Goal: Task Accomplishment & Management: Manage account settings

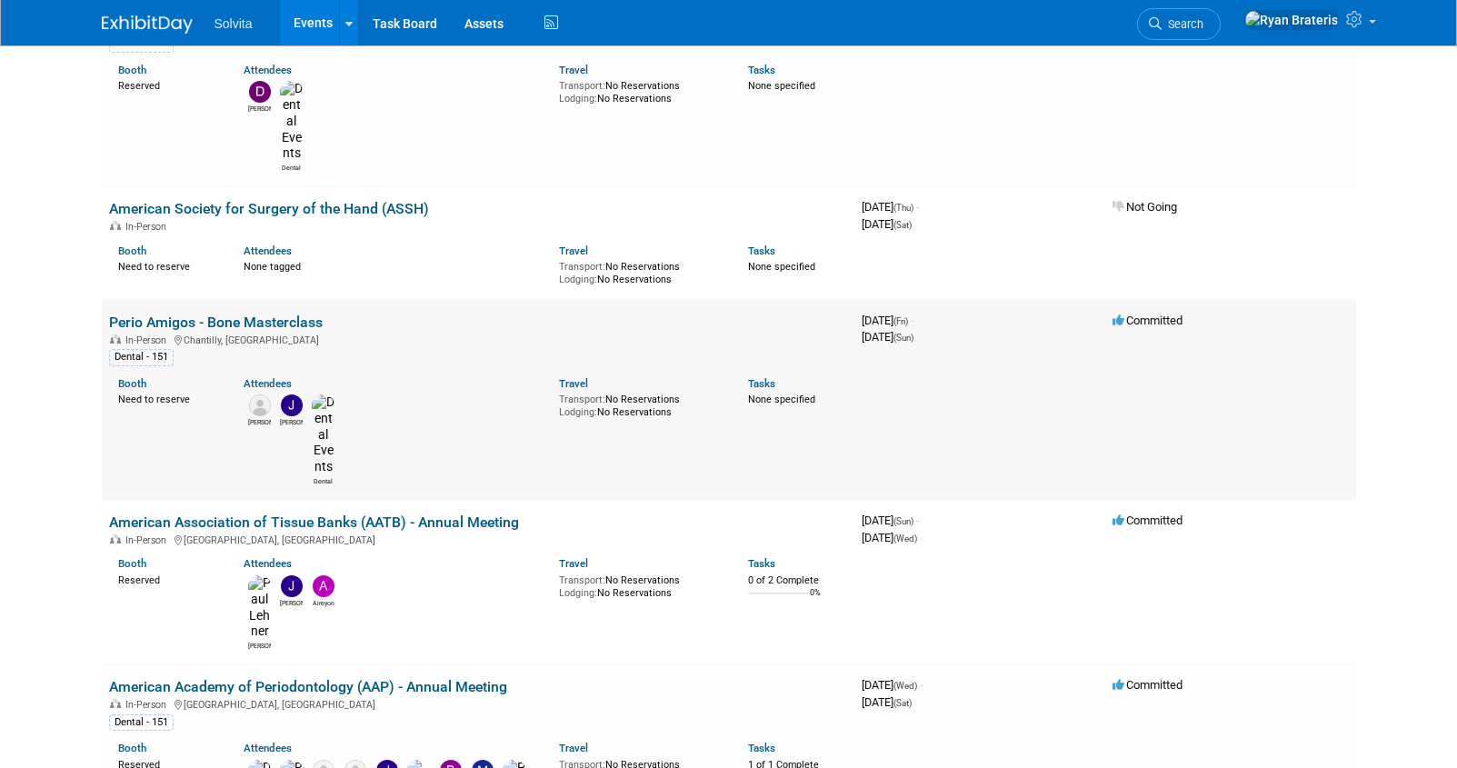
scroll to position [199, 0]
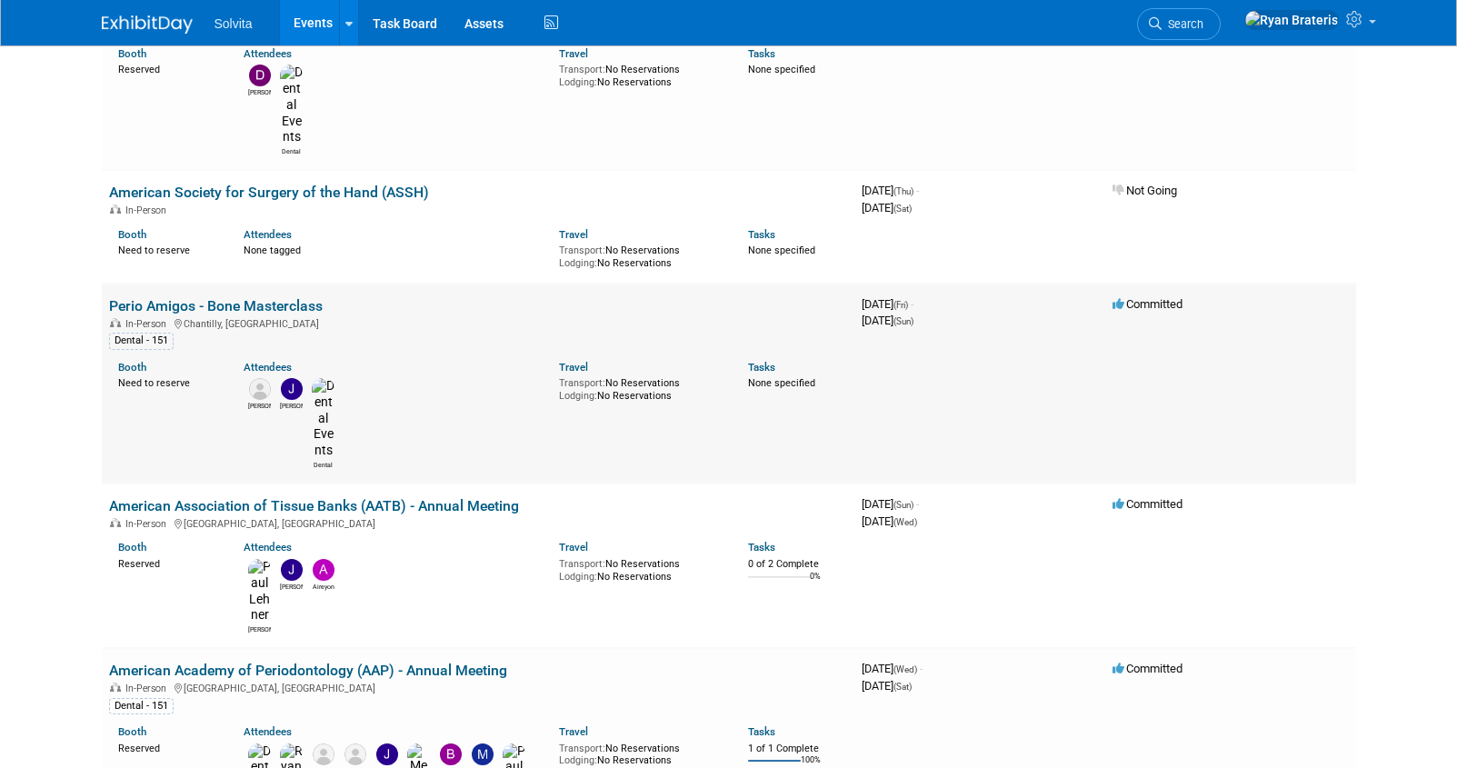
click at [280, 297] on link "Perio Amigos - Bone Masterclass" at bounding box center [216, 305] width 214 height 17
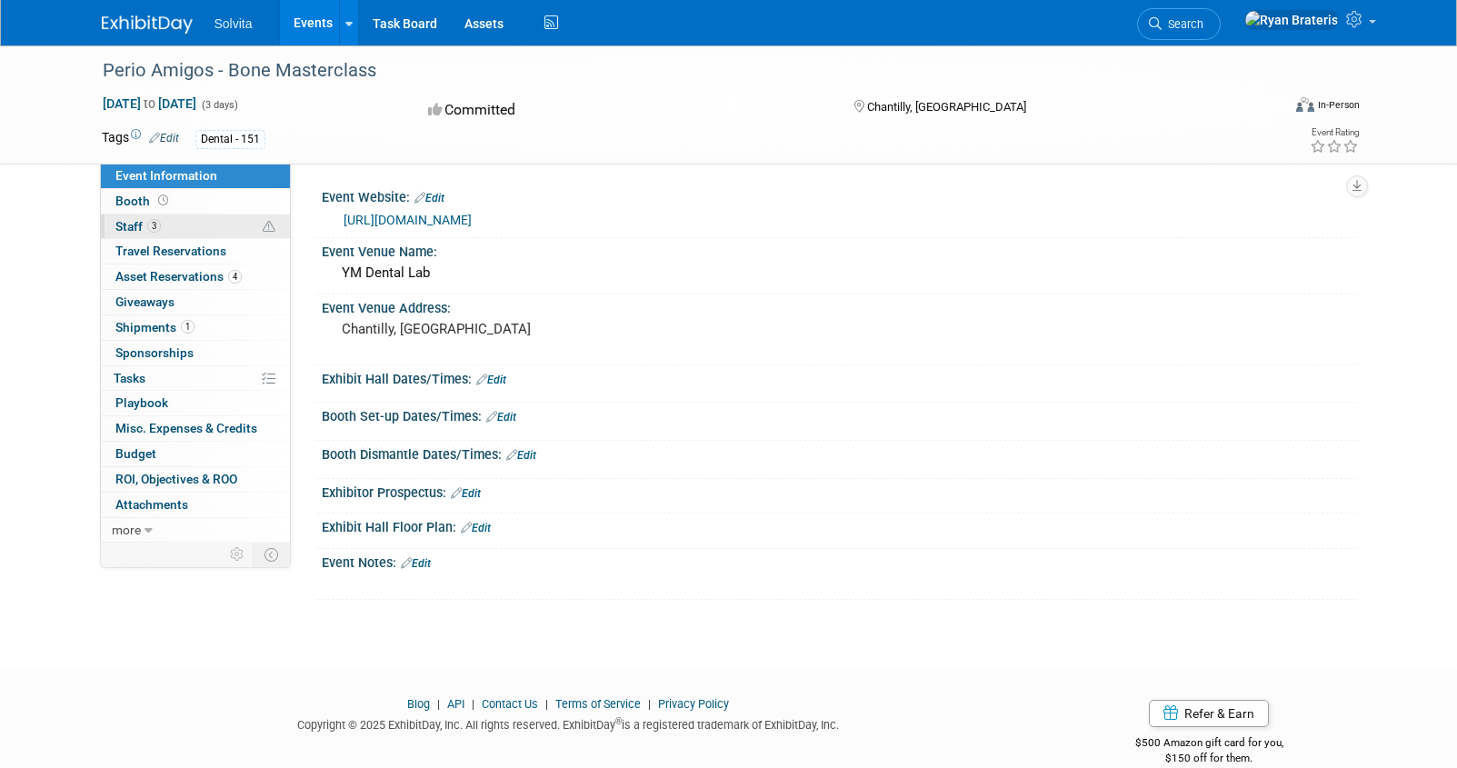
click at [195, 228] on link "3 Staff 3" at bounding box center [195, 226] width 189 height 25
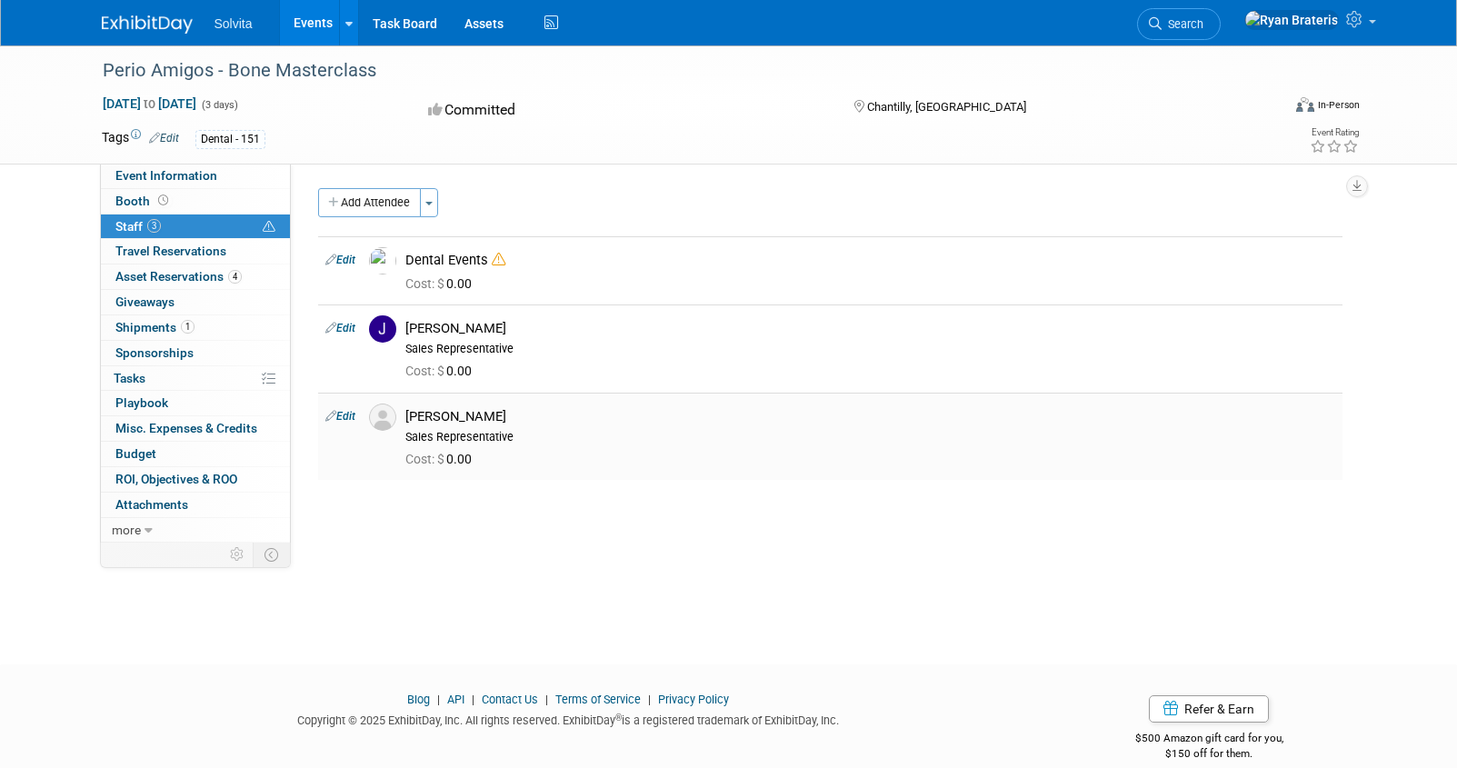
click at [342, 410] on link "Edit" at bounding box center [340, 416] width 30 height 13
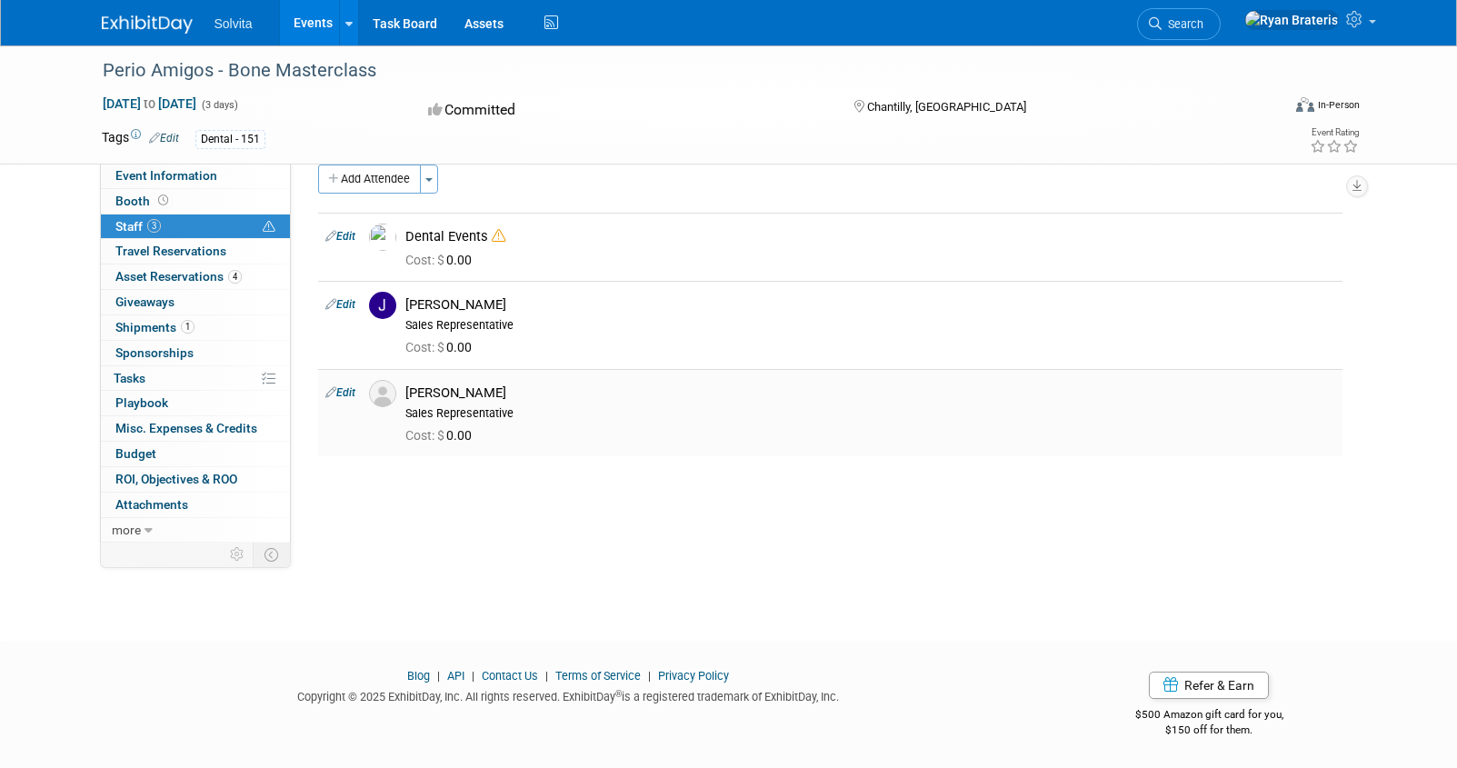
select select "f8c10df4-b126-462e-92b1-06d9116b66da"
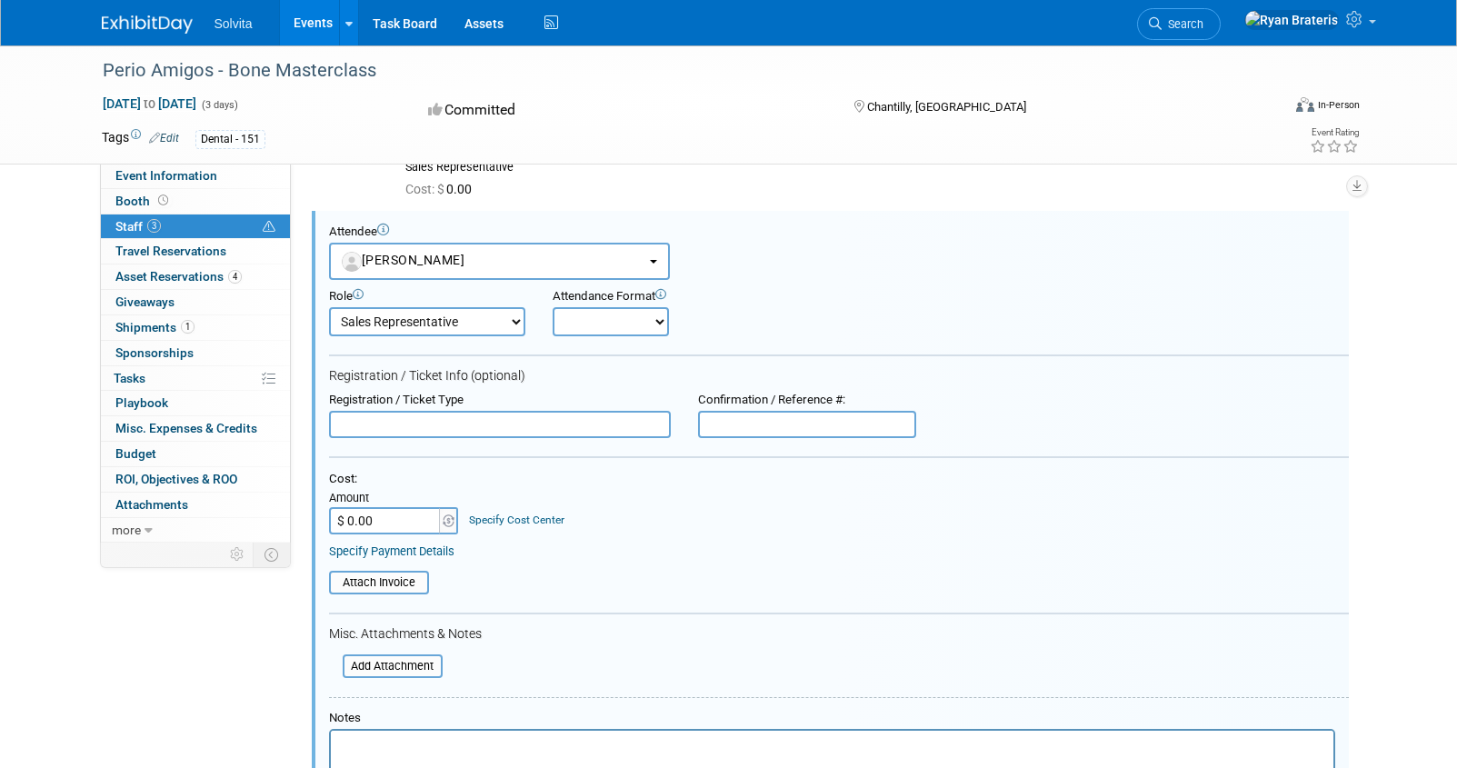
scroll to position [551, 0]
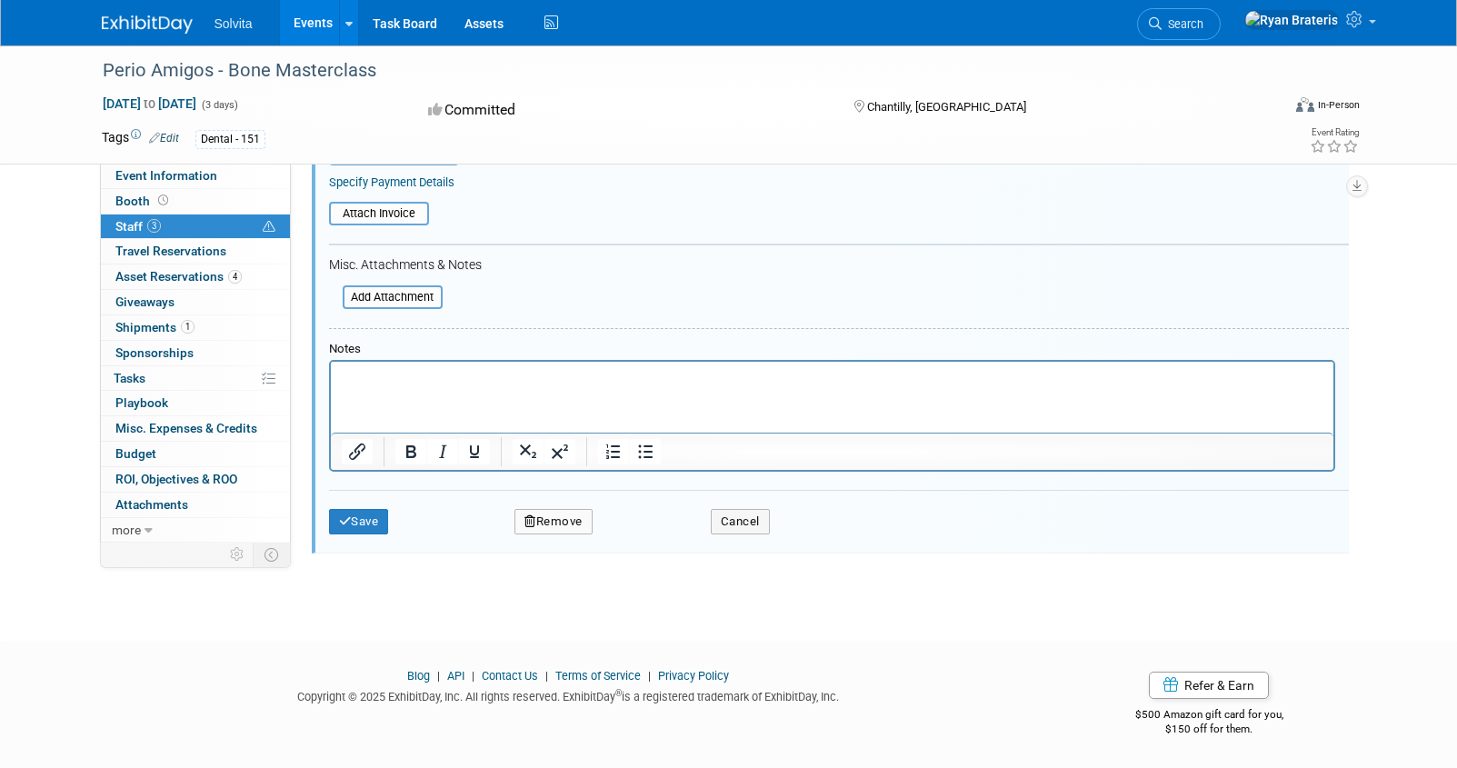
click at [564, 524] on button "Remove" at bounding box center [553, 521] width 78 height 25
click at [639, 543] on link "Yes" at bounding box center [652, 536] width 53 height 29
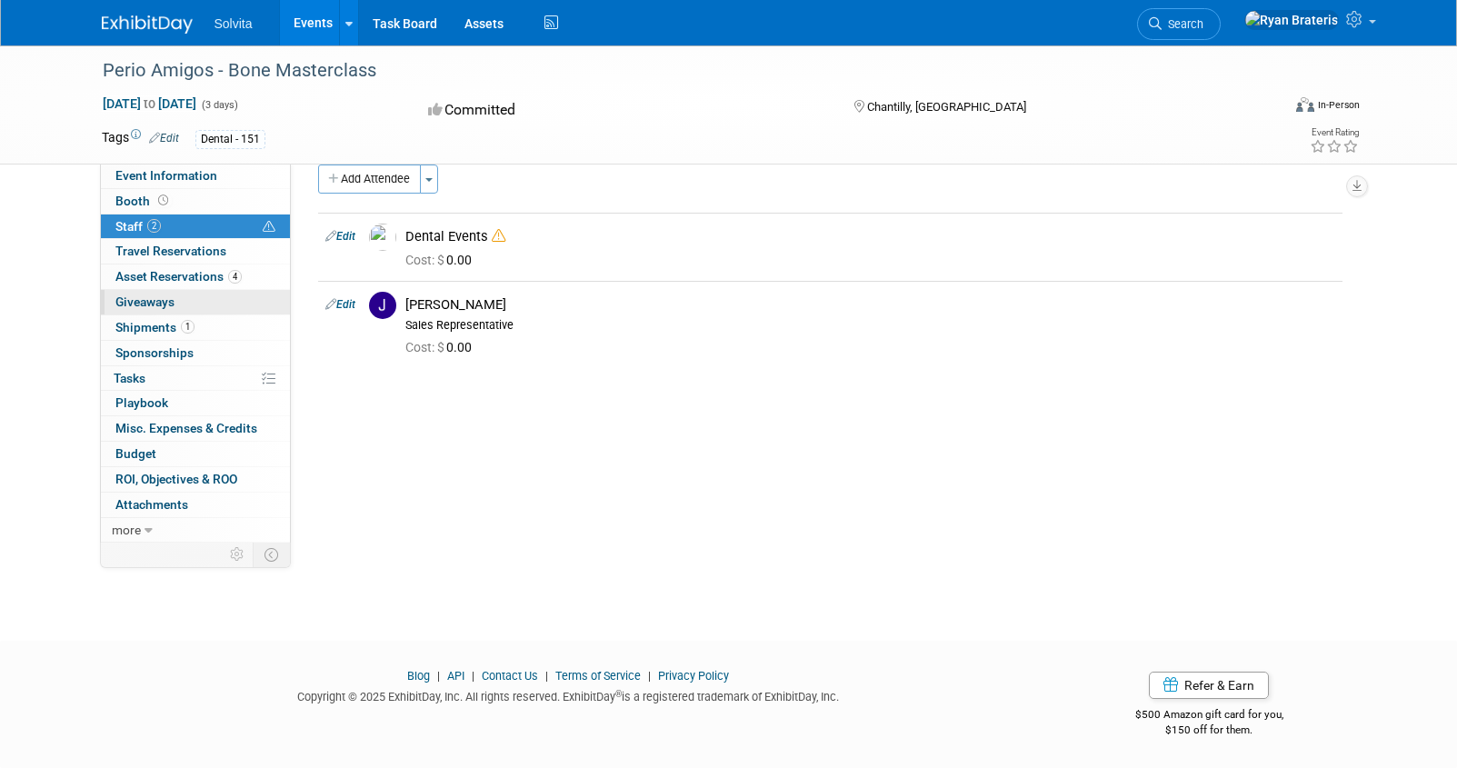
scroll to position [0, 0]
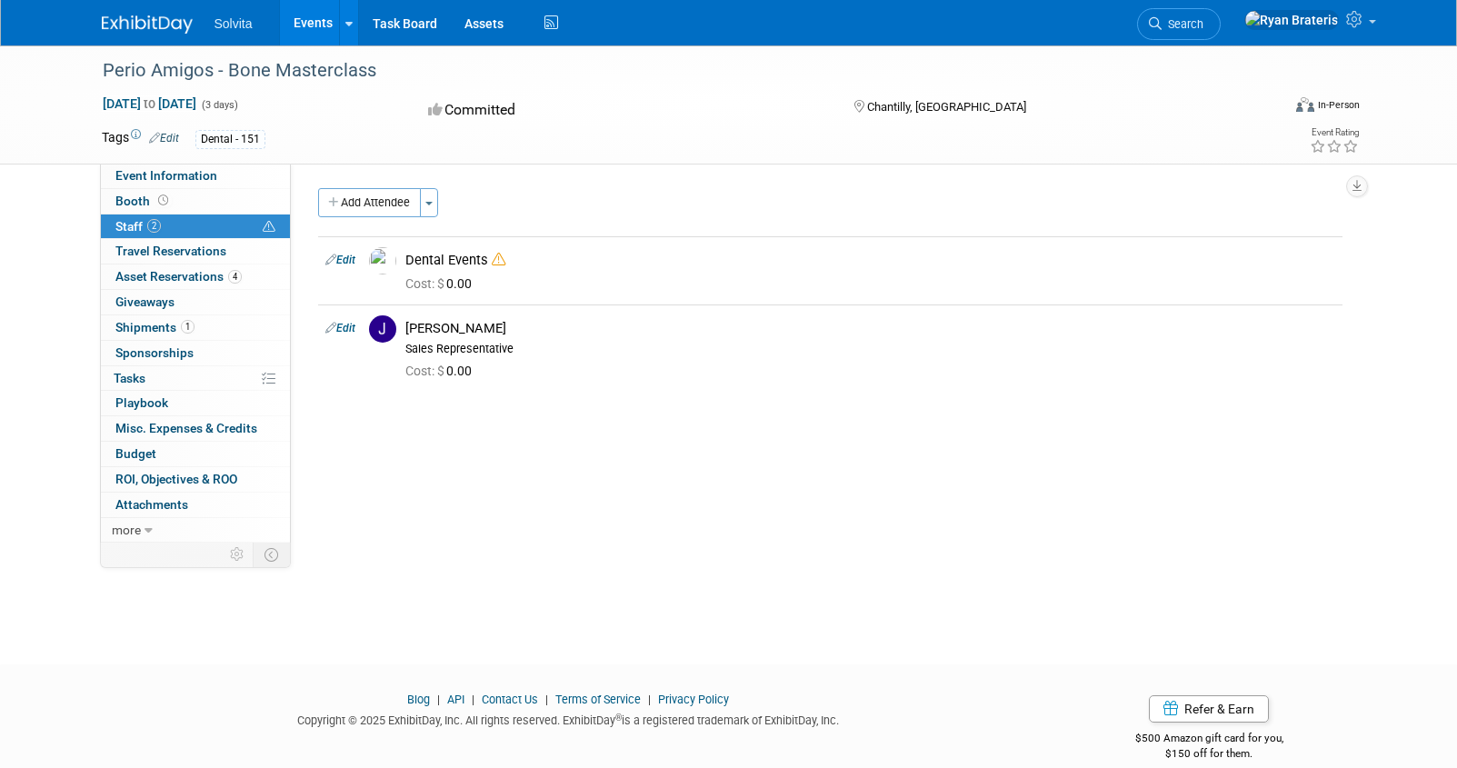
click at [317, 20] on link "Events" at bounding box center [313, 22] width 66 height 45
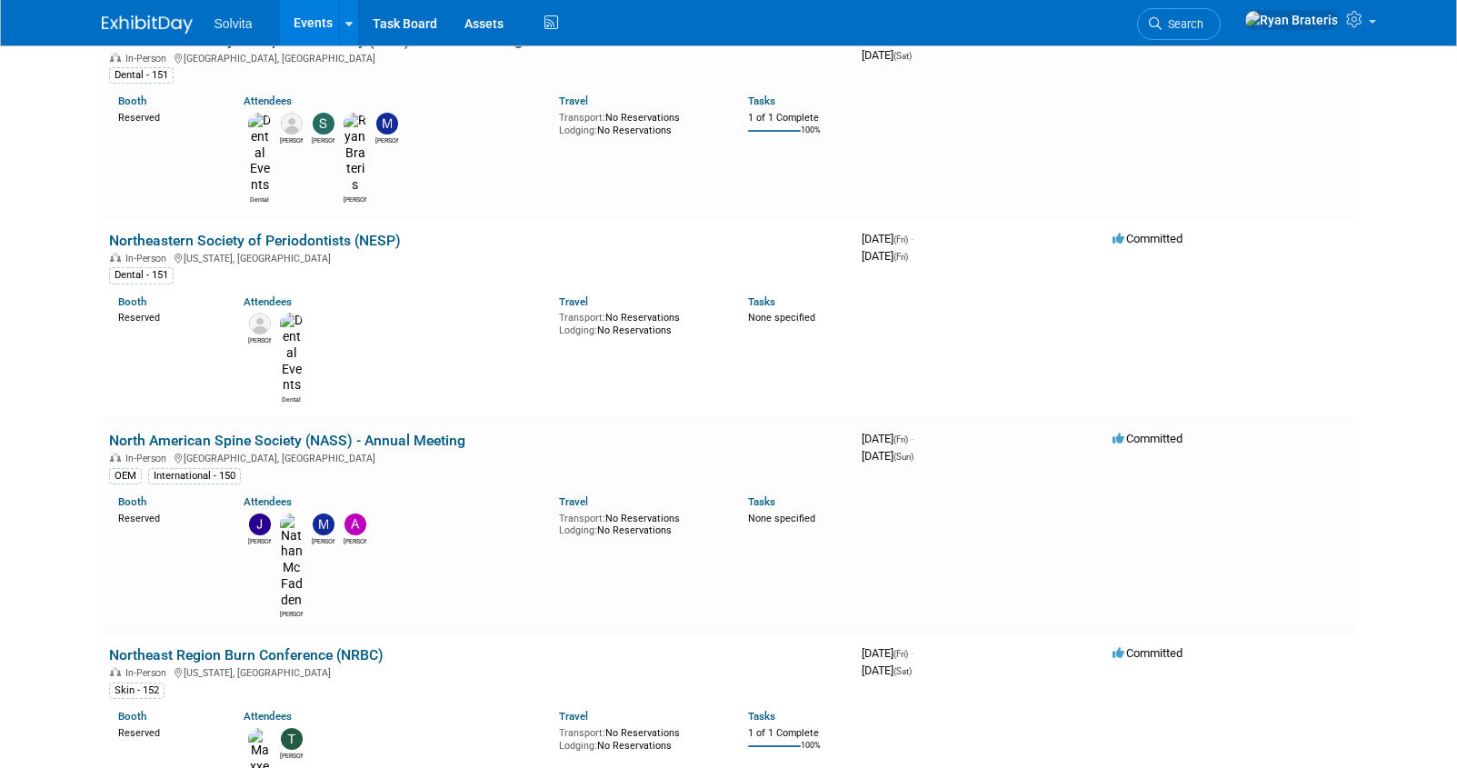
scroll to position [2970, 0]
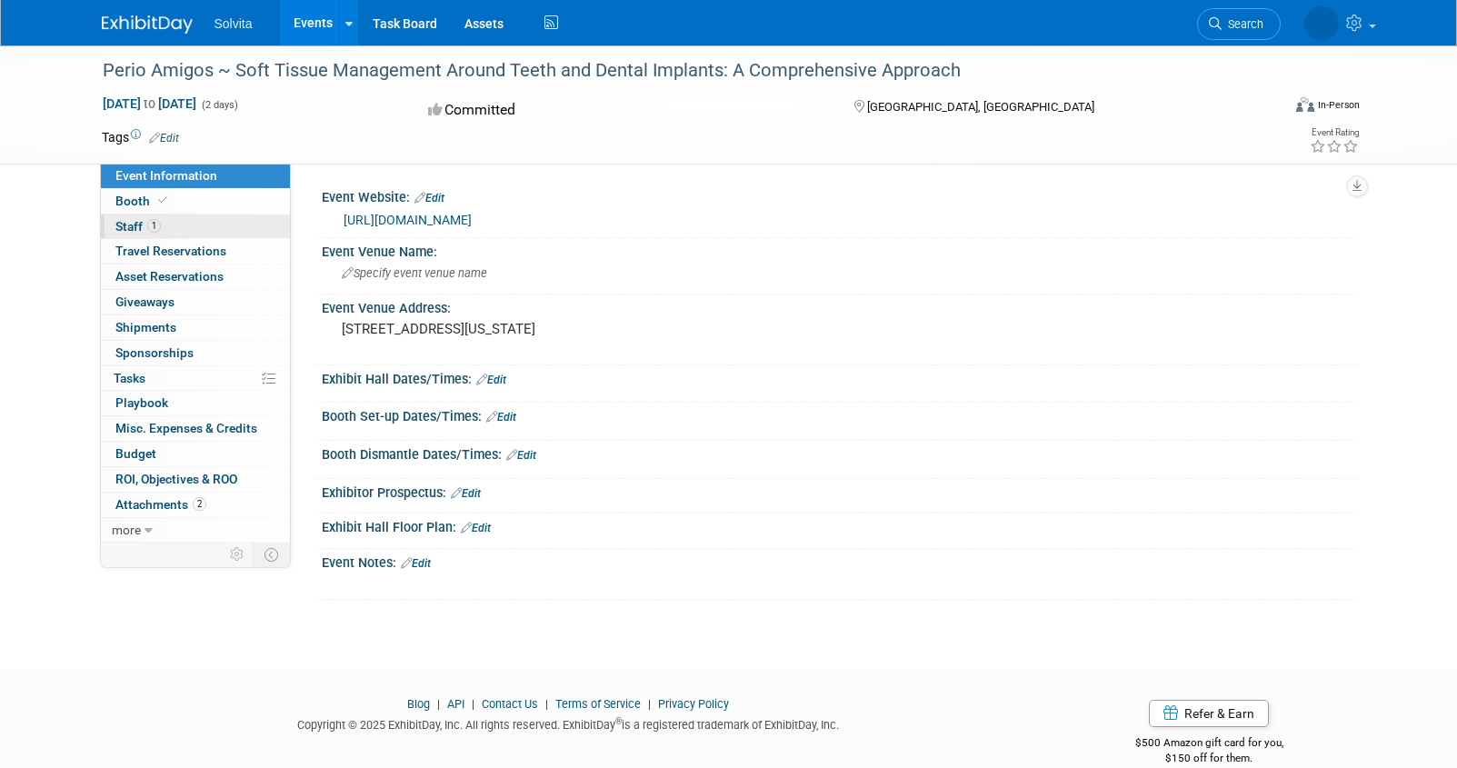
click at [138, 229] on span "Staff 1" at bounding box center [137, 226] width 45 height 15
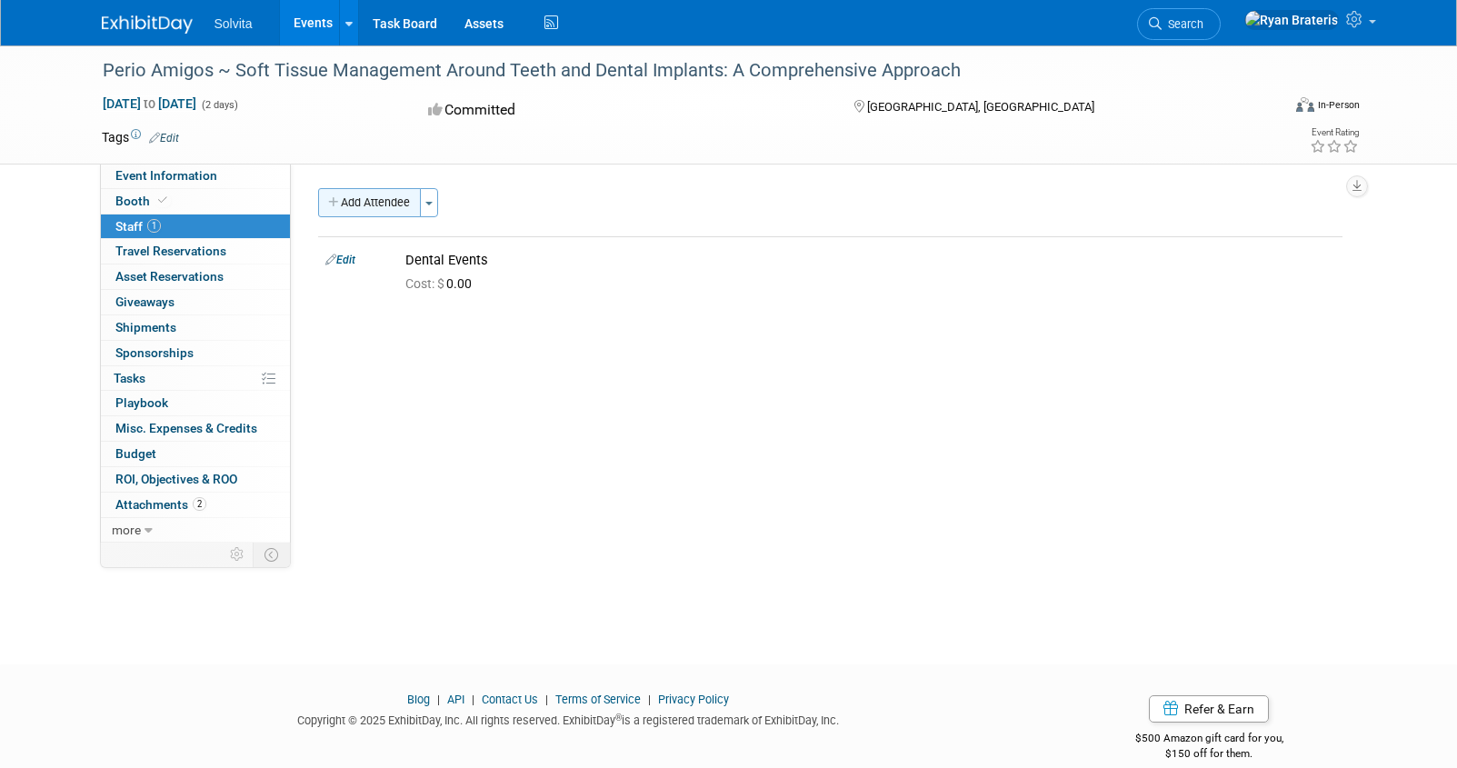
click at [384, 206] on button "Add Attendee" at bounding box center [369, 202] width 103 height 29
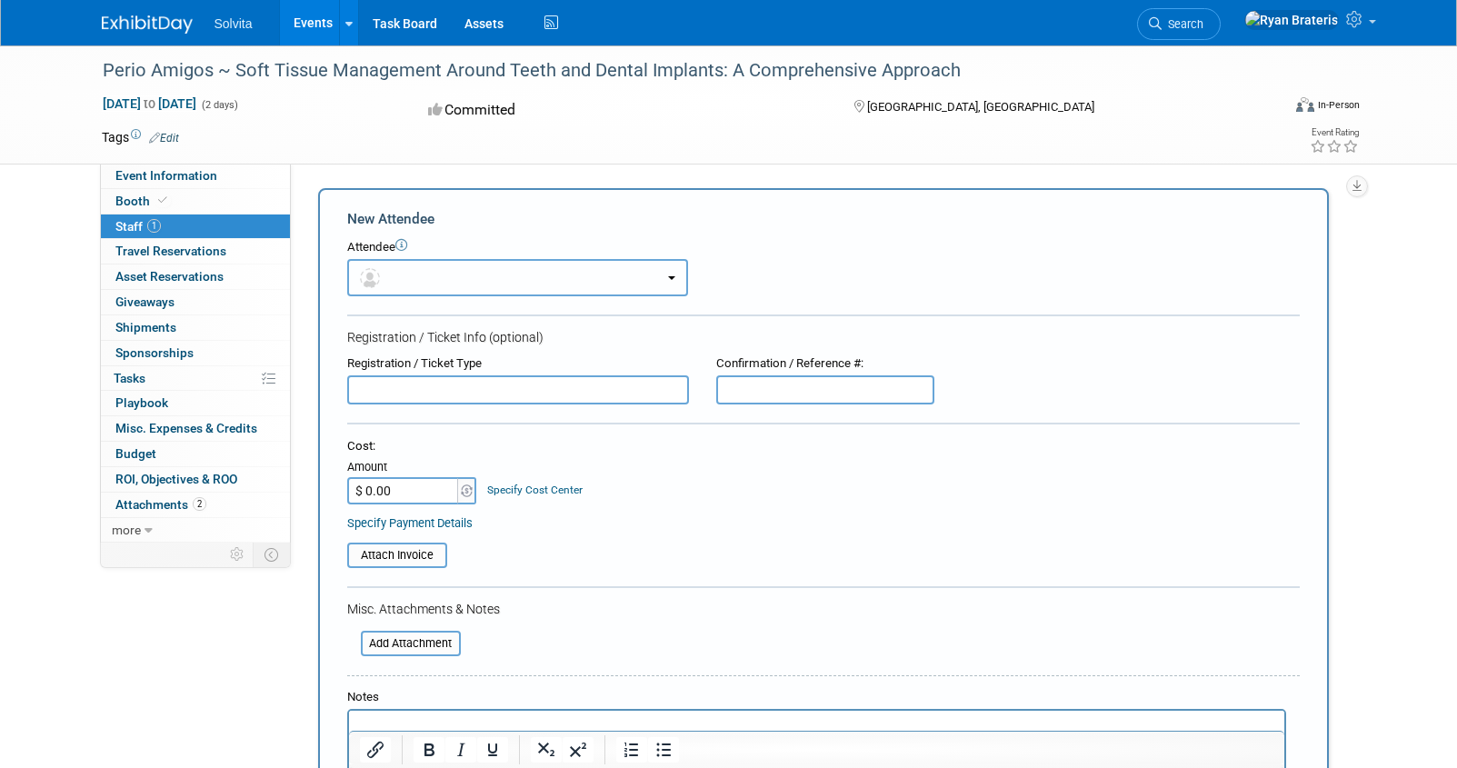
click at [404, 275] on button "button" at bounding box center [517, 277] width 341 height 37
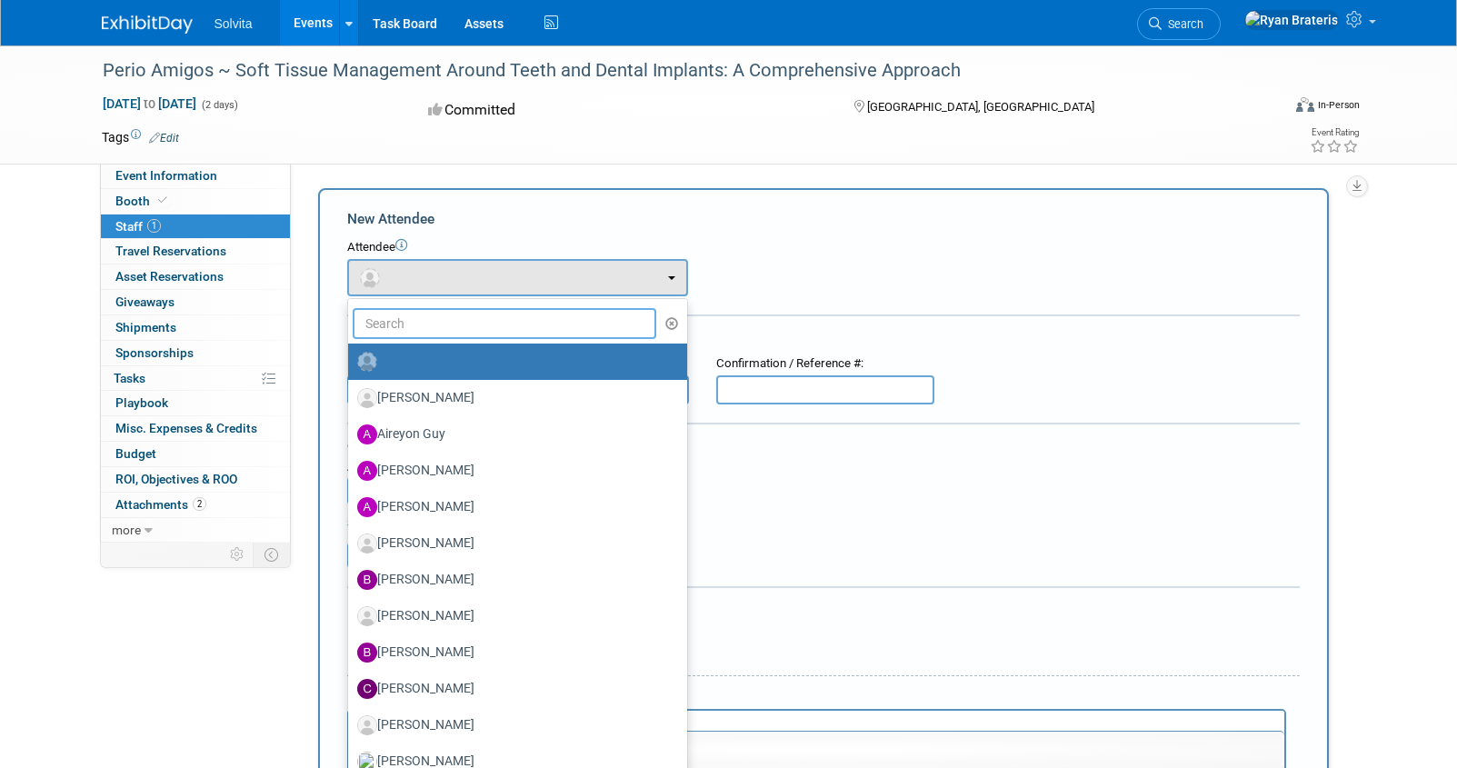
click at [402, 333] on input "text" at bounding box center [505, 323] width 304 height 31
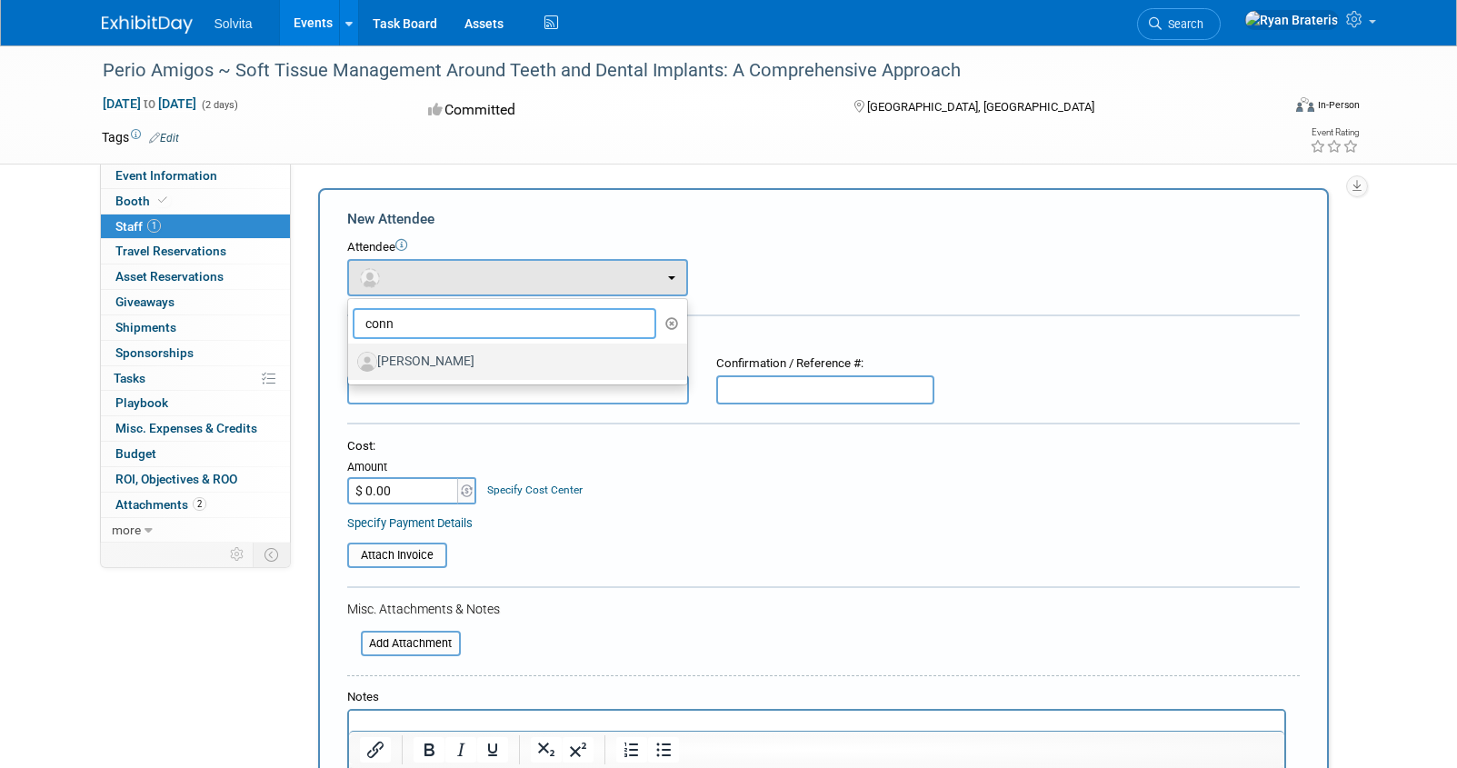
type input "conn"
click at [426, 365] on label "Conner Campbell" at bounding box center [513, 361] width 312 height 29
click at [351, 365] on input "[PERSON_NAME]" at bounding box center [345, 360] width 12 height 12
select select "d47e67f4-cf13-497c-a4c6-efbd3c576010"
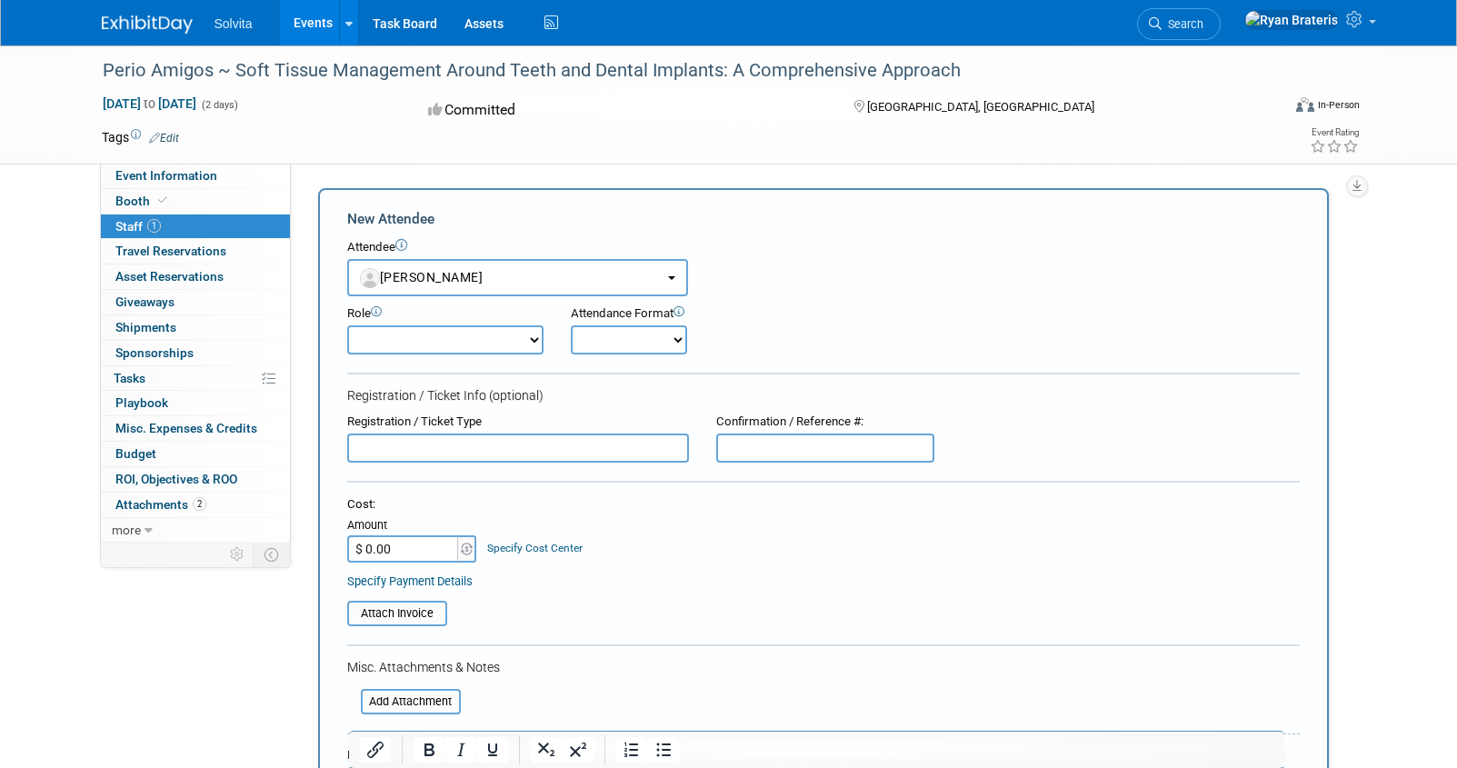
click at [521, 339] on select "Demonstrator Host Planner Presenter Sales Representative Set-up/Dismantle Crew …" at bounding box center [445, 339] width 196 height 29
select select "4"
click at [347, 325] on select "Demonstrator Host Planner Presenter Sales Representative Set-up/Dismantle Crew …" at bounding box center [445, 339] width 196 height 29
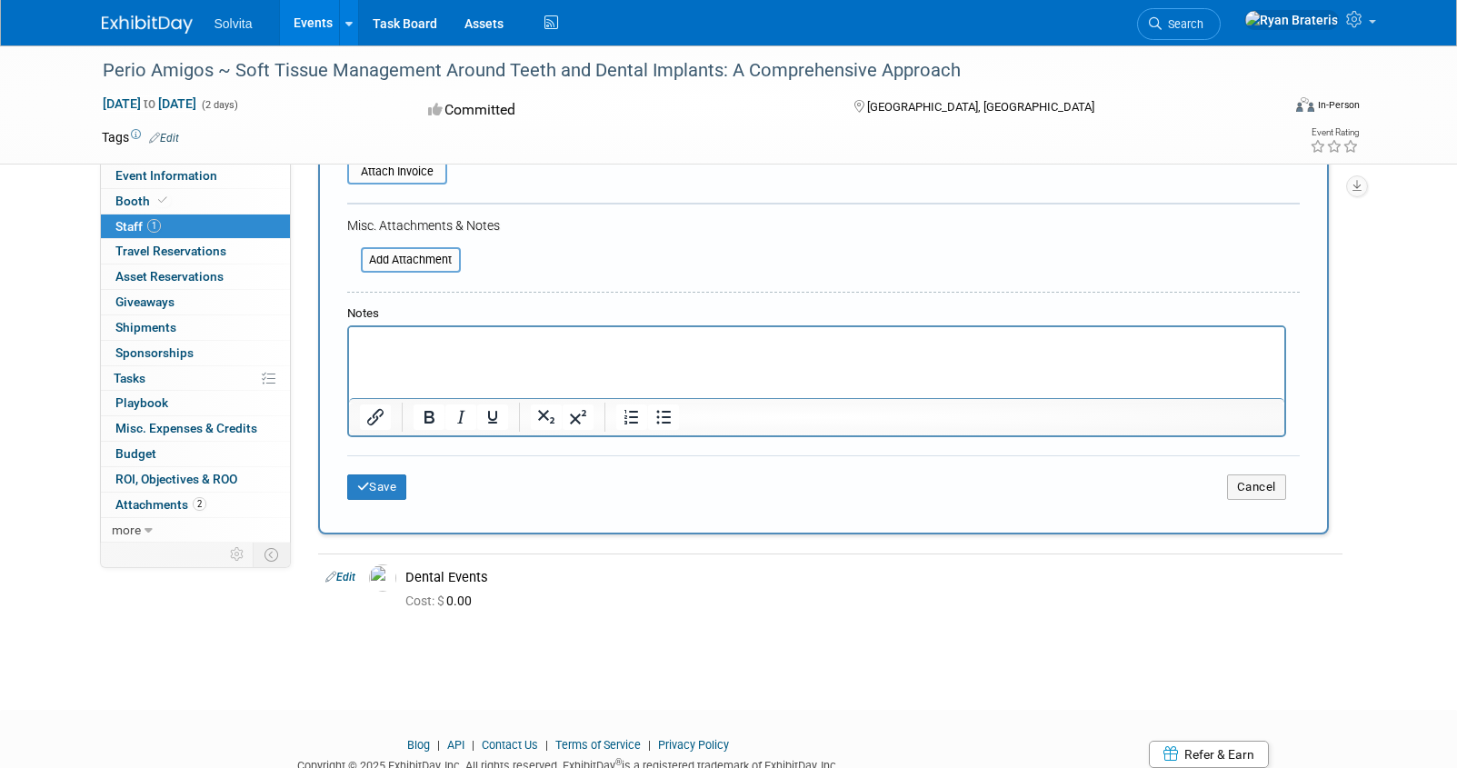
scroll to position [511, 0]
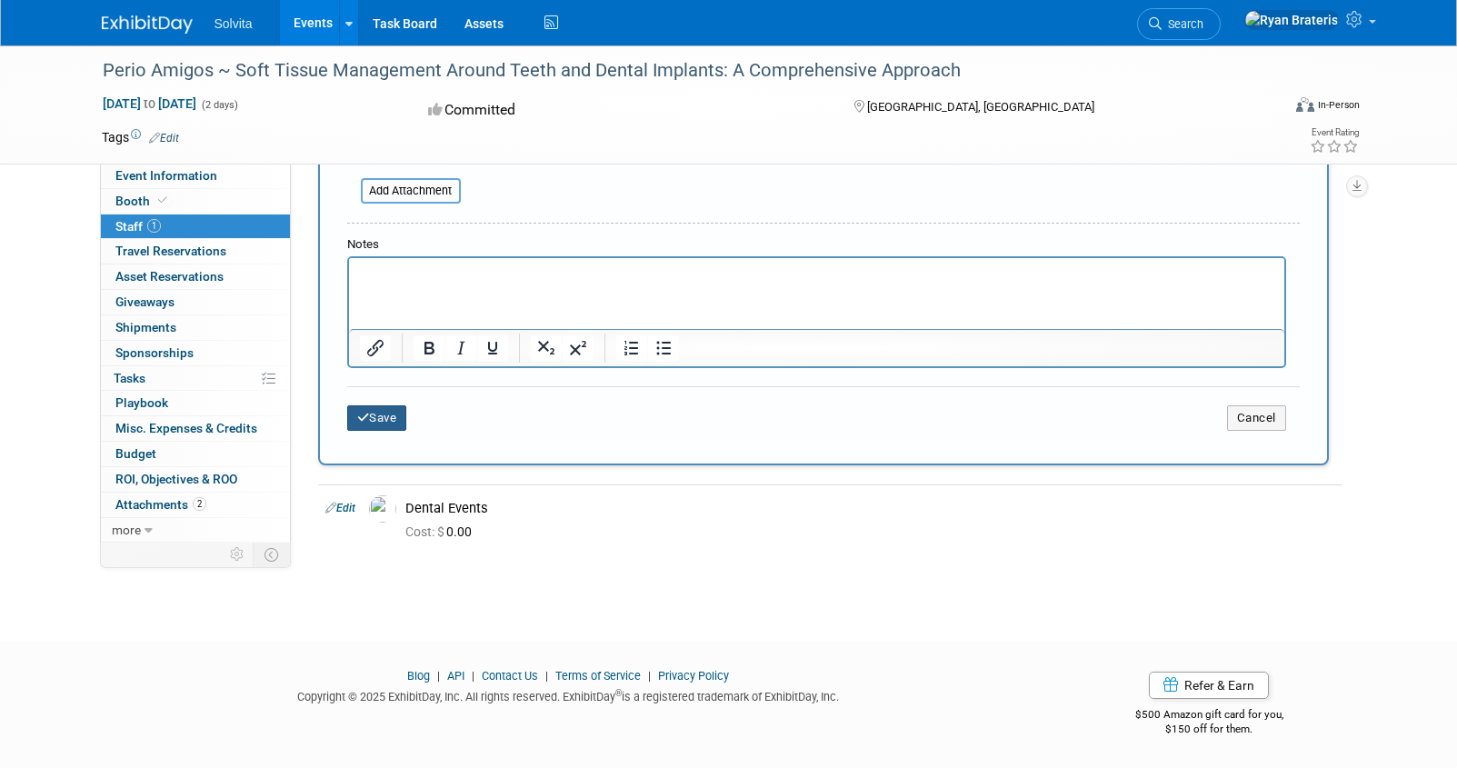
click at [393, 425] on button "Save" at bounding box center [377, 417] width 60 height 25
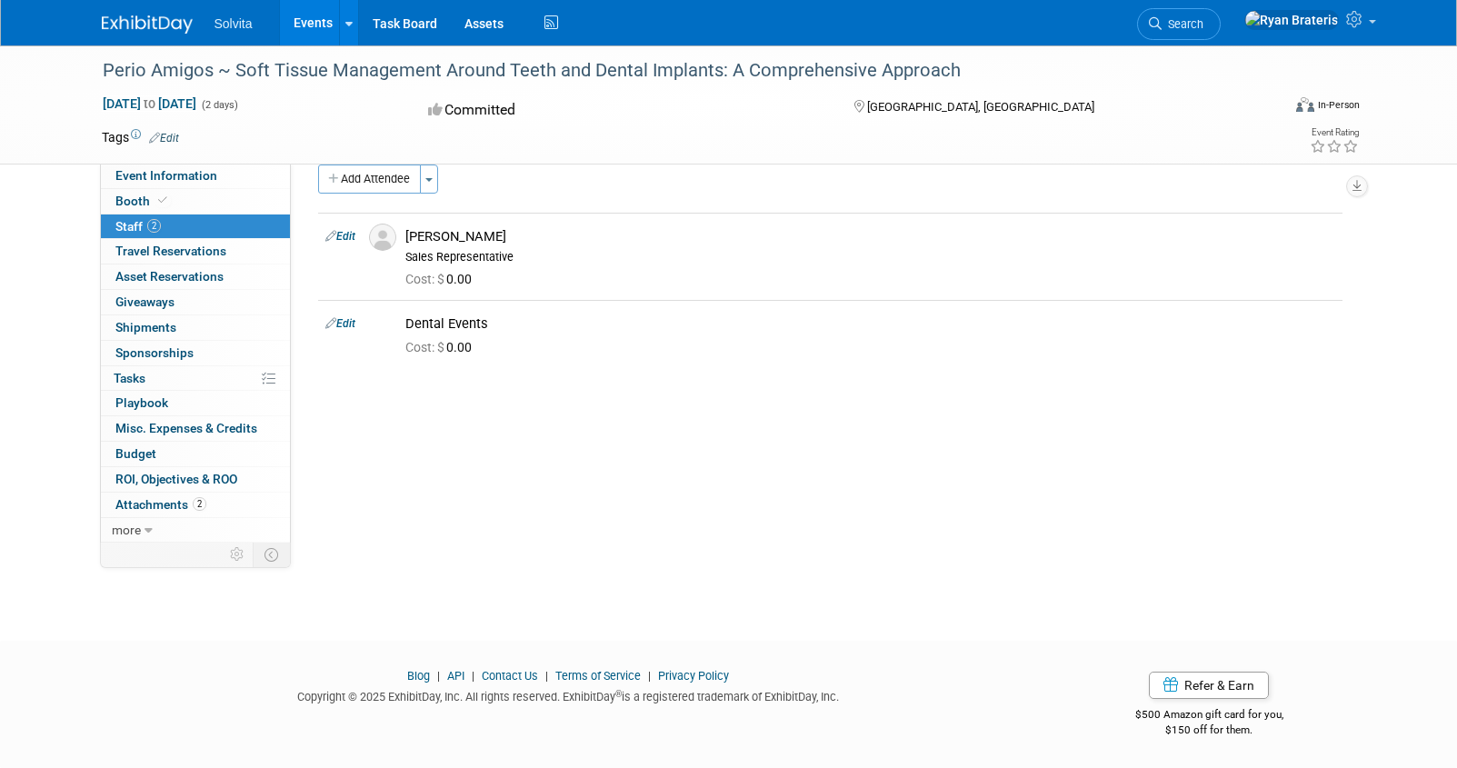
scroll to position [0, 0]
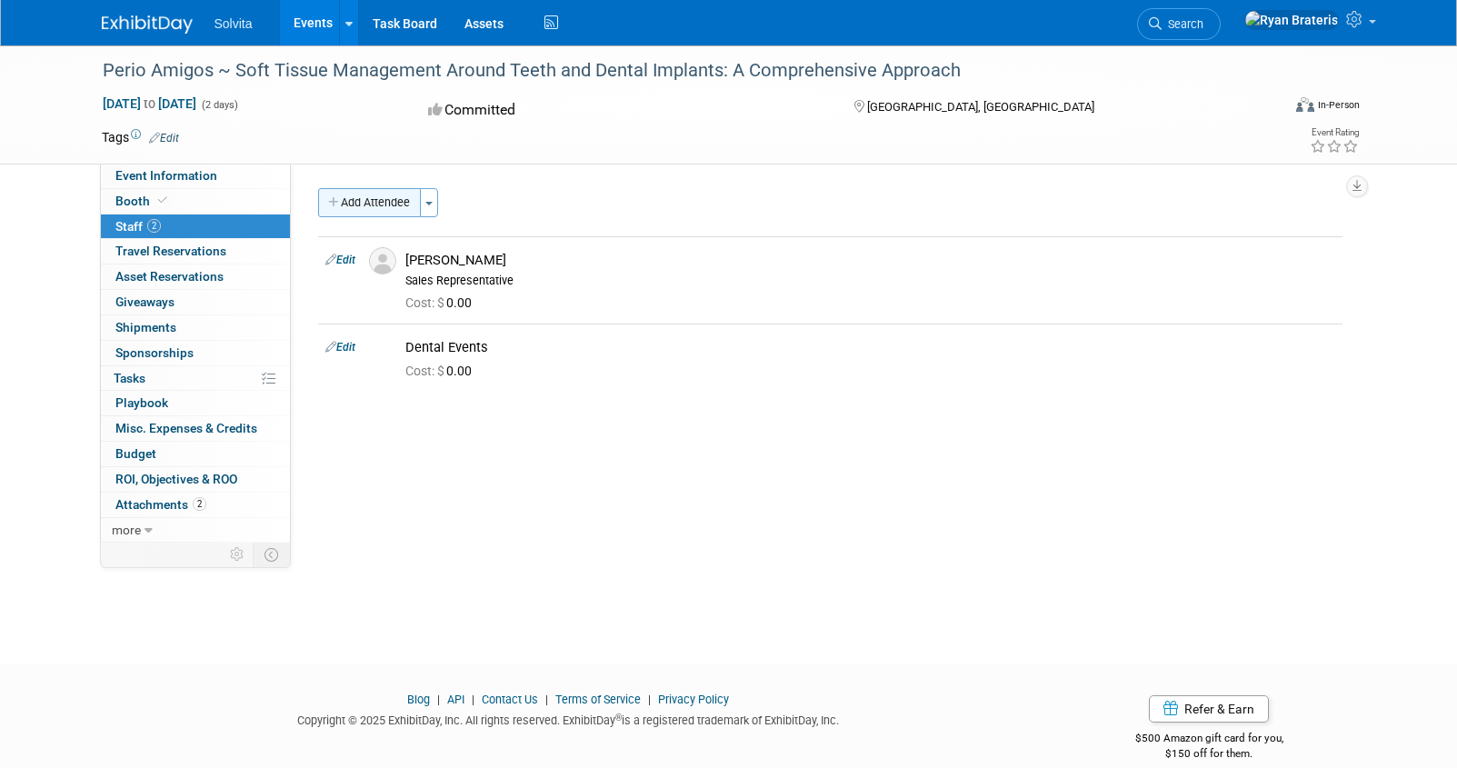
click at [396, 204] on button "Add Attendee" at bounding box center [369, 202] width 103 height 29
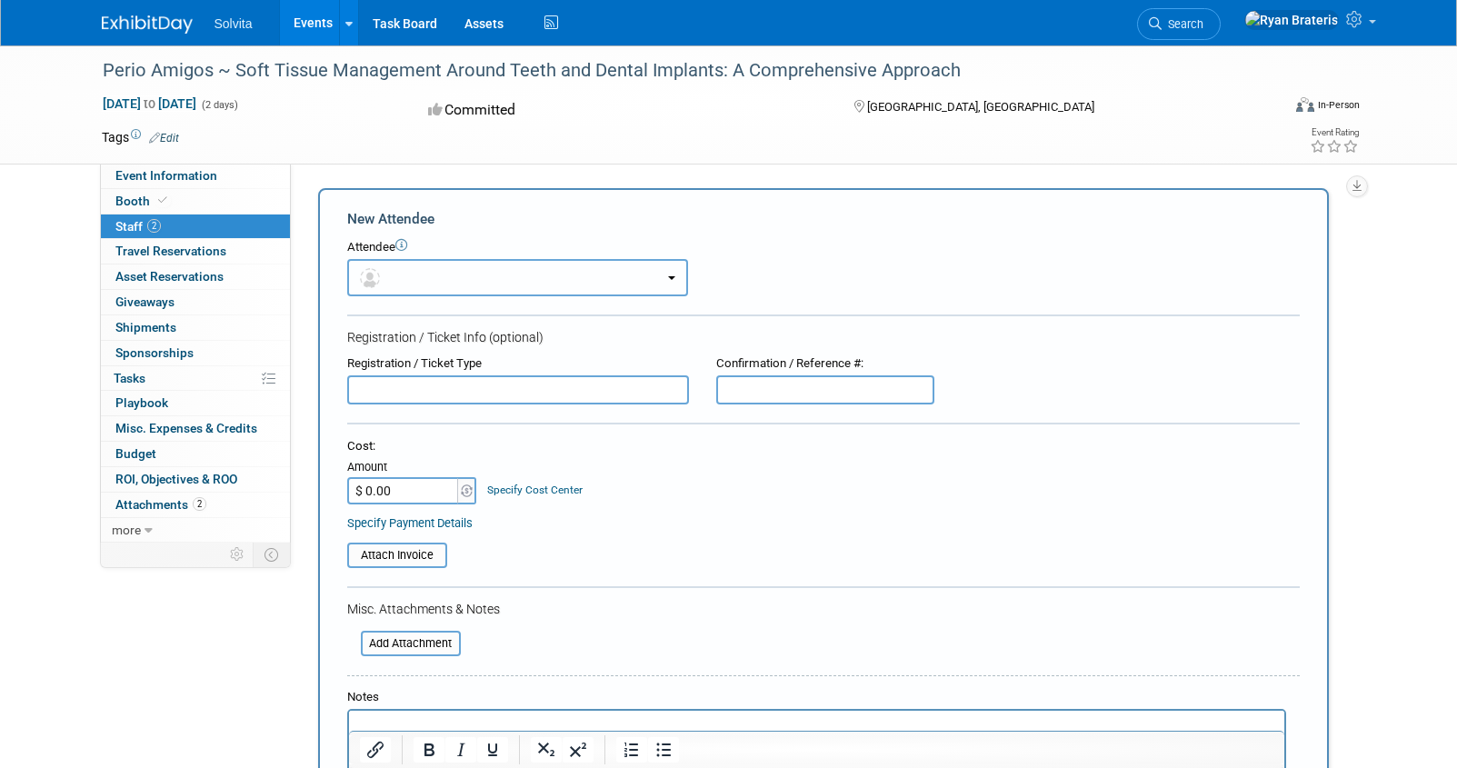
click at [434, 277] on button "button" at bounding box center [517, 277] width 341 height 37
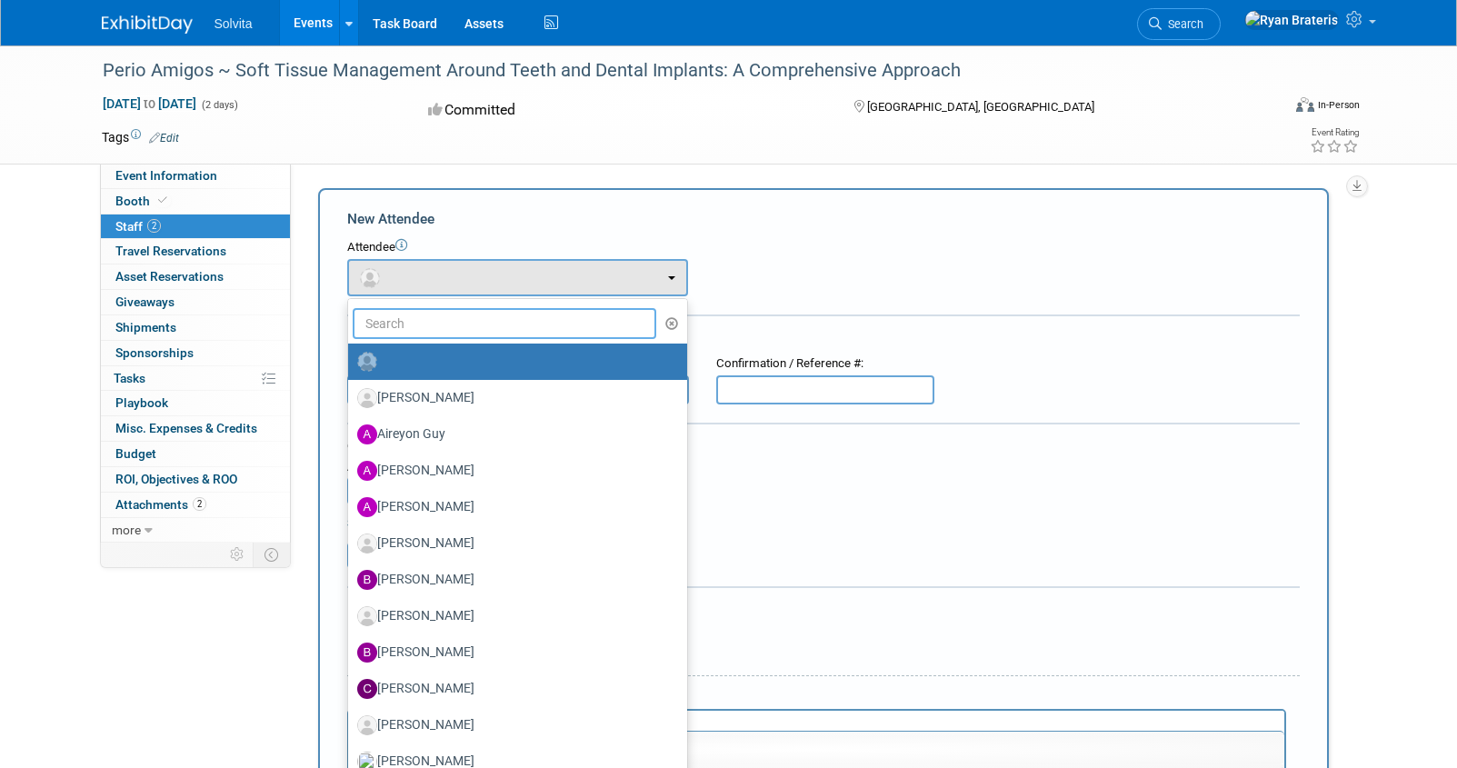
click at [425, 325] on input "text" at bounding box center [505, 323] width 304 height 31
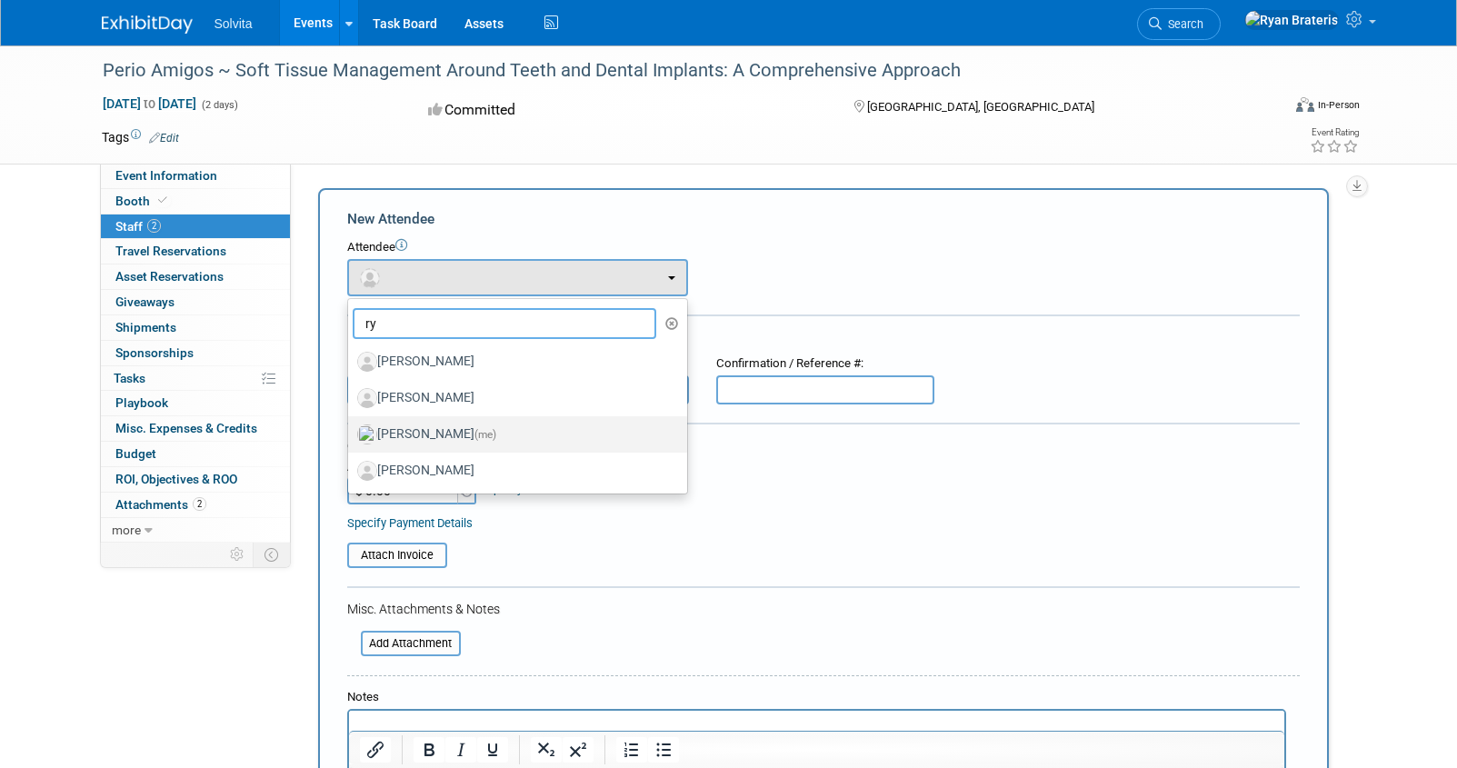
type input "ry"
click at [427, 436] on label "Ryan Brateris (me)" at bounding box center [513, 434] width 312 height 29
click at [351, 436] on input "Ryan Brateris (me)" at bounding box center [345, 432] width 12 height 12
select select "c267819c-ff80-414f-a8b9-3e1aba350338"
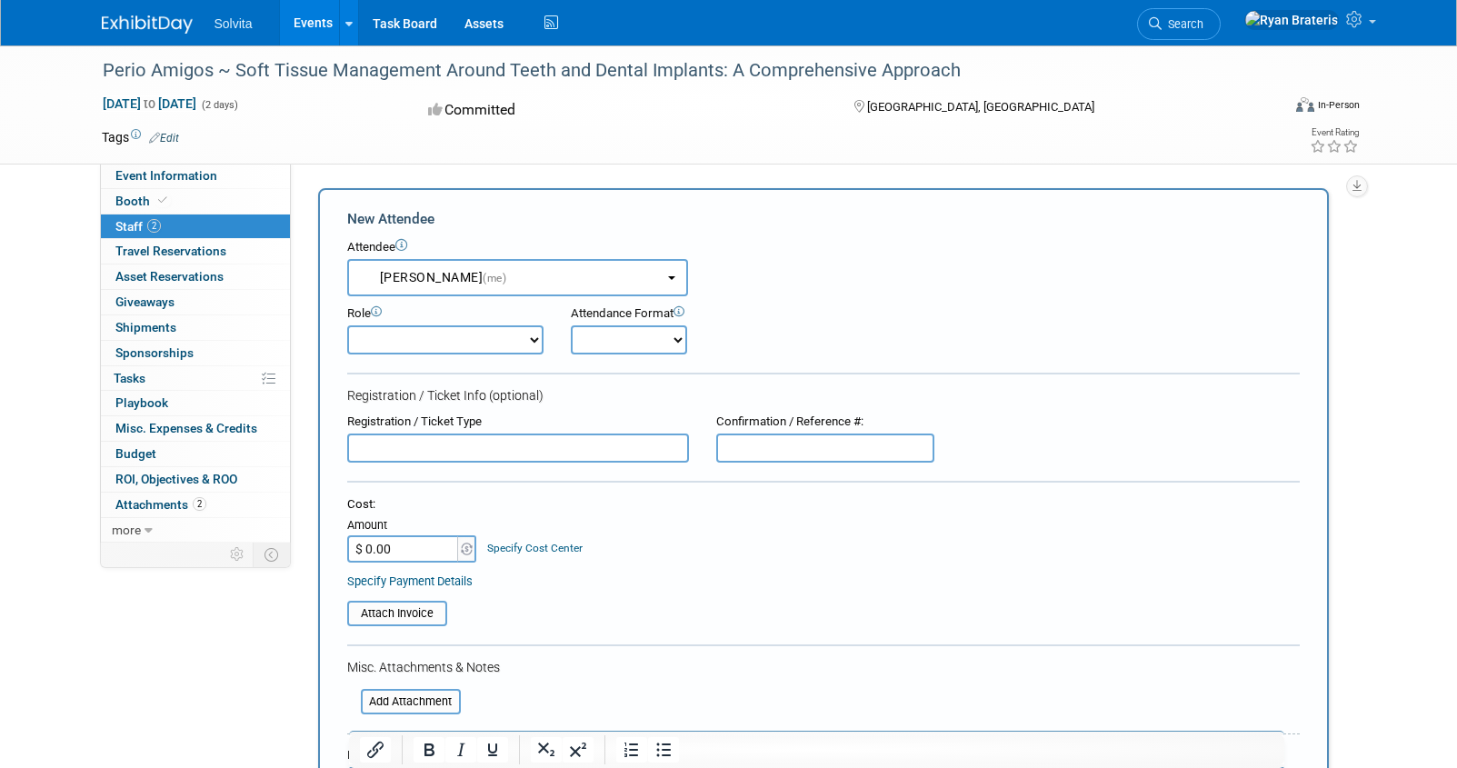
click at [505, 348] on select "Demonstrator Host Planner Presenter Sales Representative Set-up/Dismantle Crew …" at bounding box center [445, 339] width 196 height 29
select select "4"
click at [347, 325] on select "Demonstrator Host Planner Presenter Sales Representative Set-up/Dismantle Crew …" at bounding box center [445, 339] width 196 height 29
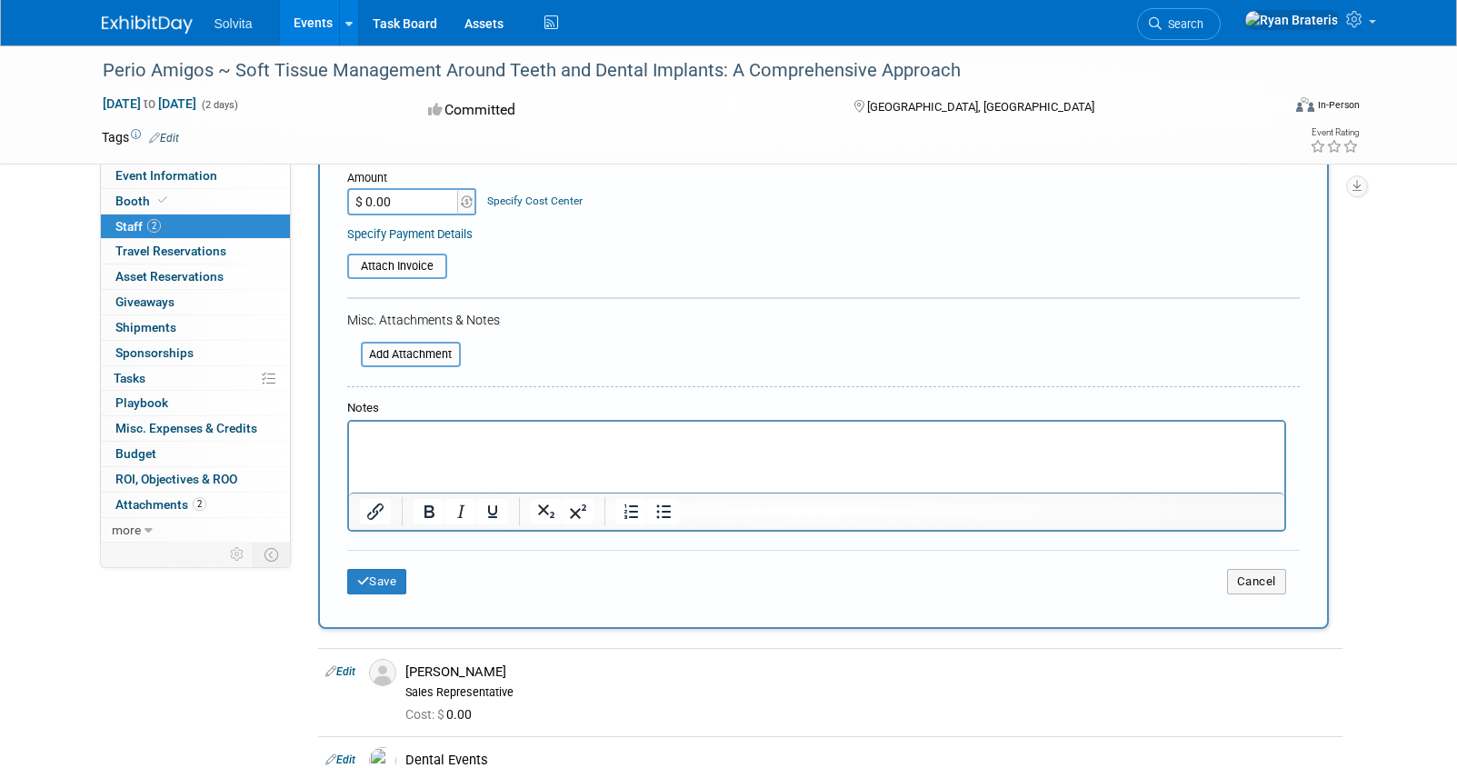
scroll to position [598, 0]
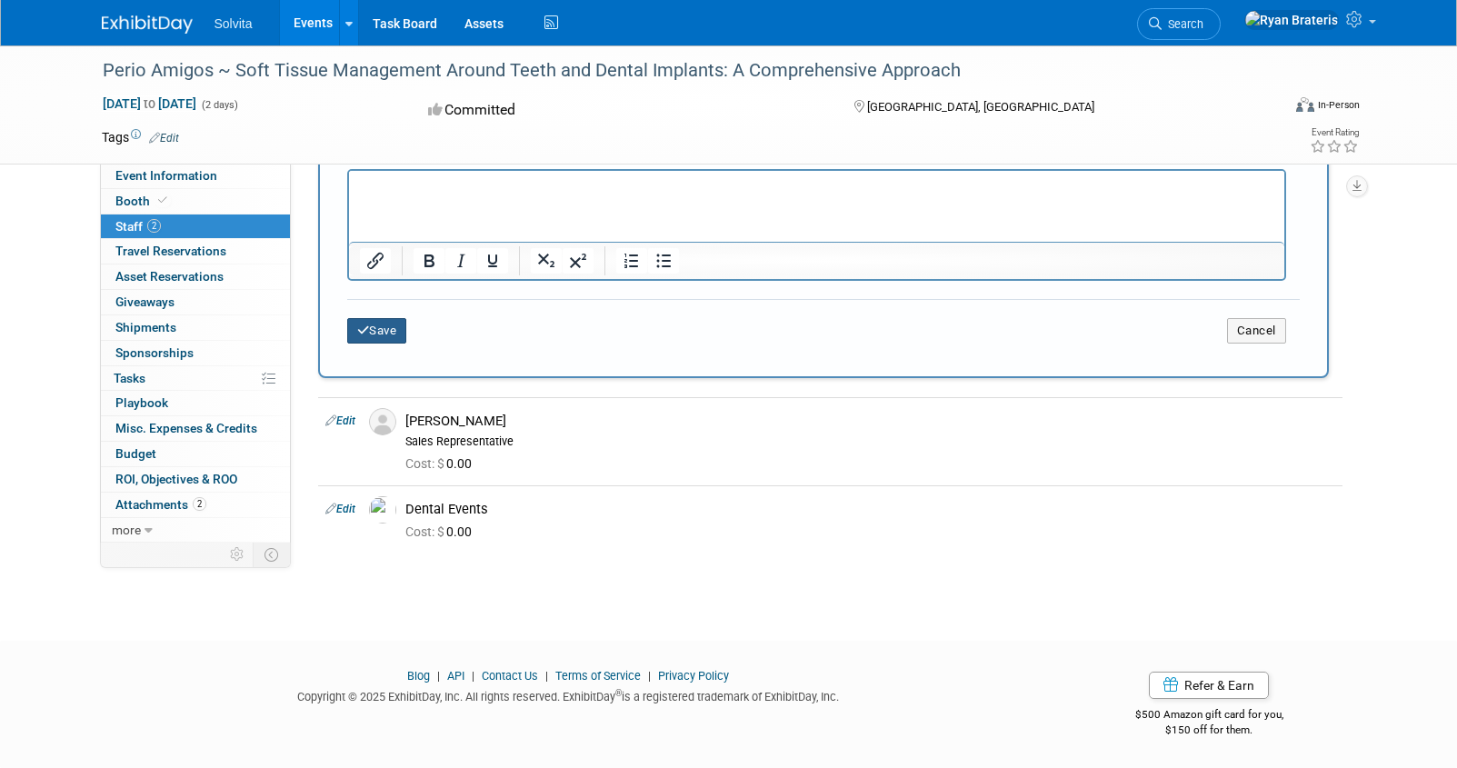
click at [387, 329] on button "Save" at bounding box center [377, 330] width 60 height 25
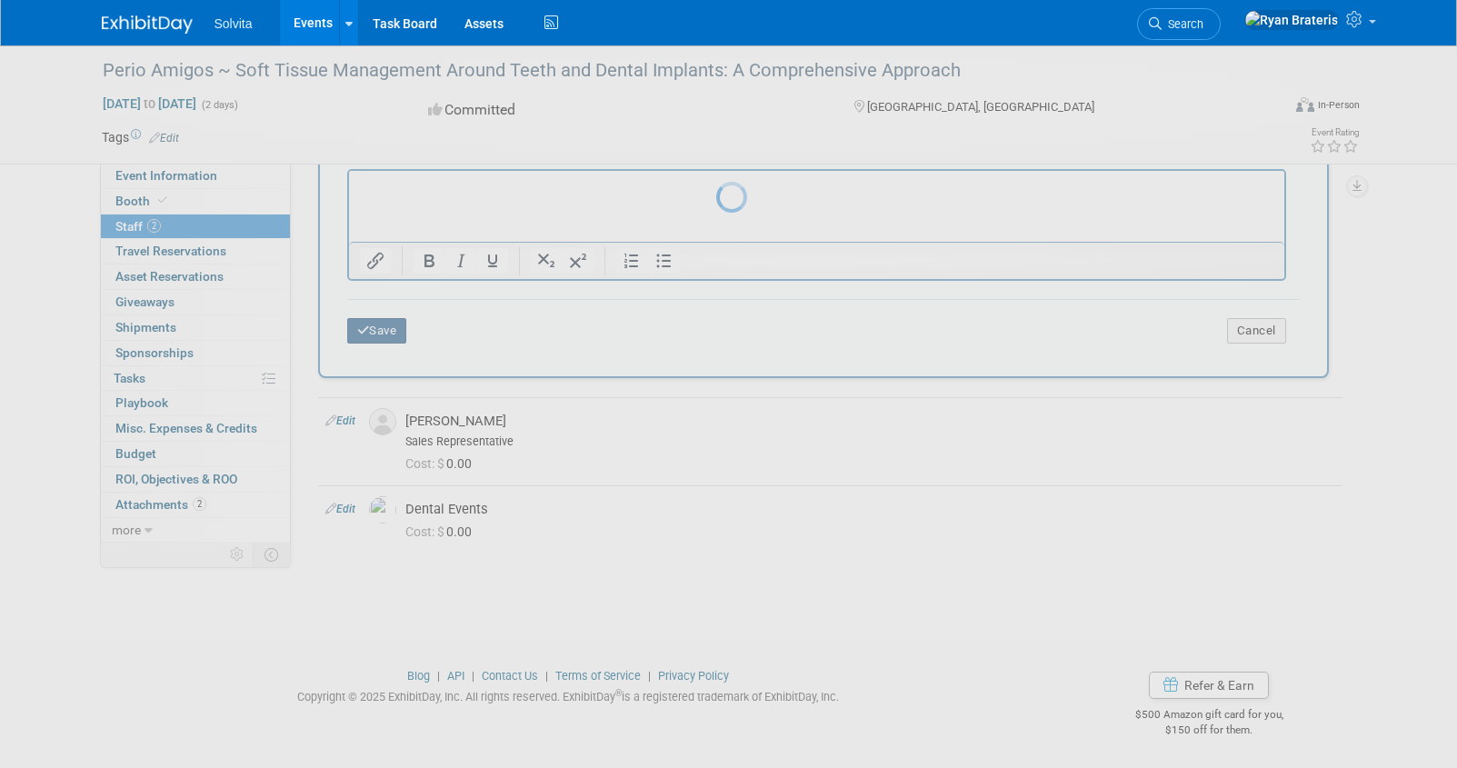
scroll to position [24, 0]
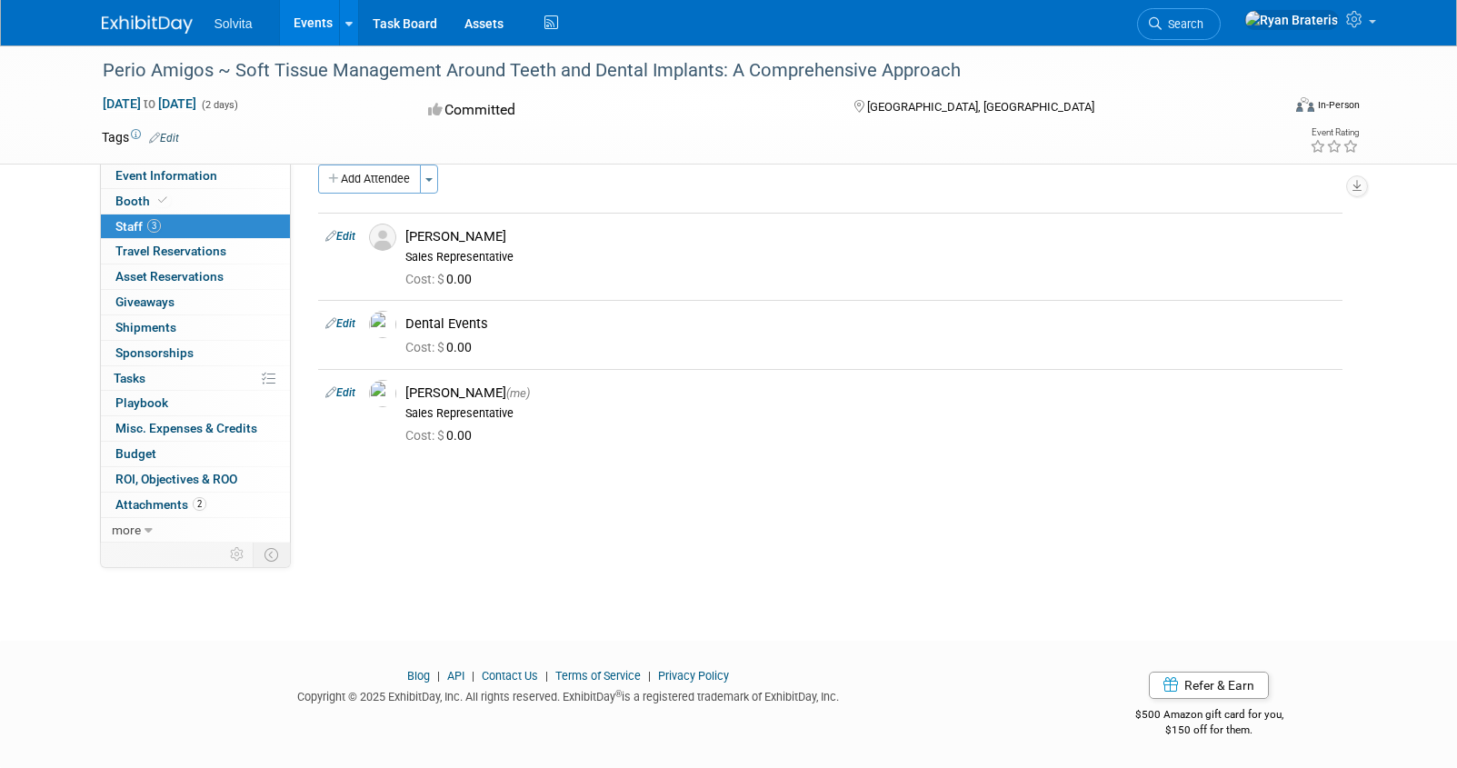
click at [309, 20] on link "Events" at bounding box center [313, 22] width 66 height 45
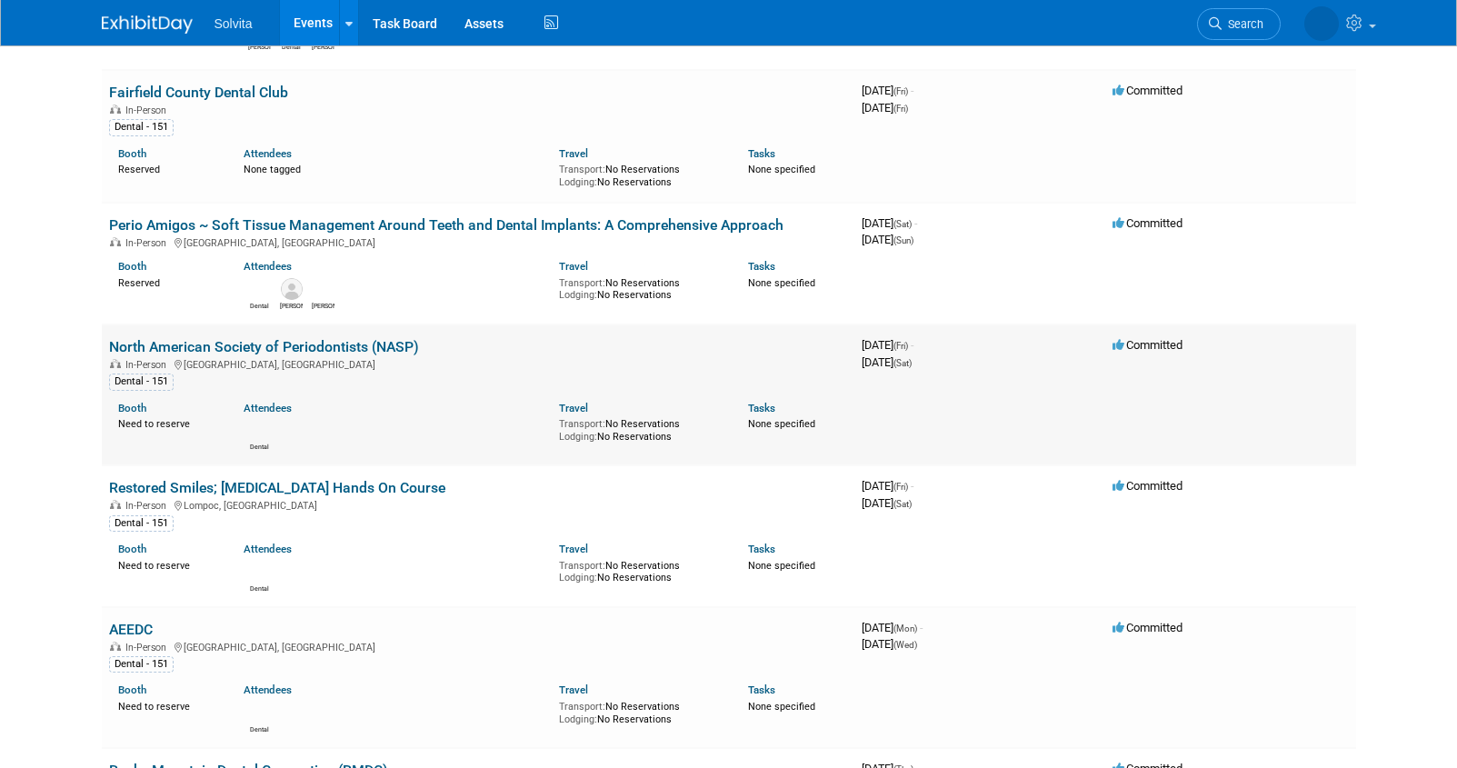
scroll to position [3177, 0]
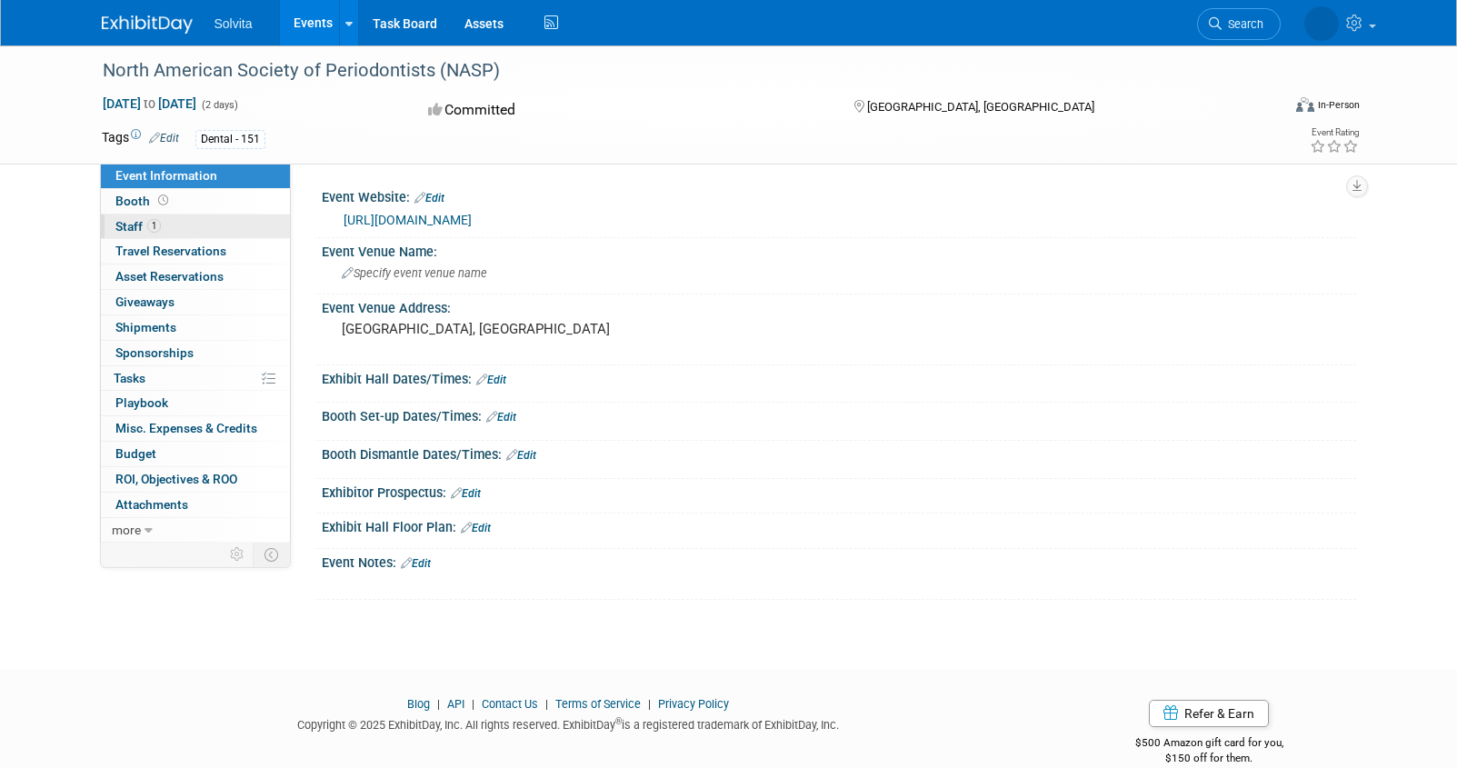
click at [142, 227] on span "Staff 1" at bounding box center [137, 226] width 45 height 15
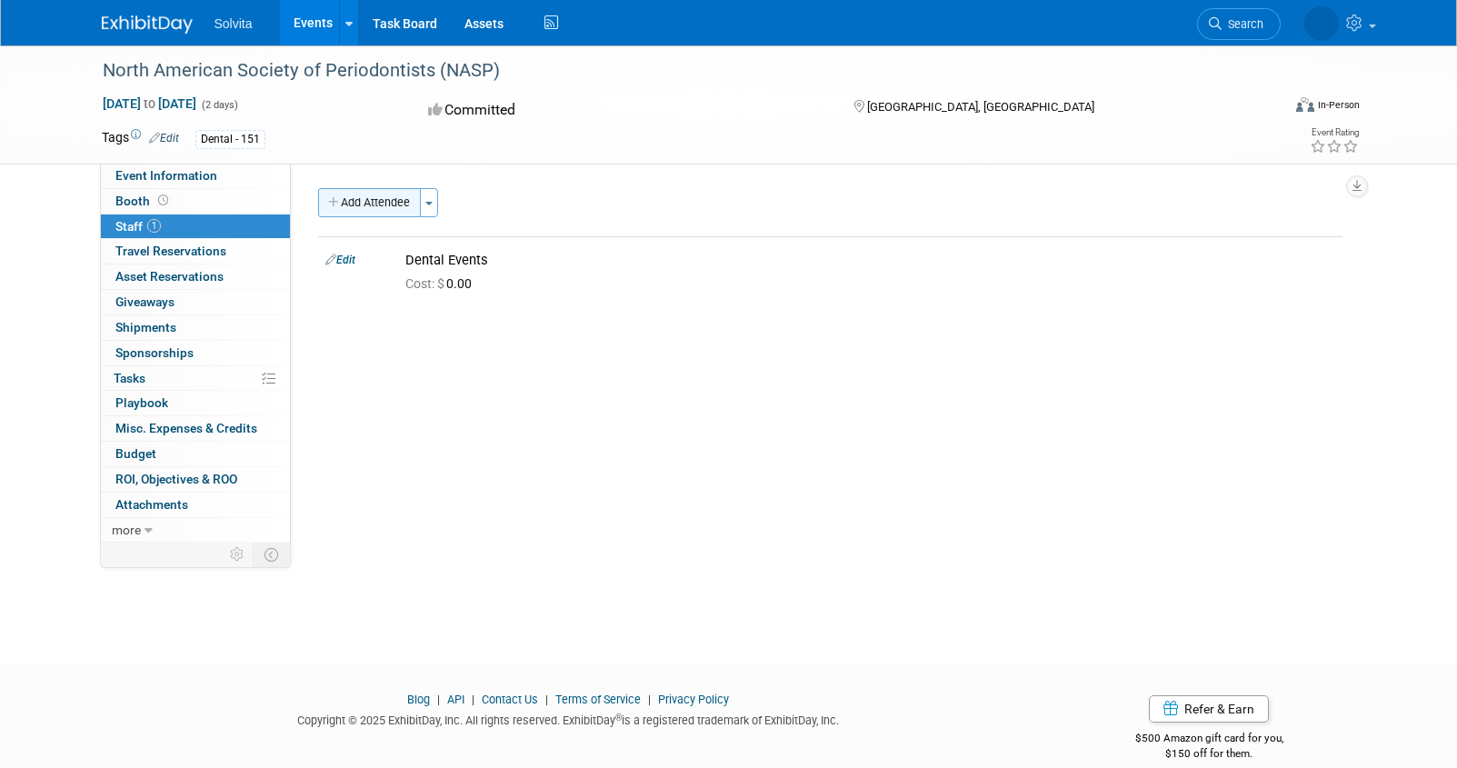
click at [377, 206] on button "Add Attendee" at bounding box center [369, 202] width 103 height 29
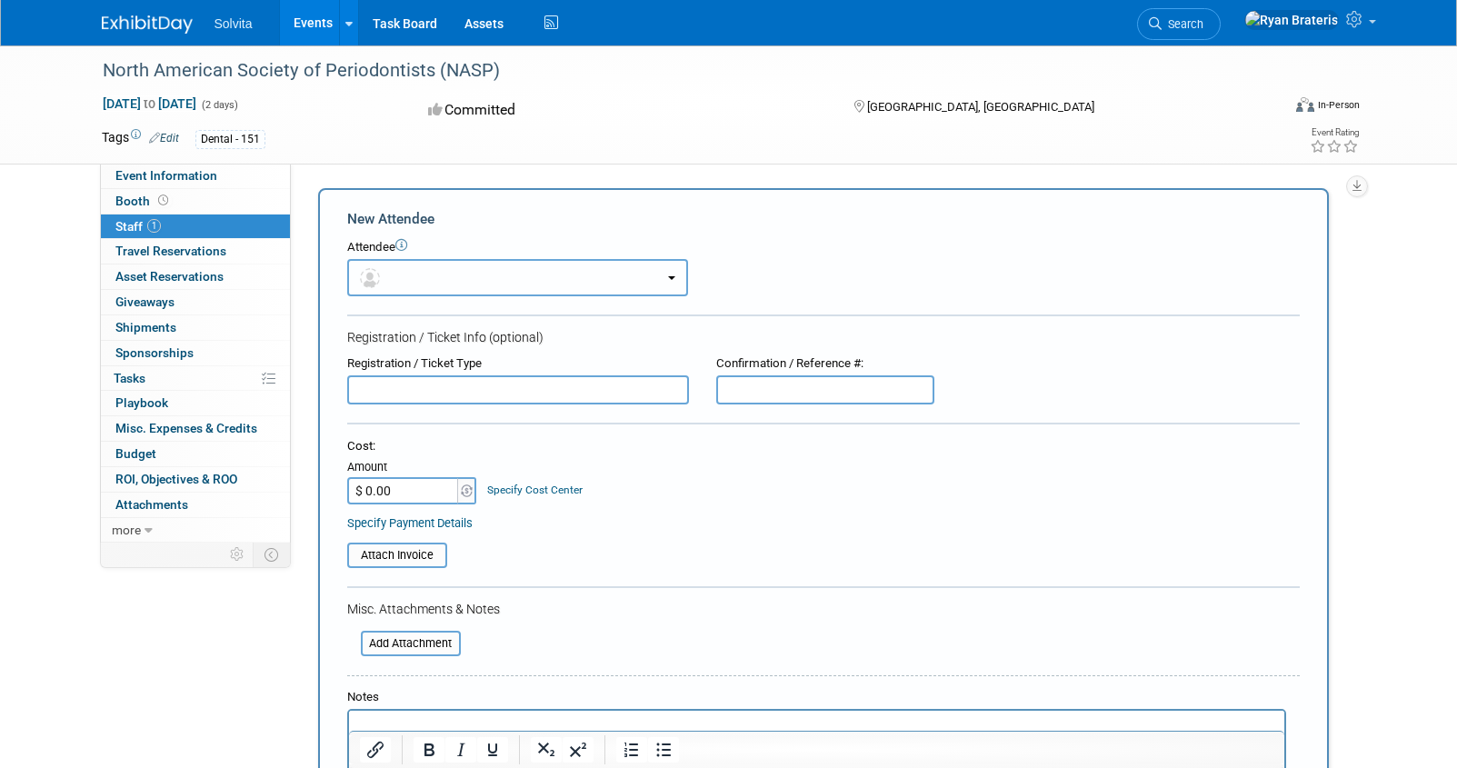
click at [478, 274] on button "button" at bounding box center [517, 277] width 341 height 37
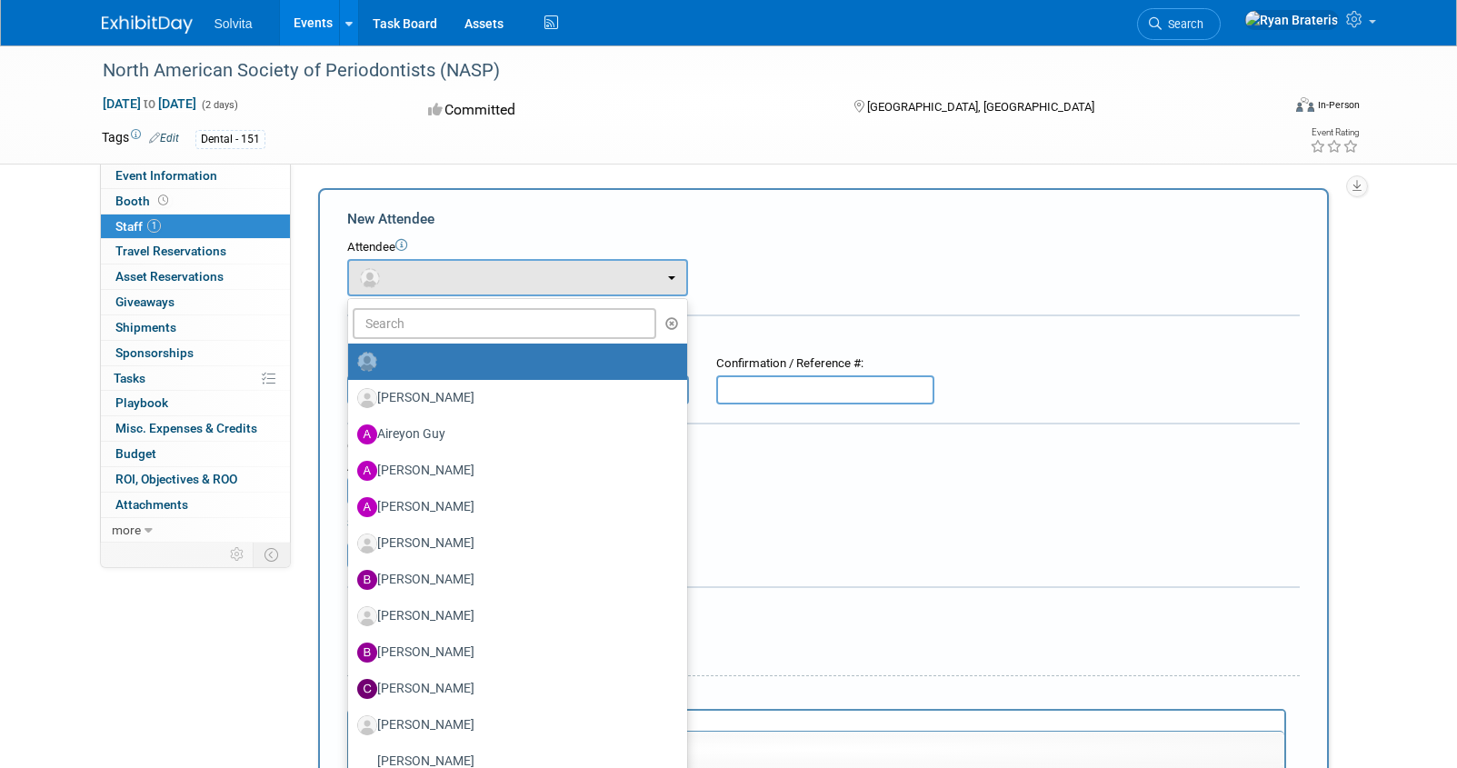
click at [462, 302] on ul "Adrienne Farrell Aireyon Guy Andrew Keelor Ashley Harrison Bob Bennett (me)" at bounding box center [517, 661] width 341 height 727
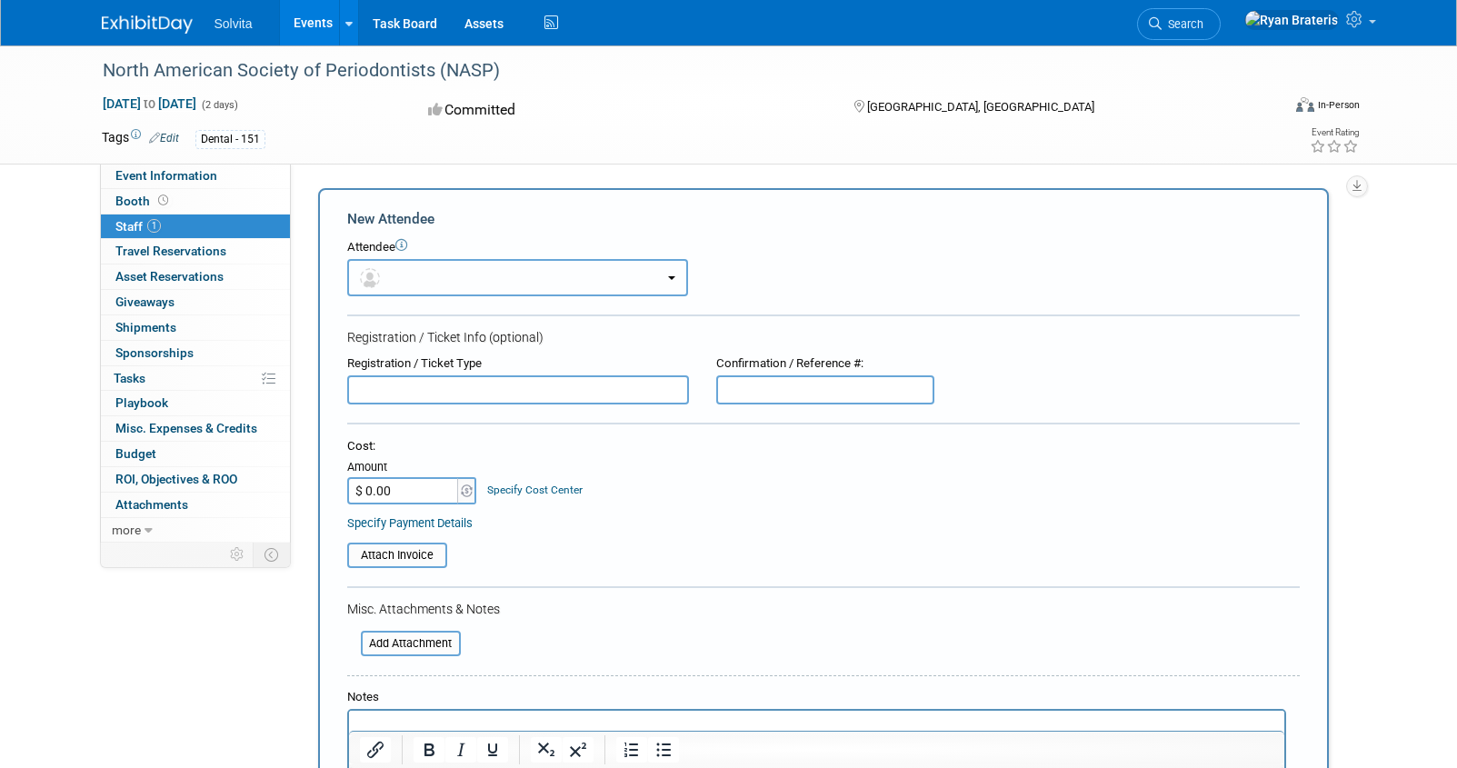
click at [467, 259] on button "button" at bounding box center [517, 277] width 341 height 37
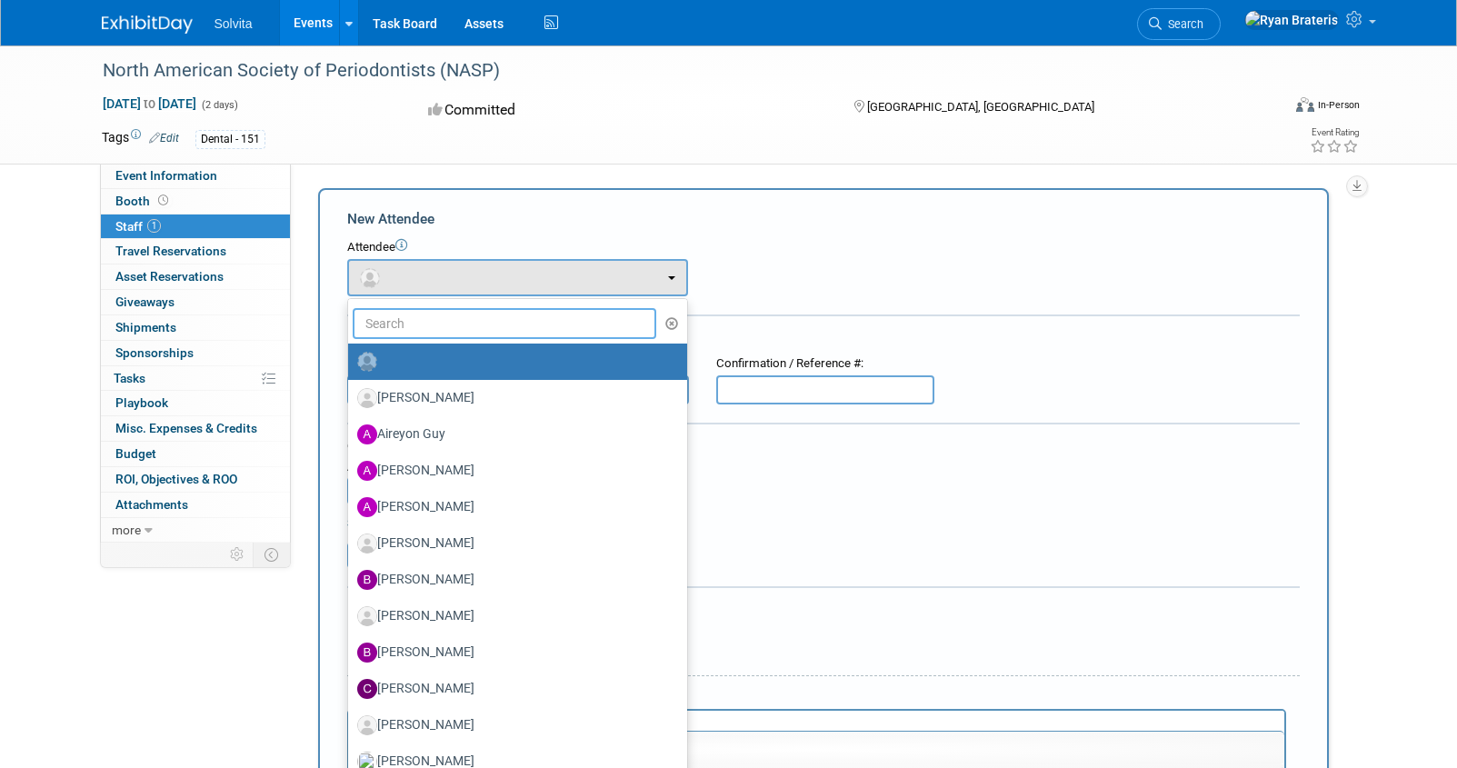
click at [452, 325] on input "text" at bounding box center [505, 323] width 304 height 31
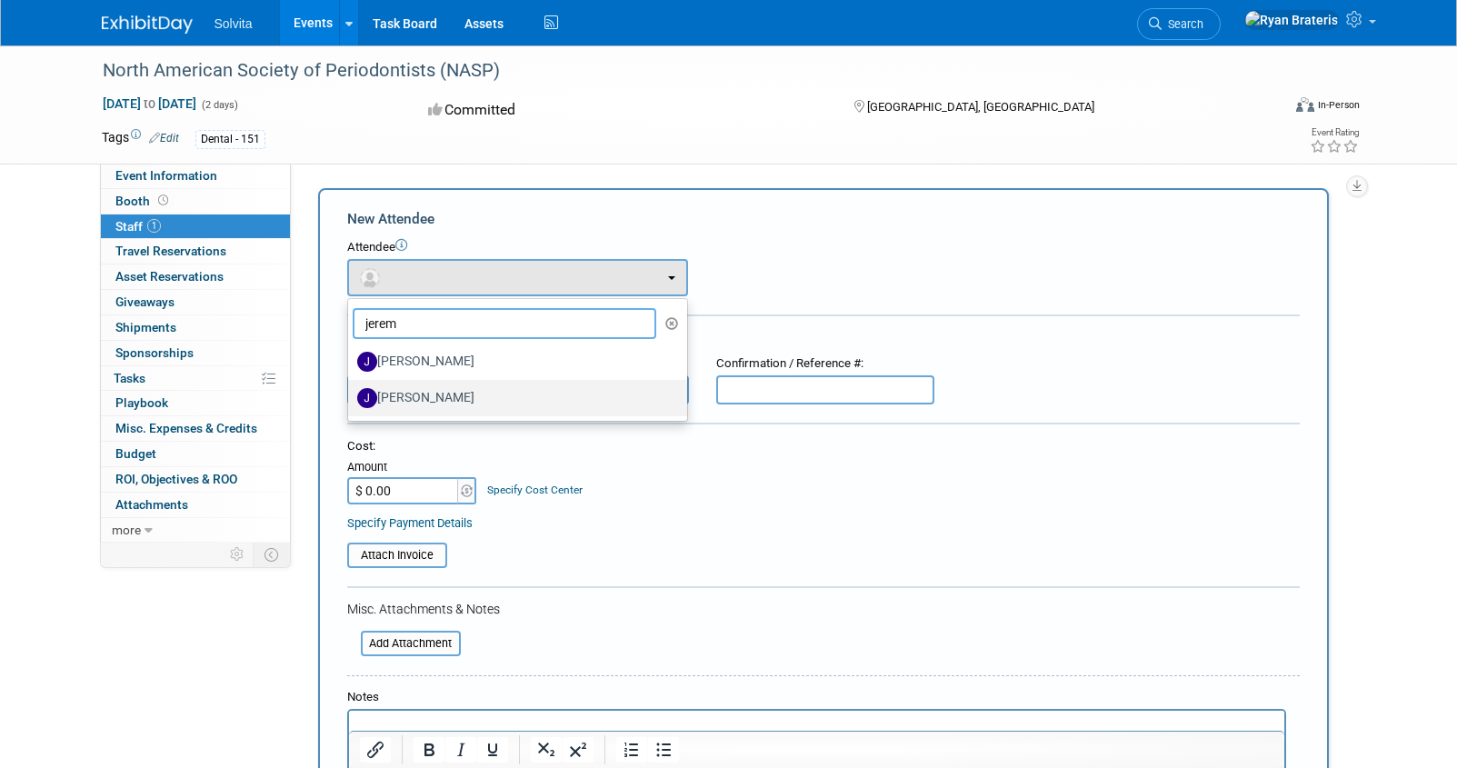
type input "jerem"
click at [442, 397] on label "Jeremy Northcutt" at bounding box center [513, 398] width 312 height 29
click at [351, 397] on input "Jeremy Northcutt" at bounding box center [345, 396] width 12 height 12
select select "61b5000a-d4ae-4832-aab8-070add95f338"
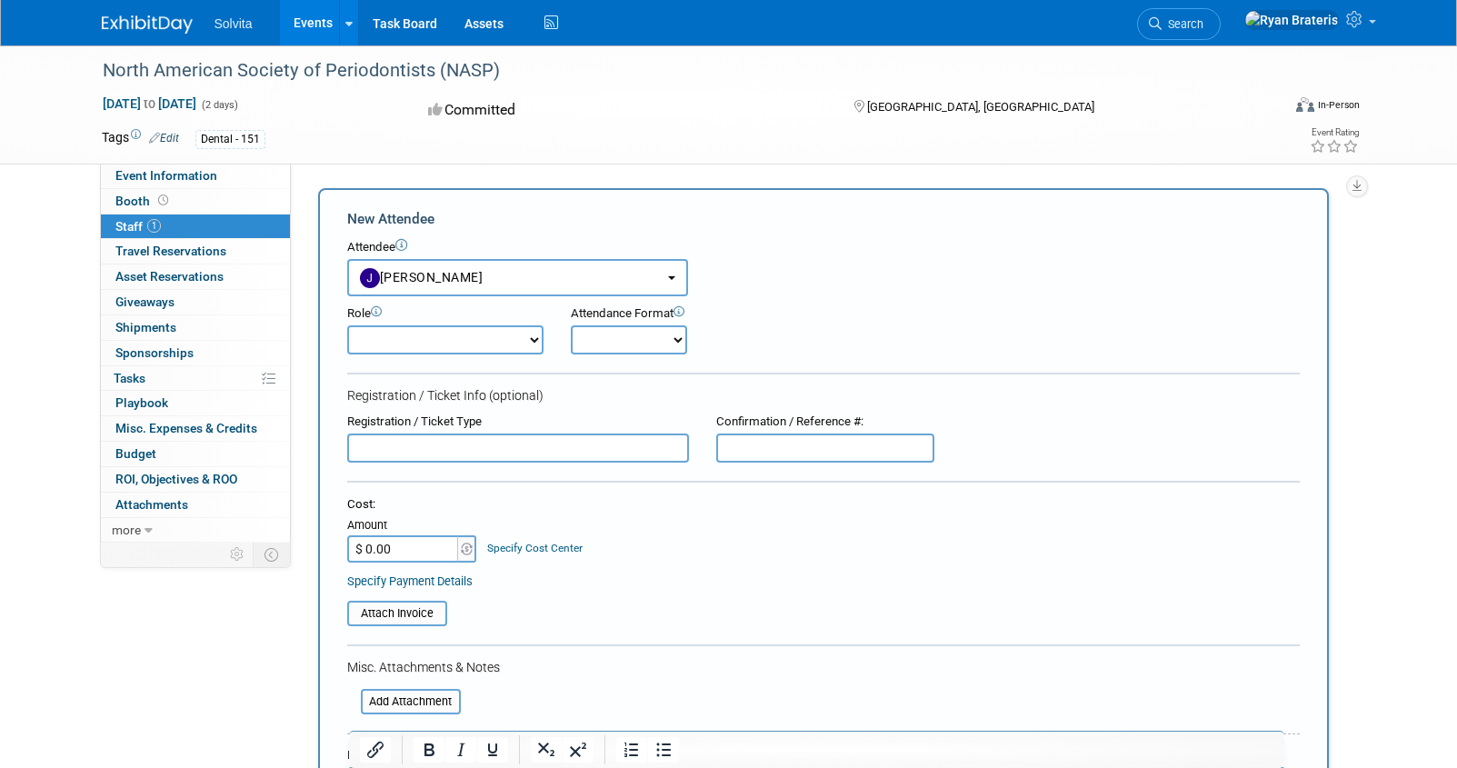
click at [489, 345] on select "Demonstrator Host Planner Presenter Sales Representative Set-up/Dismantle Crew …" at bounding box center [445, 339] width 196 height 29
click at [347, 325] on select "Demonstrator Host Planner Presenter Sales Representative Set-up/Dismantle Crew …" at bounding box center [445, 339] width 196 height 29
click at [502, 349] on select "Demonstrator Host Planner Presenter Sales Representative Set-up/Dismantle Crew …" at bounding box center [445, 339] width 196 height 29
select select "4"
click at [347, 325] on select "Demonstrator Host Planner Presenter Sales Representative Set-up/Dismantle Crew …" at bounding box center [445, 339] width 196 height 29
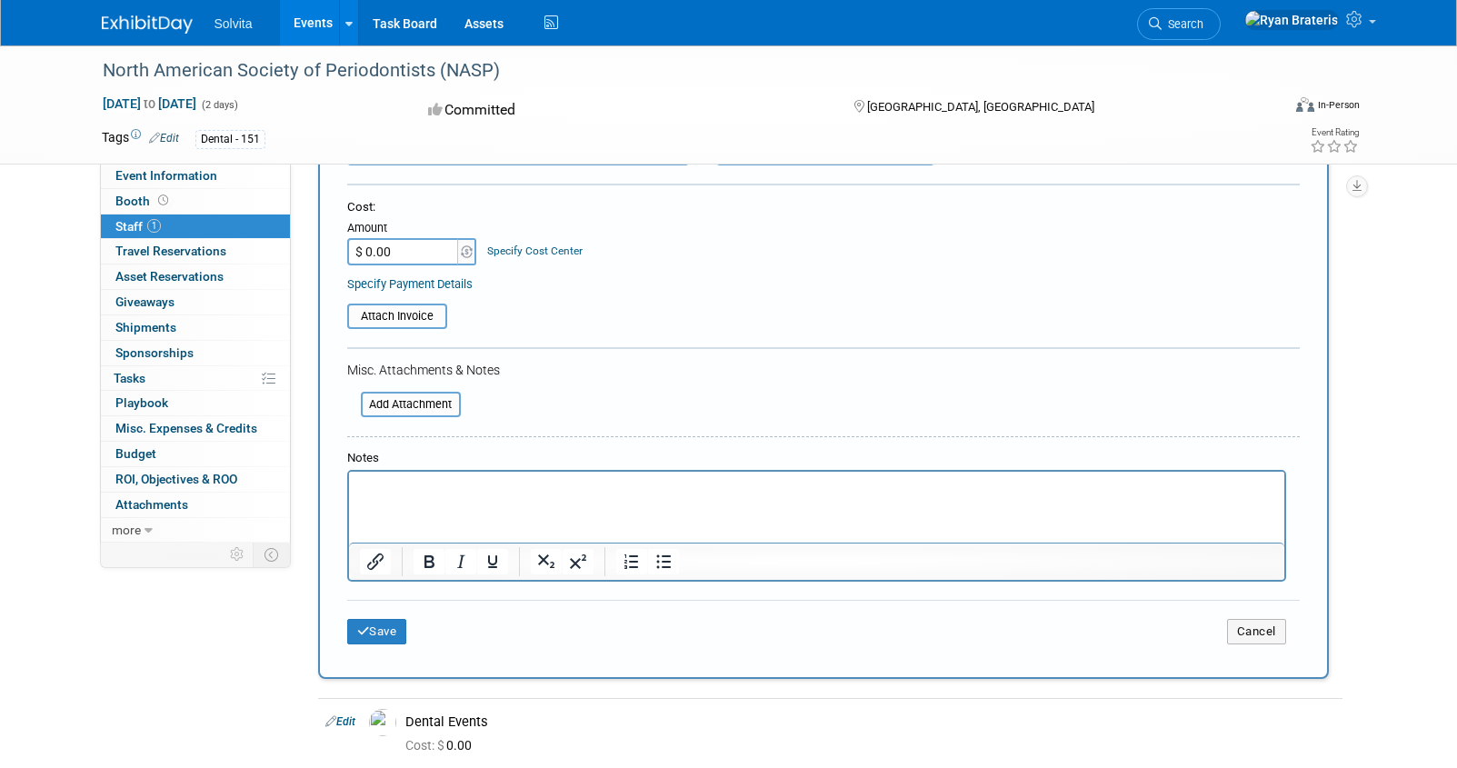
scroll to position [385, 0]
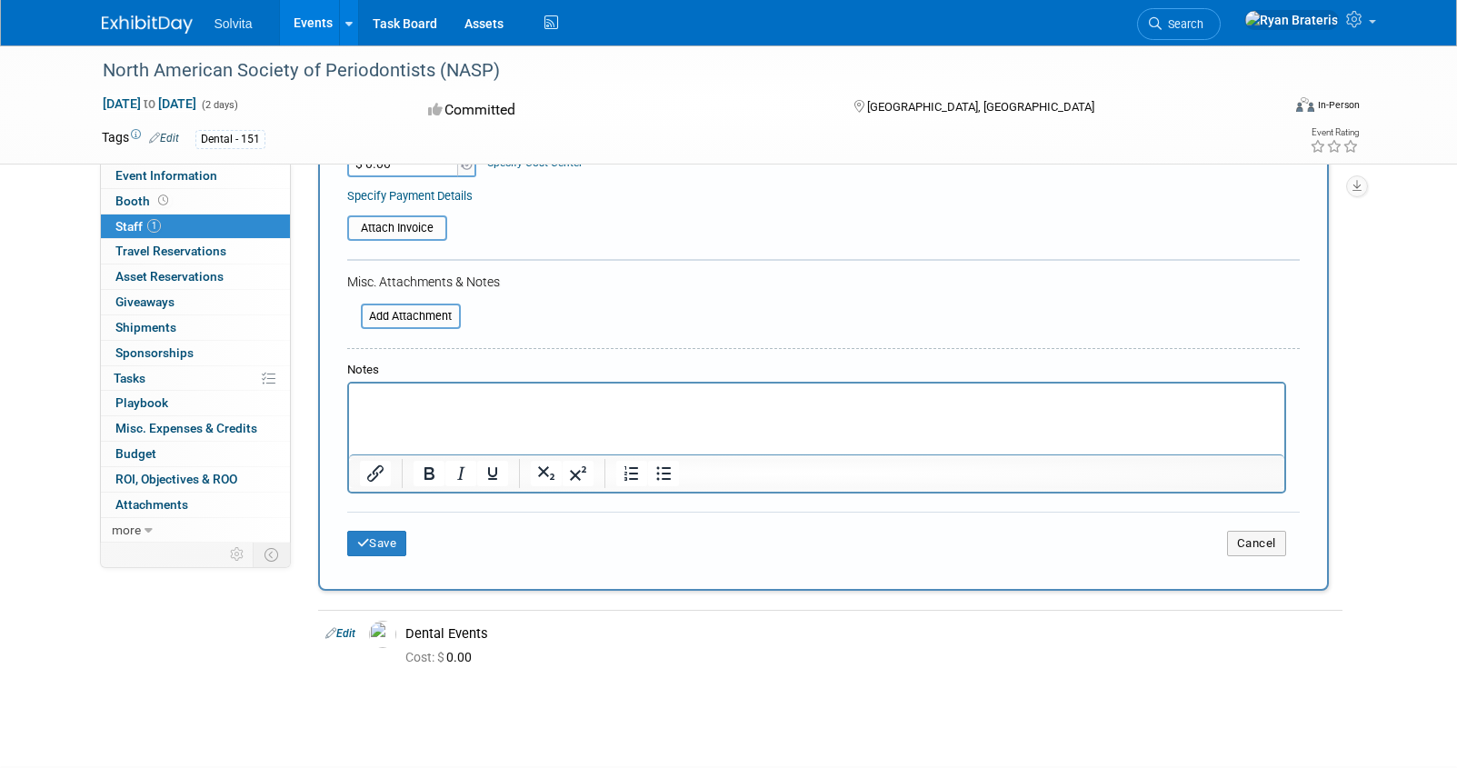
click at [380, 557] on div "Save Cancel" at bounding box center [823, 541] width 953 height 58
click at [384, 545] on button "Save" at bounding box center [377, 543] width 60 height 25
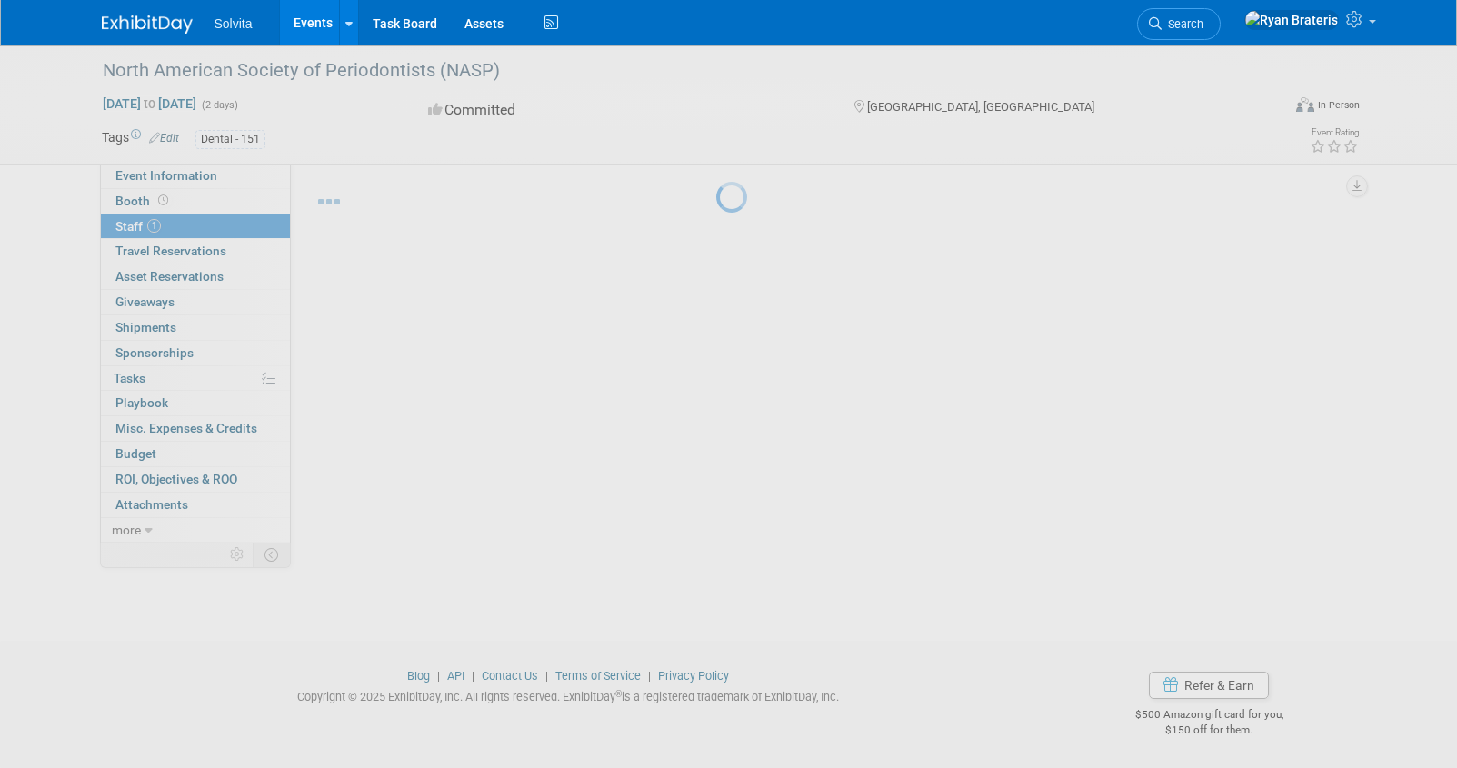
scroll to position [24, 0]
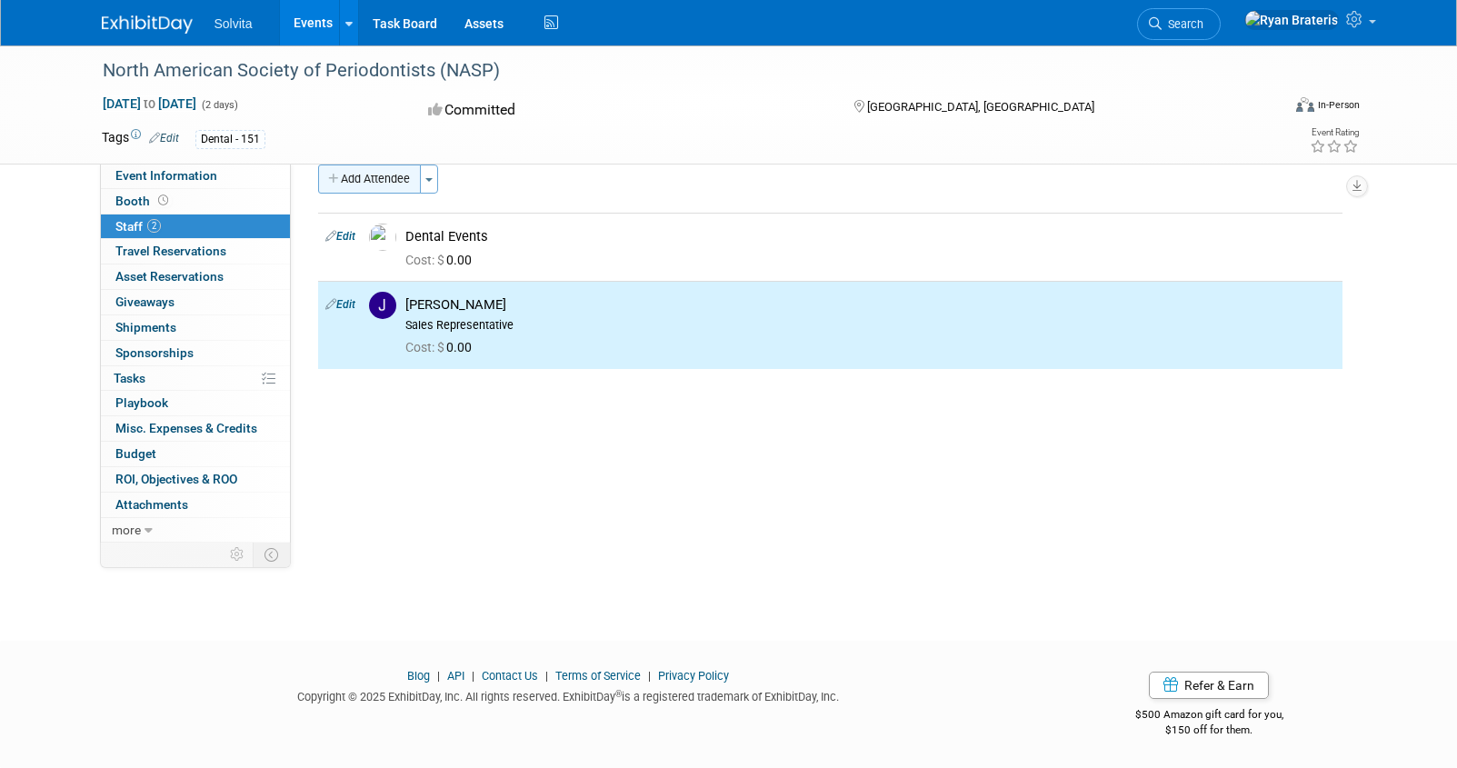
click at [389, 166] on button "Add Attendee" at bounding box center [369, 179] width 103 height 29
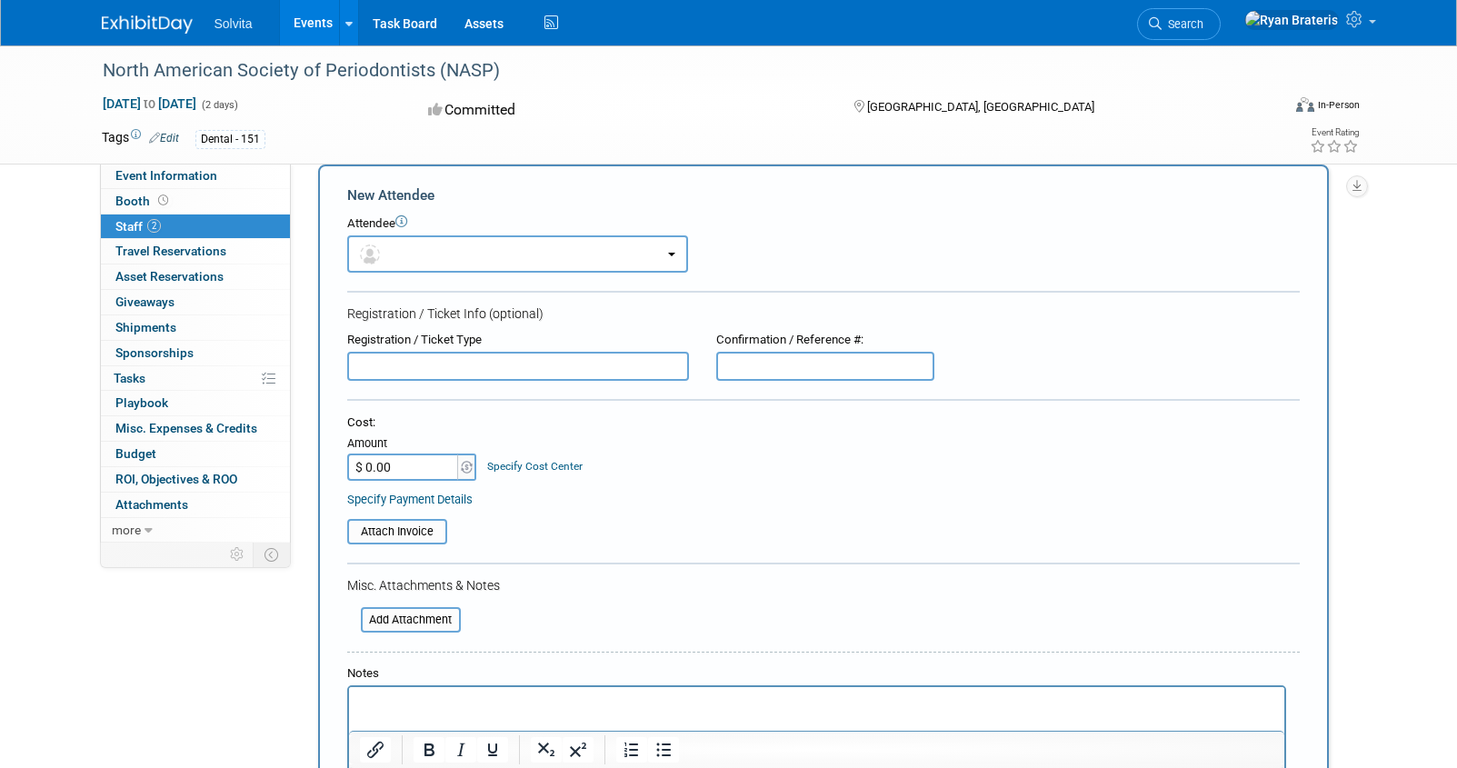
scroll to position [0, 0]
click at [391, 267] on button "button" at bounding box center [517, 253] width 341 height 37
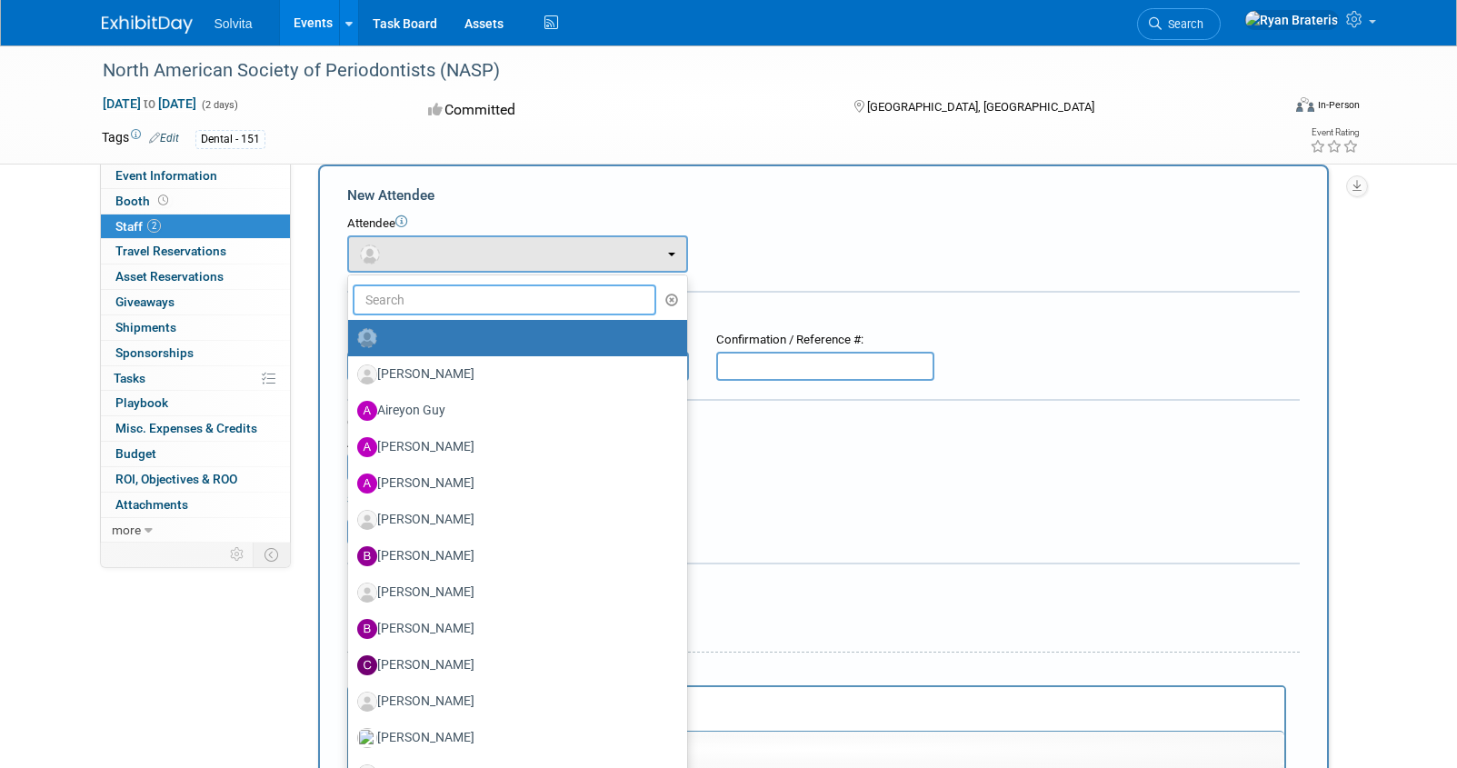
click at [394, 293] on input "text" at bounding box center [505, 299] width 304 height 31
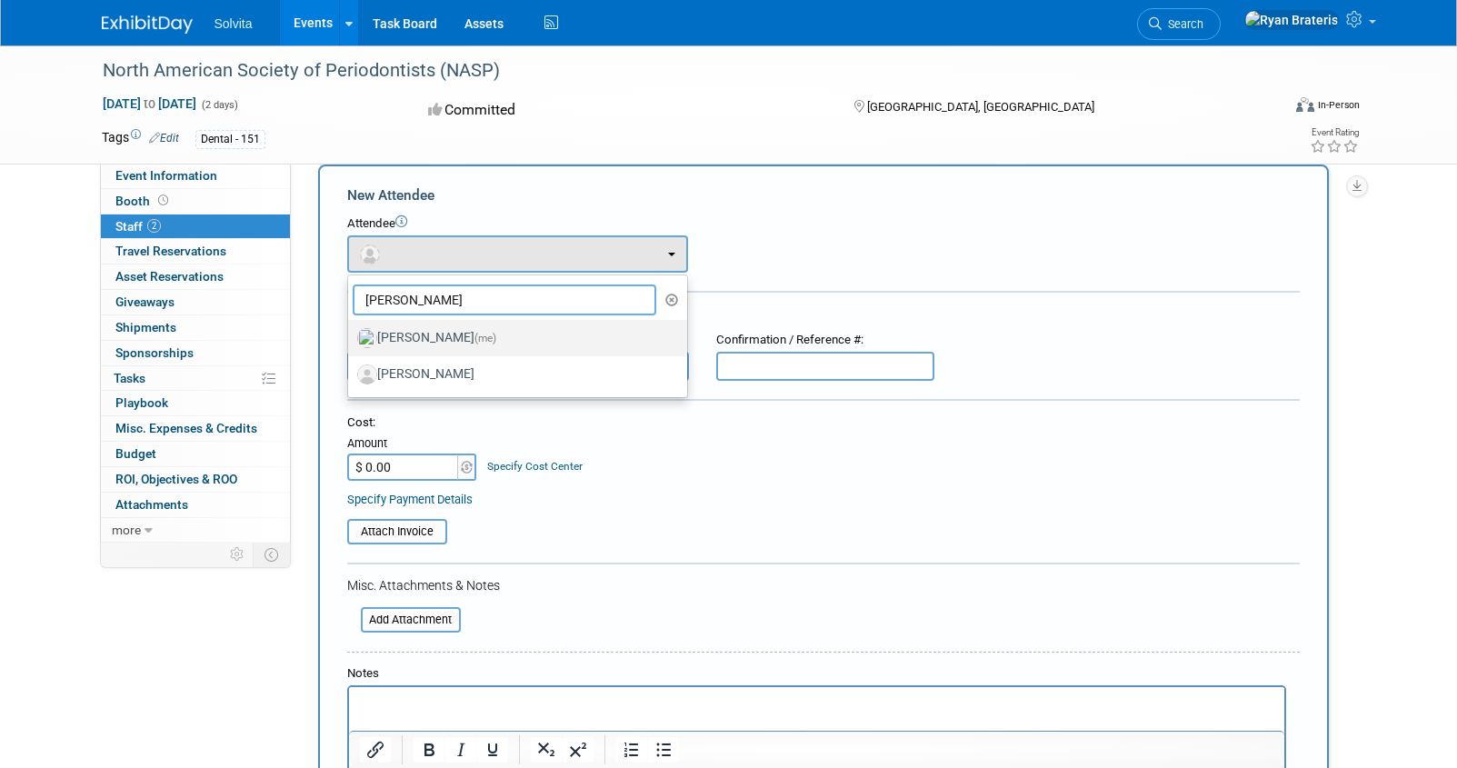
type input "ryan"
click at [413, 336] on label "Ryan Brateris (me)" at bounding box center [513, 338] width 312 height 29
click at [351, 336] on input "Ryan Brateris (me)" at bounding box center [345, 336] width 12 height 12
select select "c267819c-ff80-414f-a8b9-3e1aba350338"
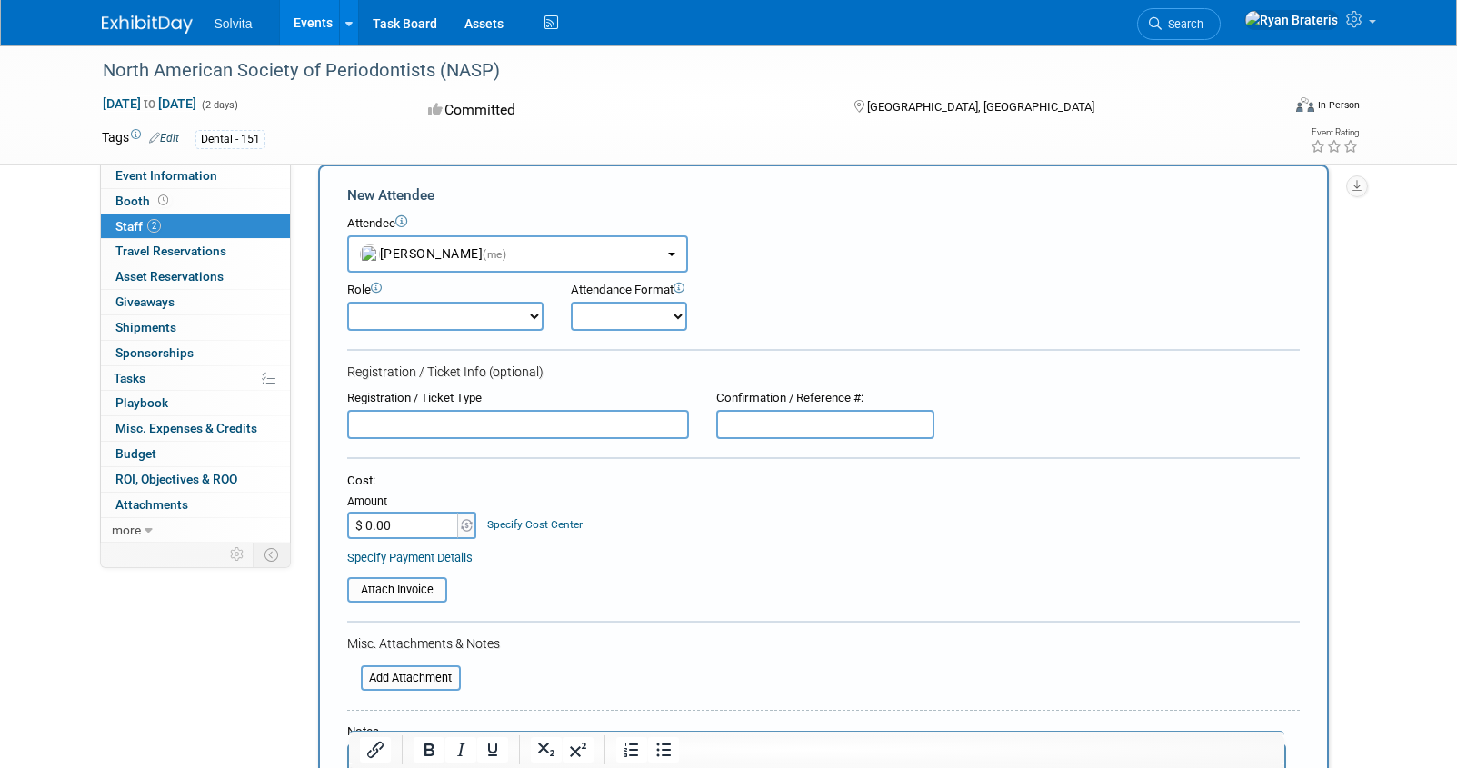
click at [459, 309] on select "Demonstrator Host Planner Presenter Sales Representative Set-up/Dismantle Crew …" at bounding box center [445, 316] width 196 height 29
select select "4"
click at [347, 302] on select "Demonstrator Host Planner Presenter Sales Representative Set-up/Dismantle Crew …" at bounding box center [445, 316] width 196 height 29
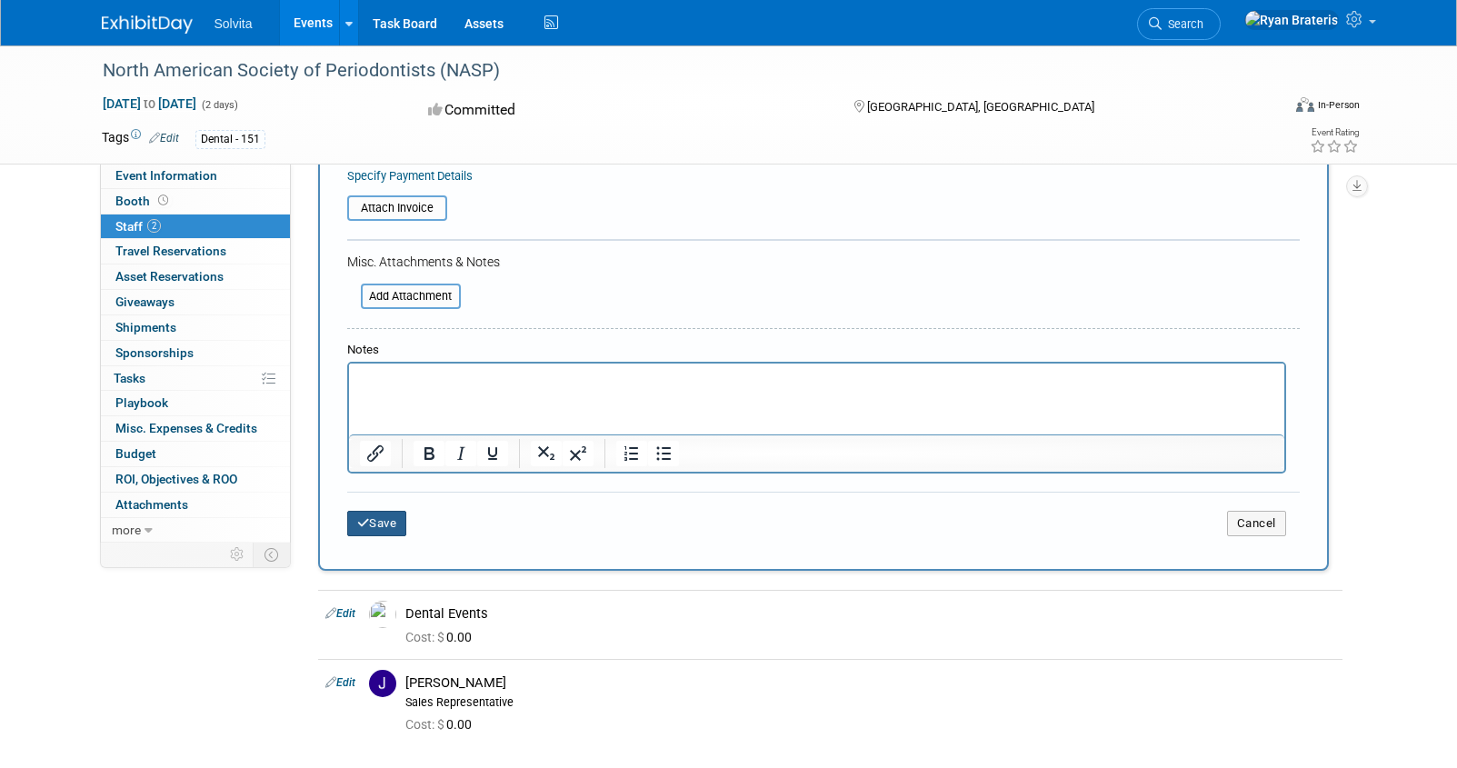
click at [393, 518] on button "Save" at bounding box center [377, 523] width 60 height 25
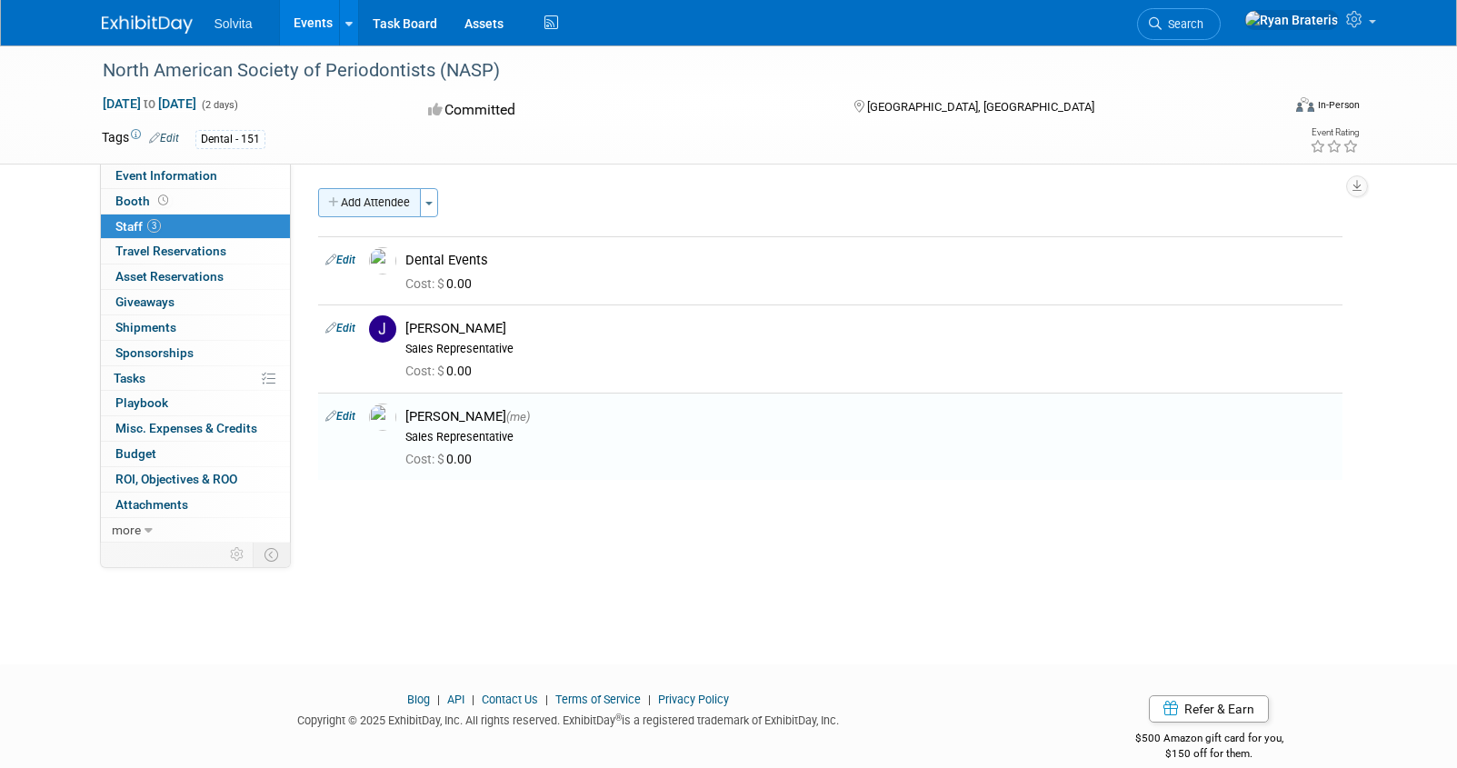
click at [388, 206] on button "Add Attendee" at bounding box center [369, 202] width 103 height 29
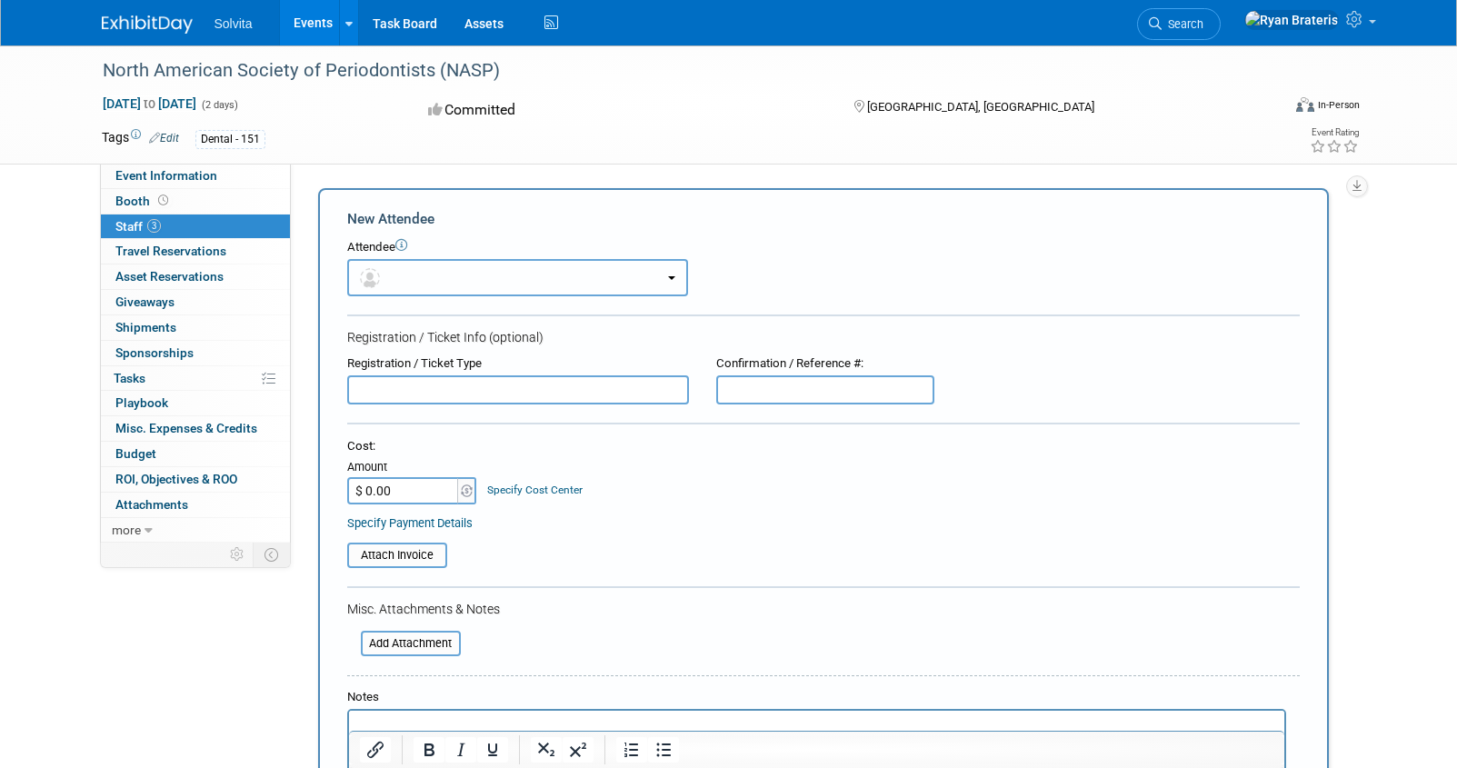
click at [412, 273] on button "button" at bounding box center [517, 277] width 341 height 37
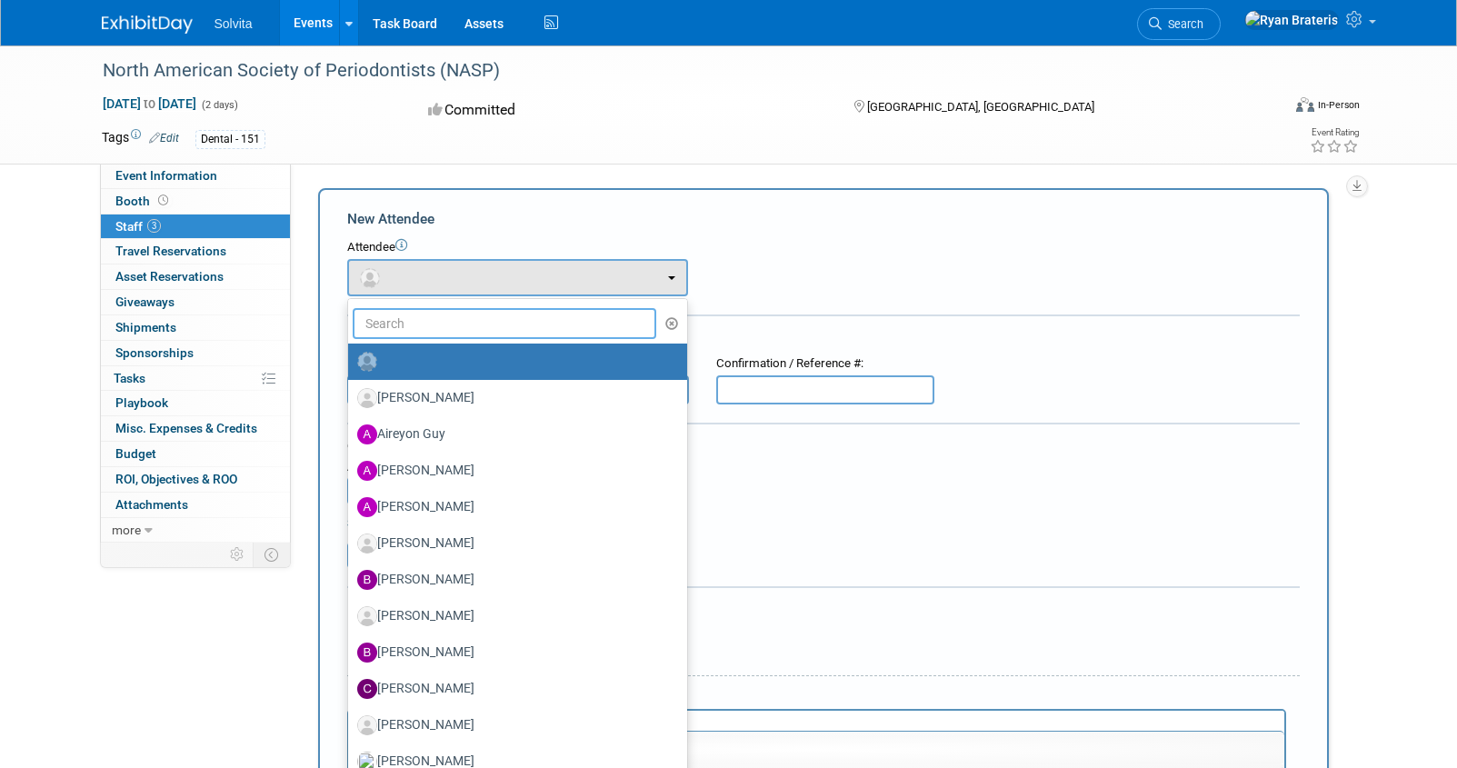
click at [424, 315] on input "text" at bounding box center [505, 323] width 304 height 31
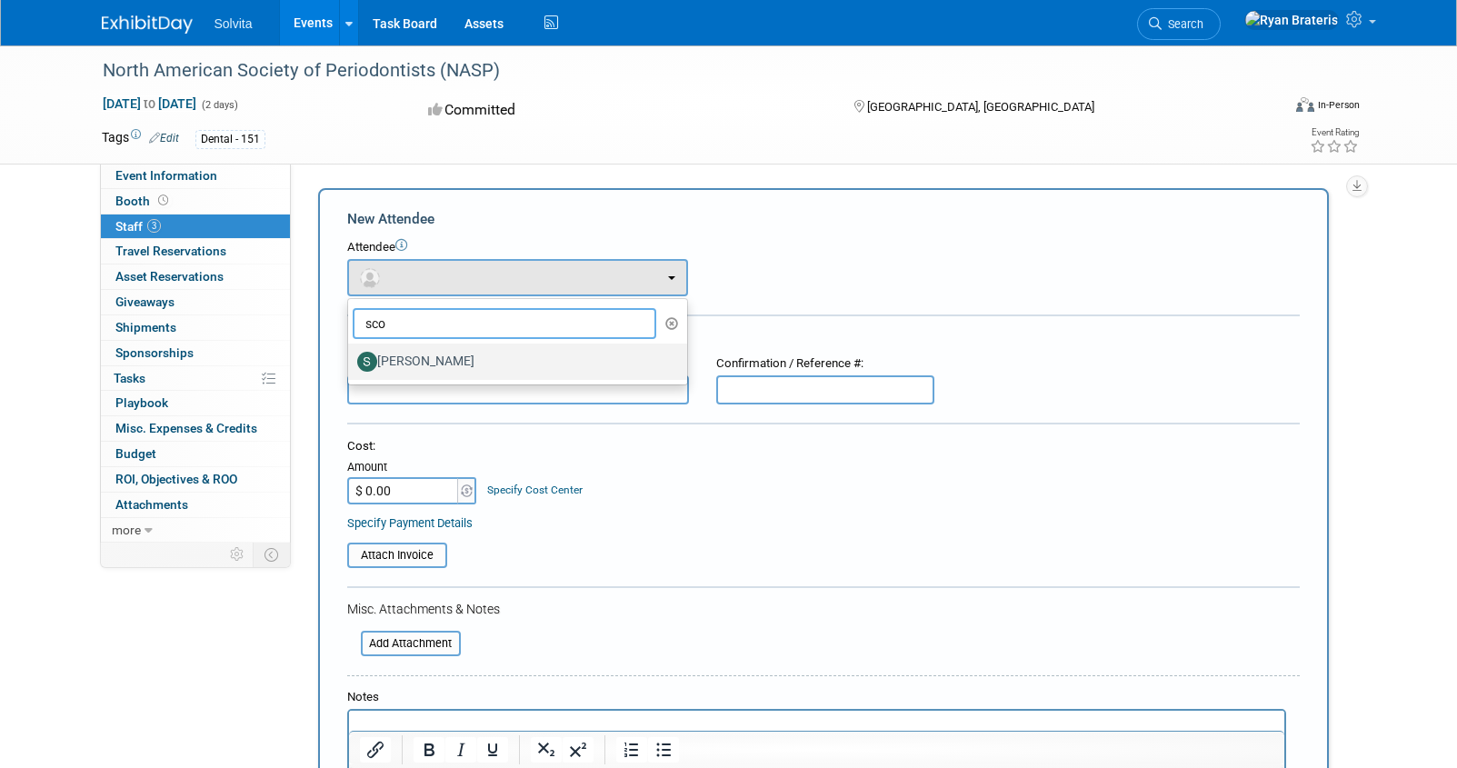
type input "sco"
click at [421, 358] on label "Scott Campbell" at bounding box center [513, 361] width 312 height 29
click at [351, 358] on input "Scott Campbell" at bounding box center [345, 360] width 12 height 12
select select "bda72f89-a835-49ff-881b-9a90c105b1f0"
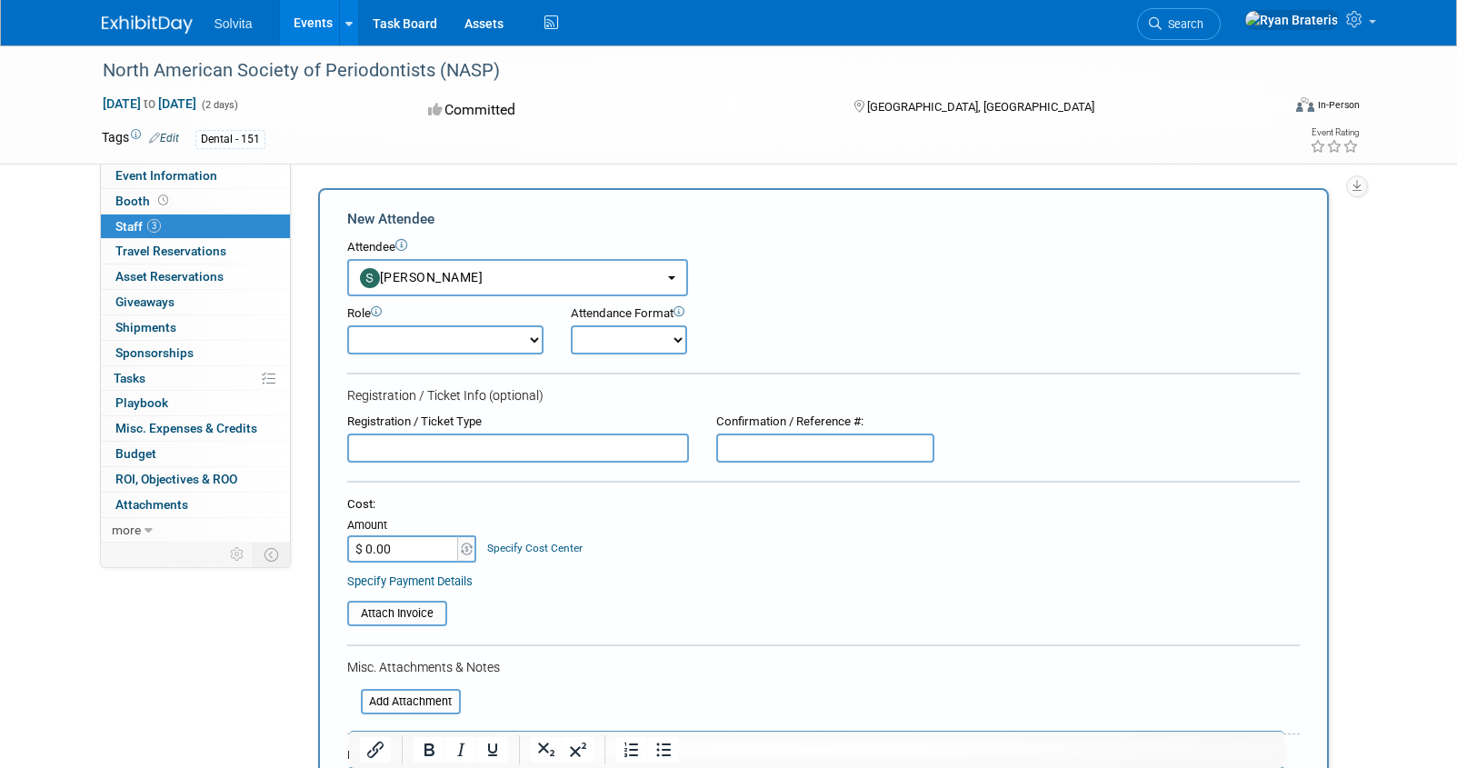
click at [452, 346] on select "Demonstrator Host Planner Presenter Sales Representative Set-up/Dismantle Crew …" at bounding box center [445, 339] width 196 height 29
select select "4"
click at [347, 325] on select "Demonstrator Host Planner Presenter Sales Representative Set-up/Dismantle Crew …" at bounding box center [445, 339] width 196 height 29
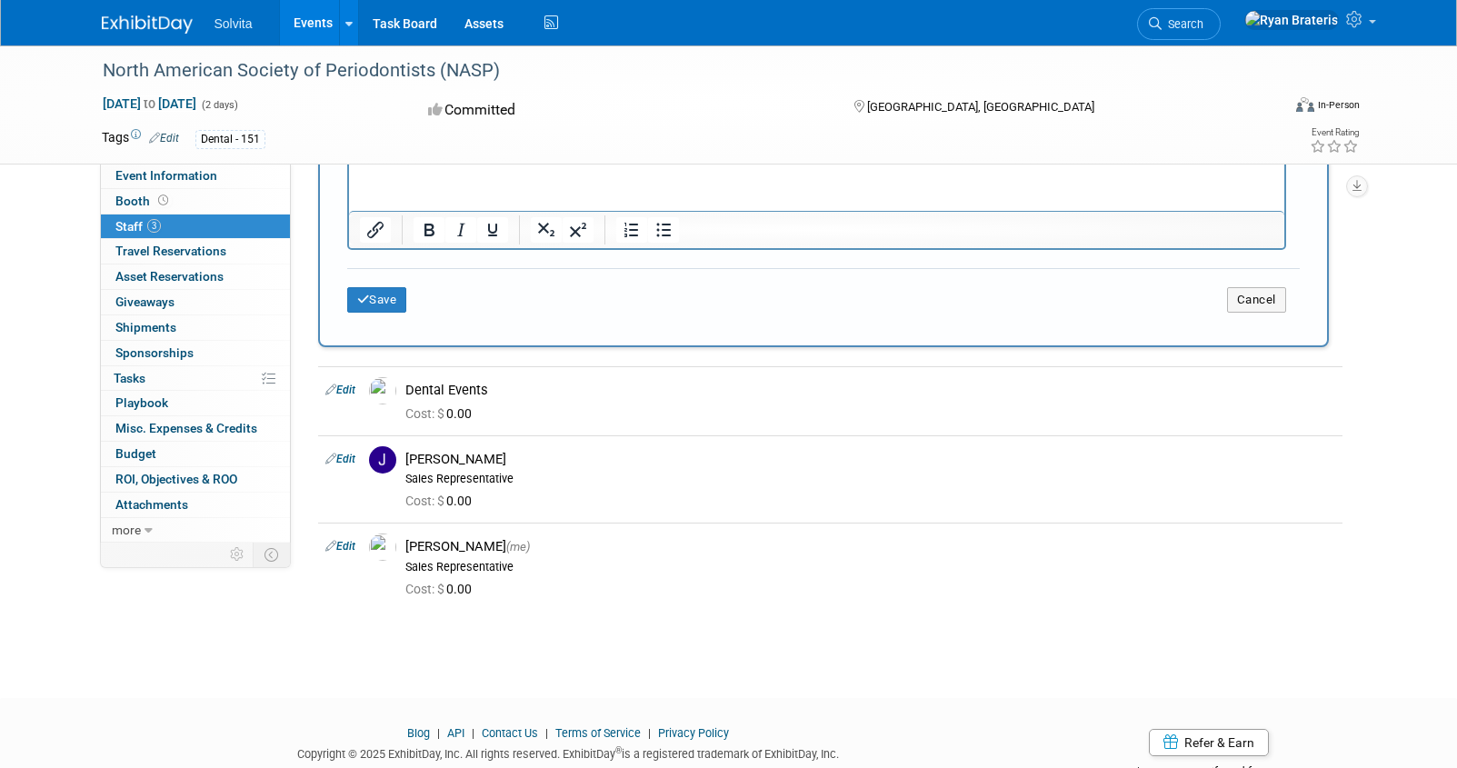
scroll to position [686, 0]
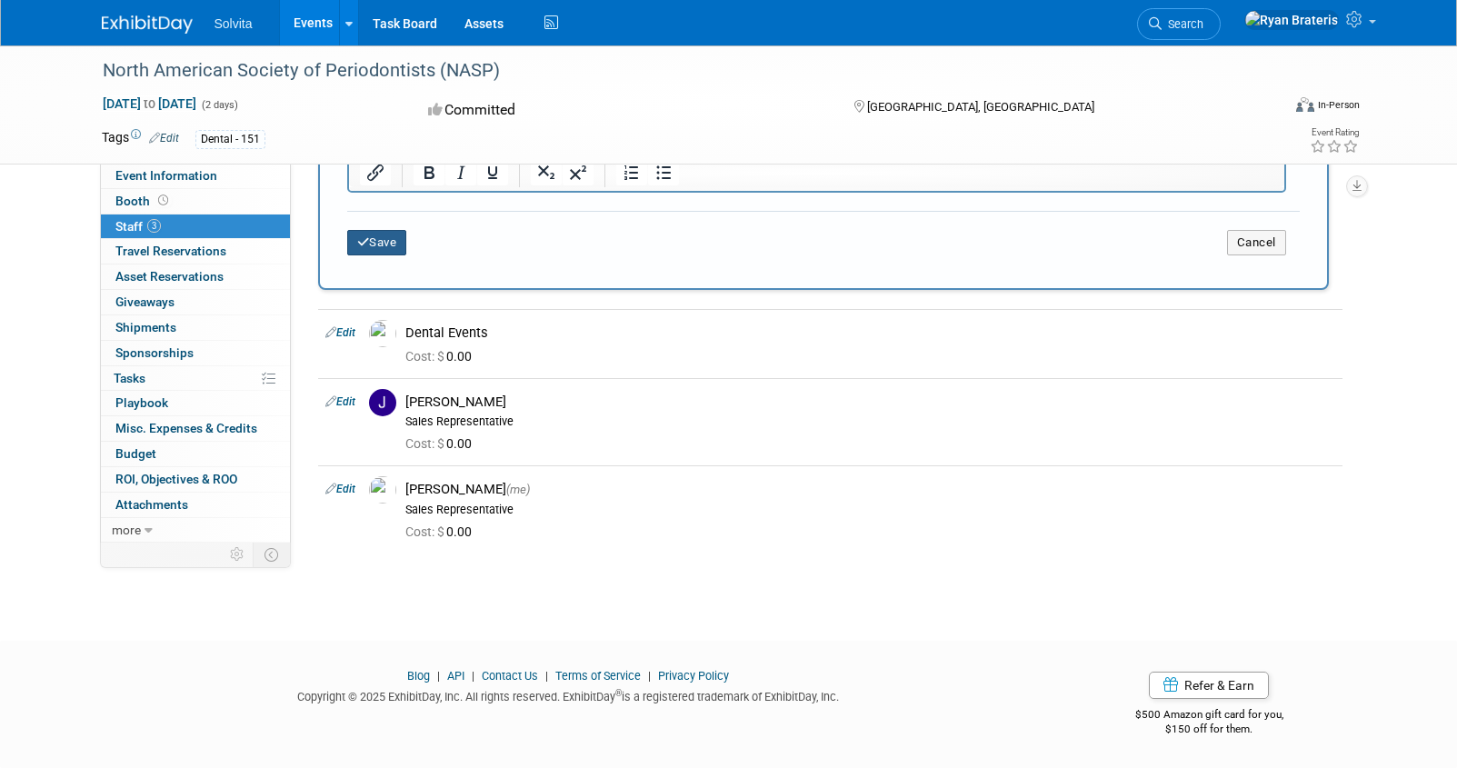
click at [390, 236] on button "Save" at bounding box center [377, 242] width 60 height 25
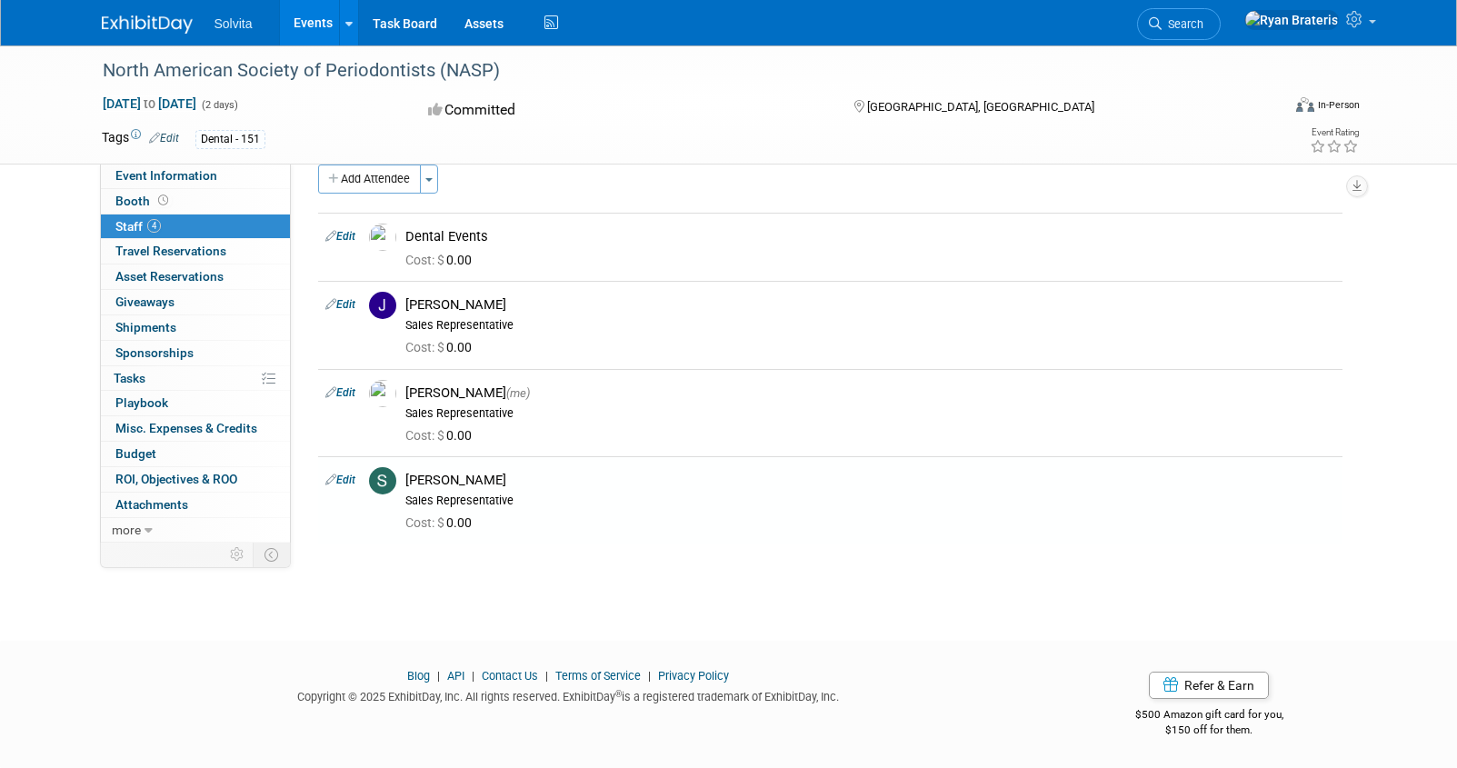
scroll to position [0, 0]
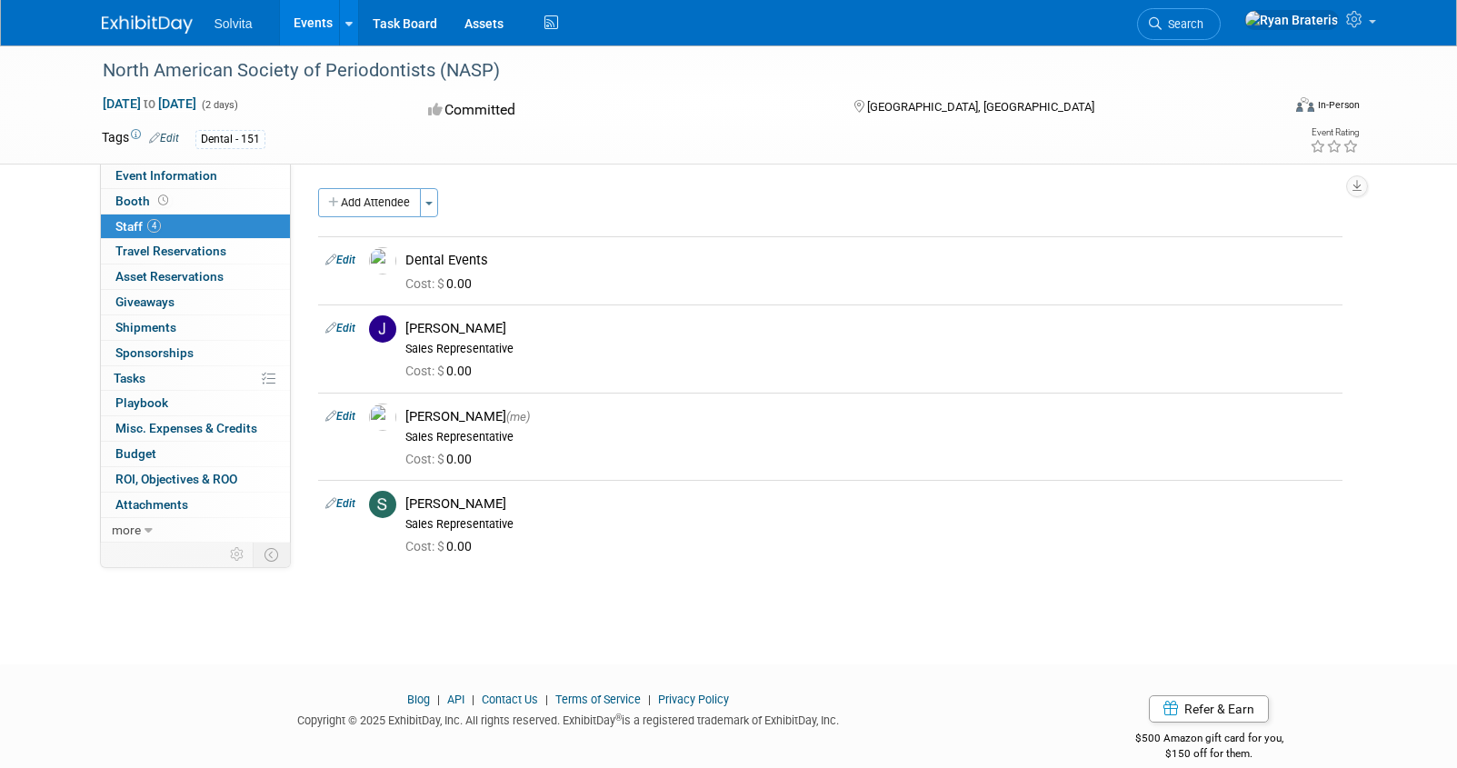
click at [43, 304] on div "North American Society of Periodontists (NASP) Jan 9, 2026 to Jan 10, 2026 (2 d…" at bounding box center [728, 338] width 1457 height 586
click at [322, 25] on link "Events" at bounding box center [313, 22] width 66 height 45
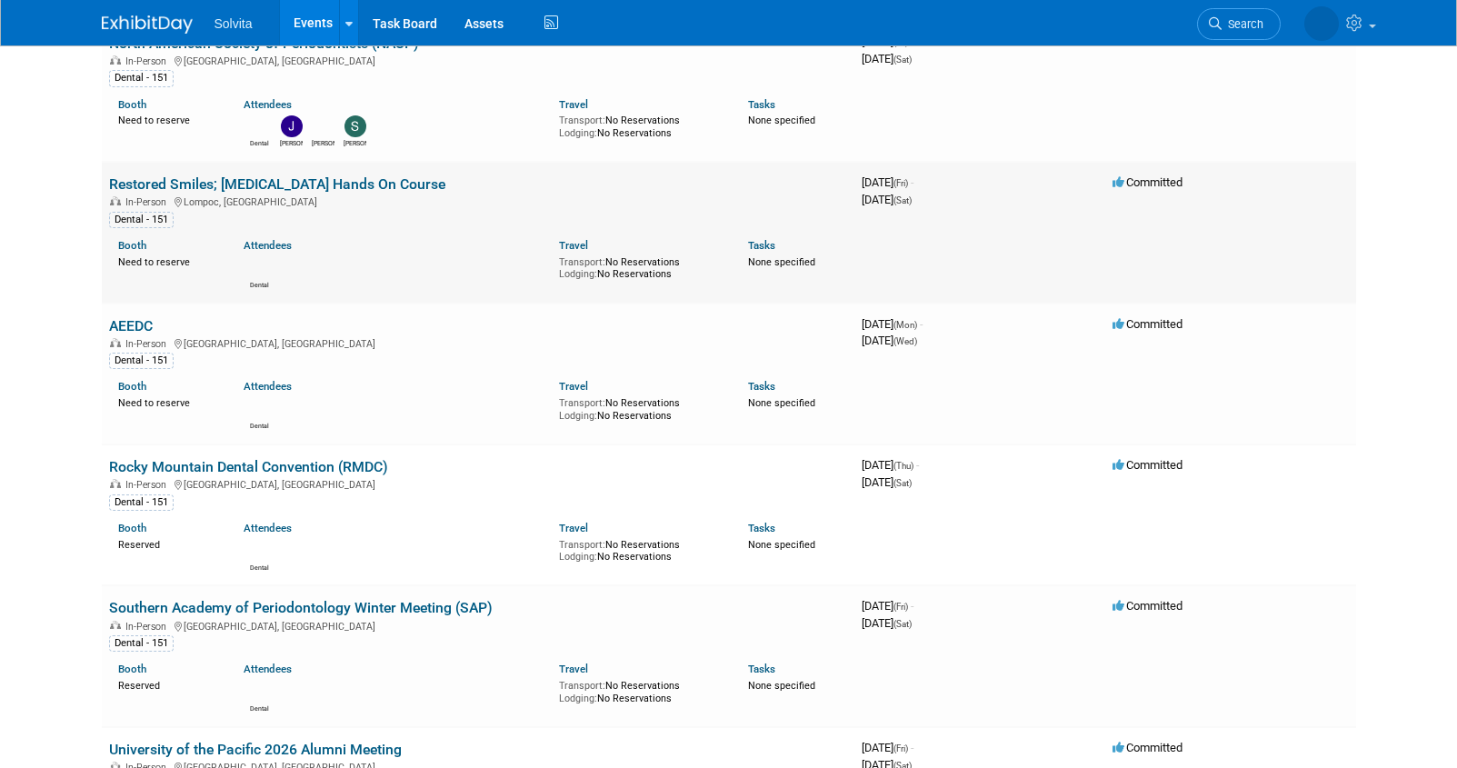
scroll to position [3457, 0]
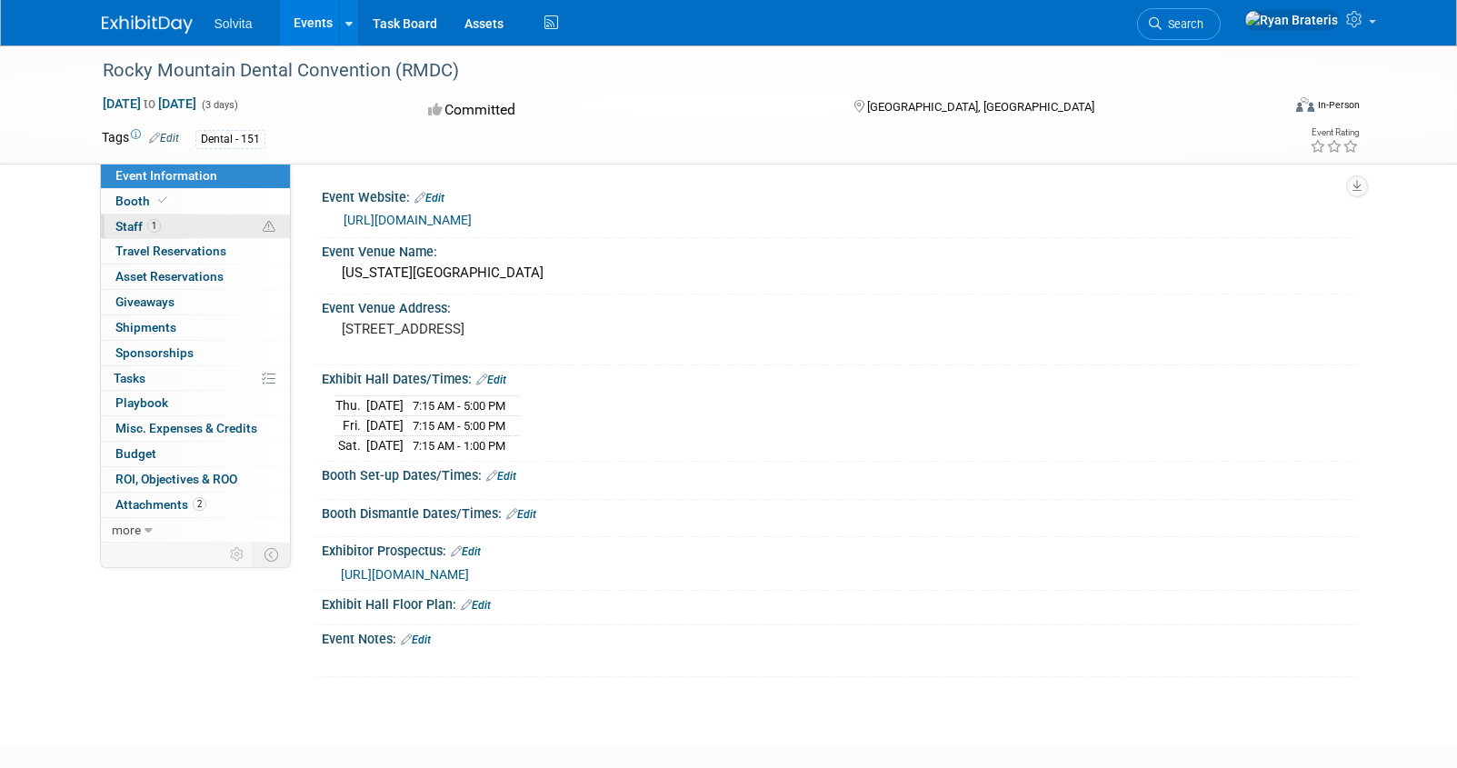
click at [170, 221] on link "1 Staff 1" at bounding box center [195, 226] width 189 height 25
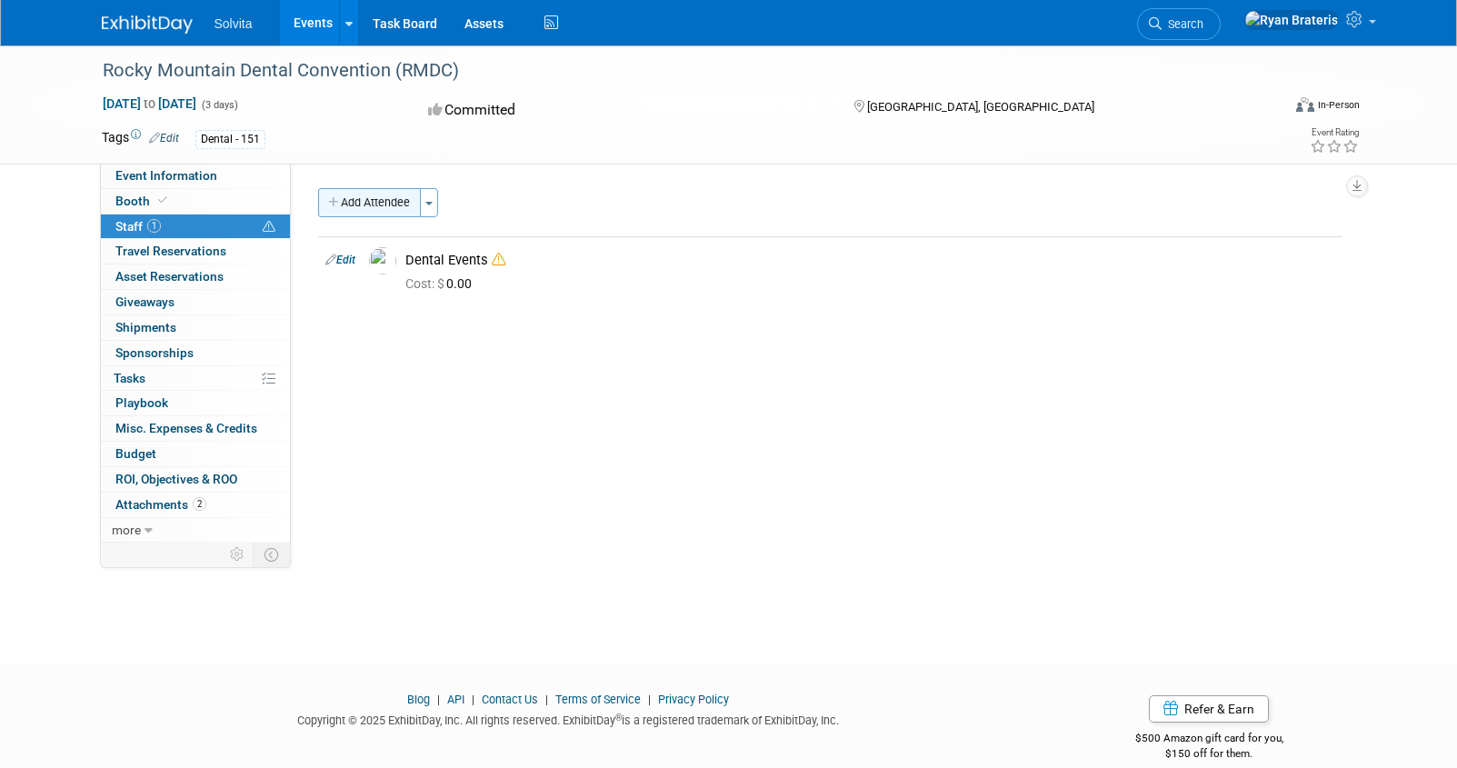
click at [405, 208] on button "Add Attendee" at bounding box center [369, 202] width 103 height 29
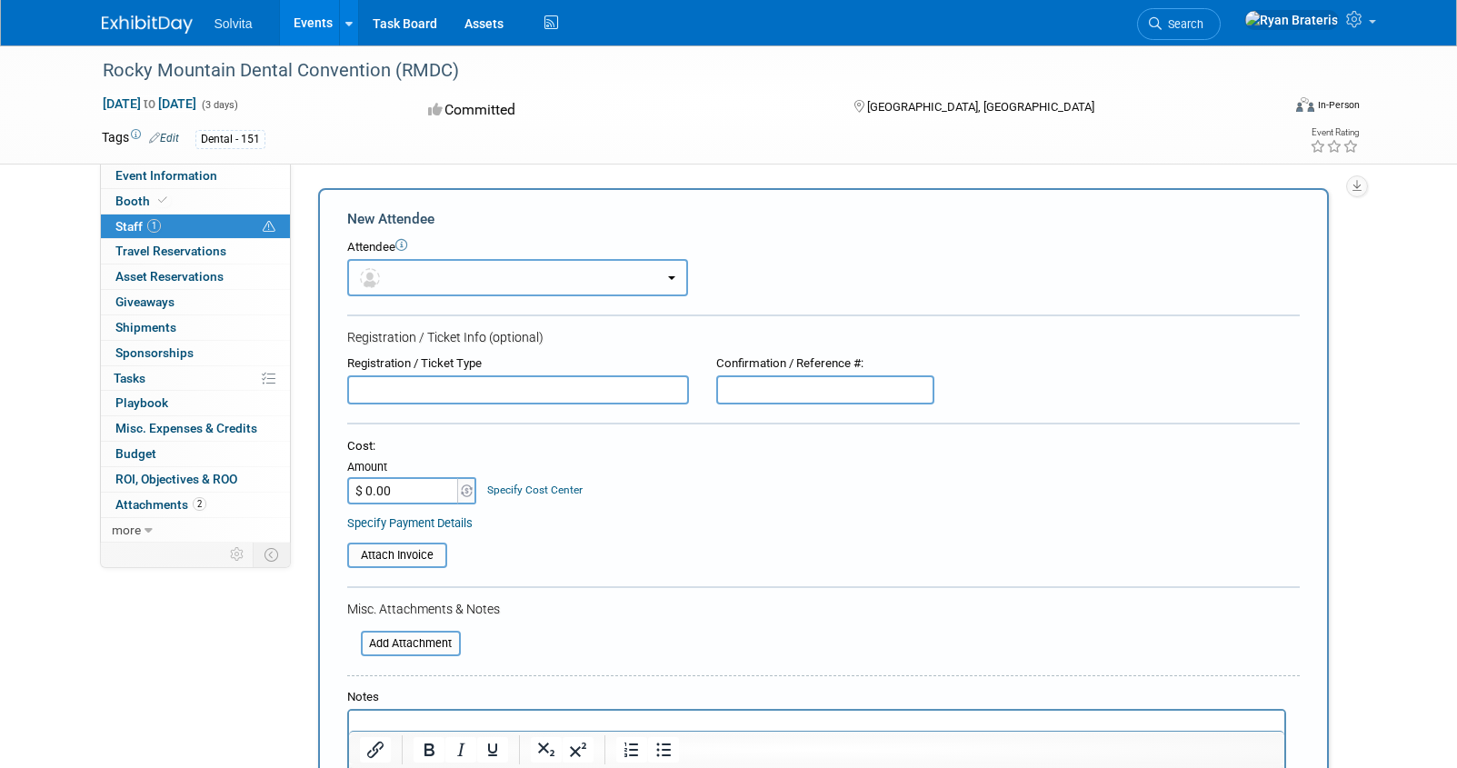
click at [452, 275] on button "button" at bounding box center [517, 277] width 341 height 37
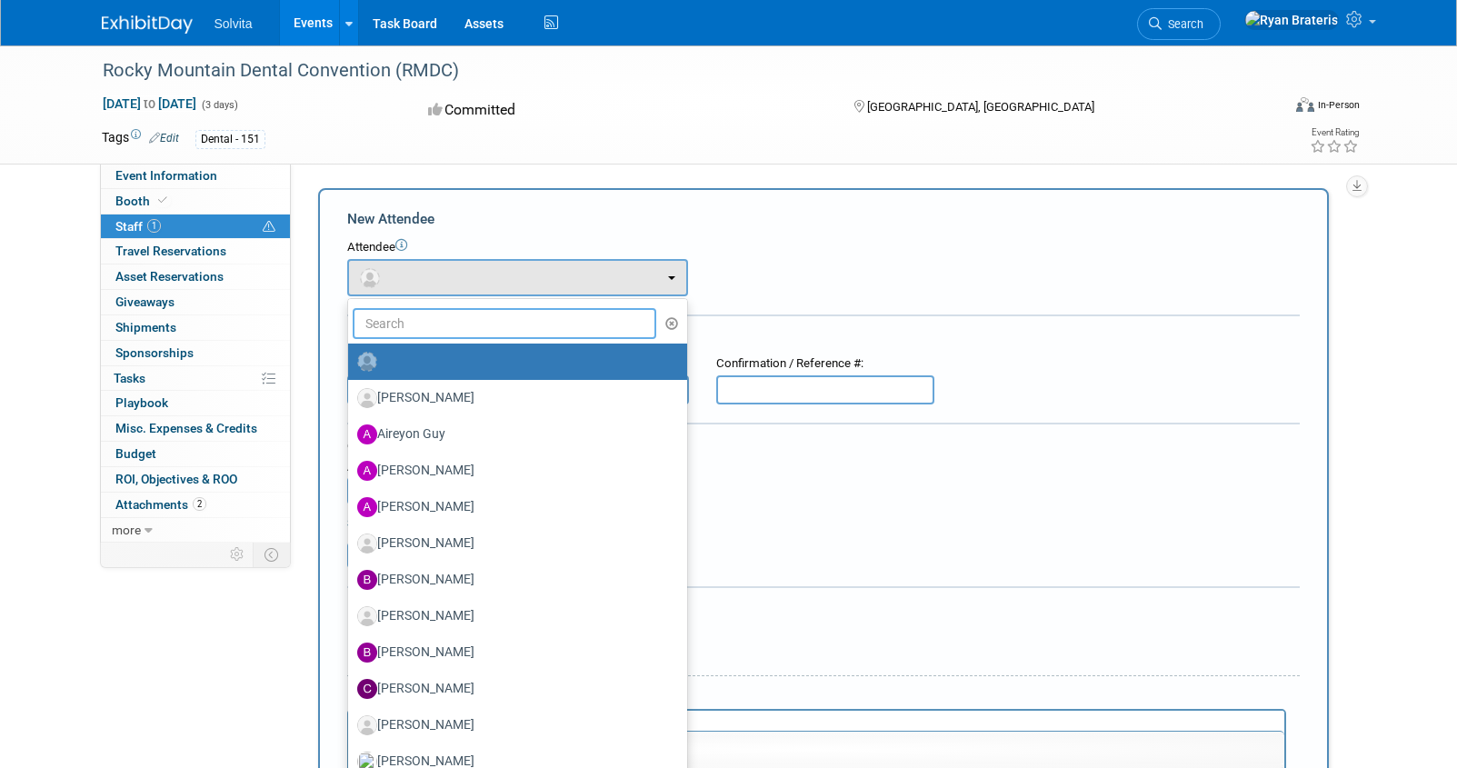
click at [432, 312] on input "text" at bounding box center [505, 323] width 304 height 31
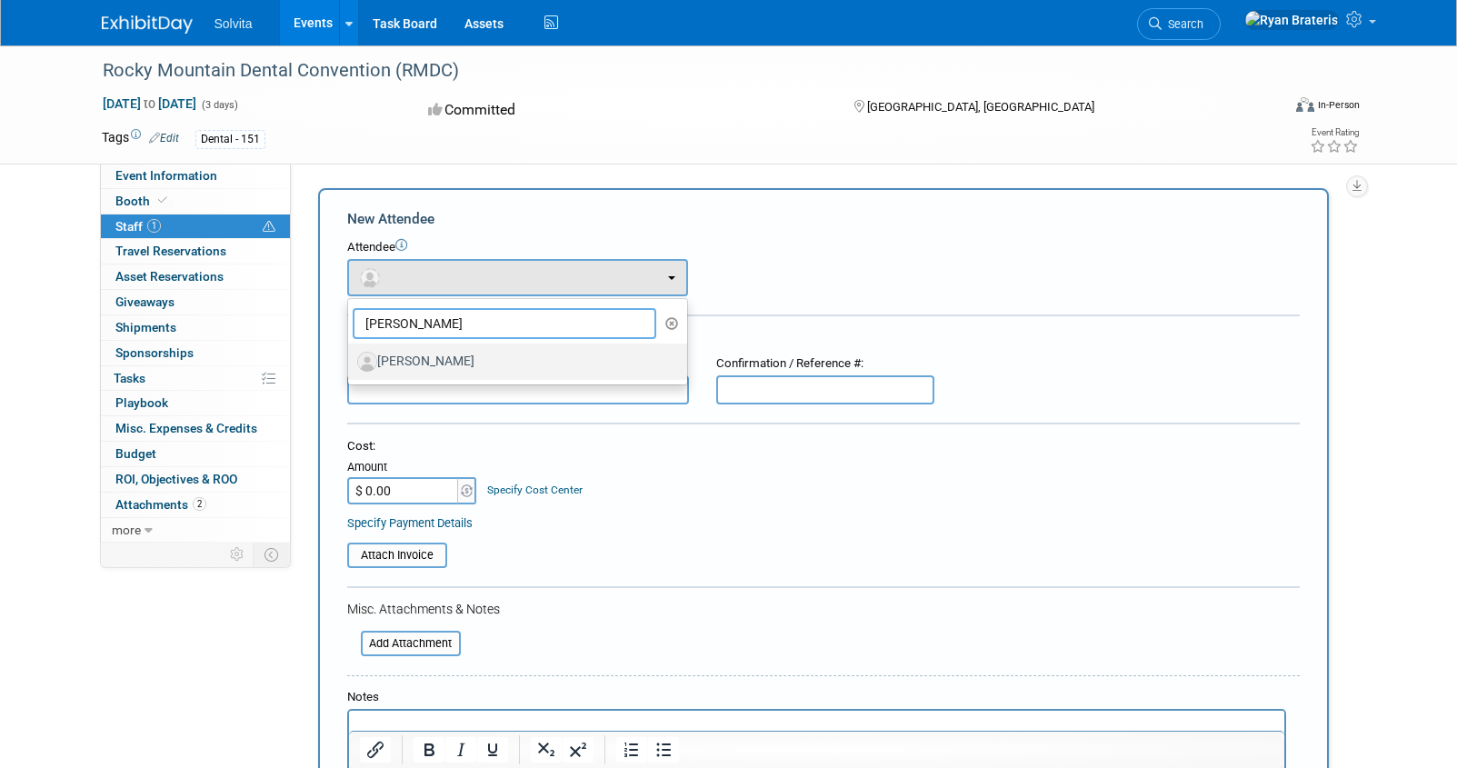
type input "hale"
click at [428, 363] on label "Haley Tofe" at bounding box center [513, 361] width 312 height 29
click at [351, 363] on input "Haley Tofe" at bounding box center [345, 360] width 12 height 12
select select "d3dc083e-fb95-4da5-bb60-eb50bd5a663c"
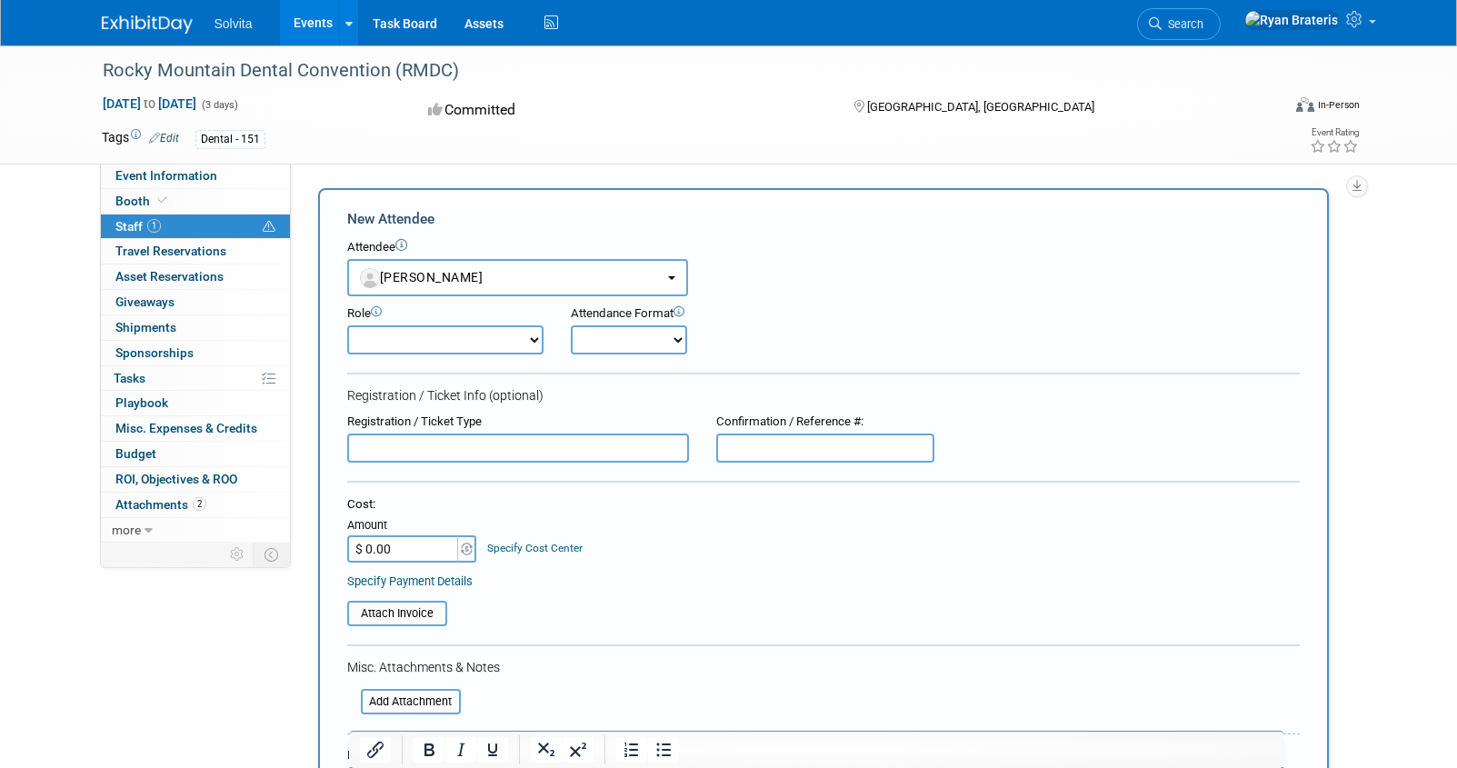
click at [483, 352] on select "Demonstrator Host Planner Presenter Sales Representative Set-up/Dismantle Crew …" at bounding box center [445, 339] width 196 height 29
select select "4"
click at [347, 325] on select "Demonstrator Host Planner Presenter Sales Representative Set-up/Dismantle Crew …" at bounding box center [445, 339] width 196 height 29
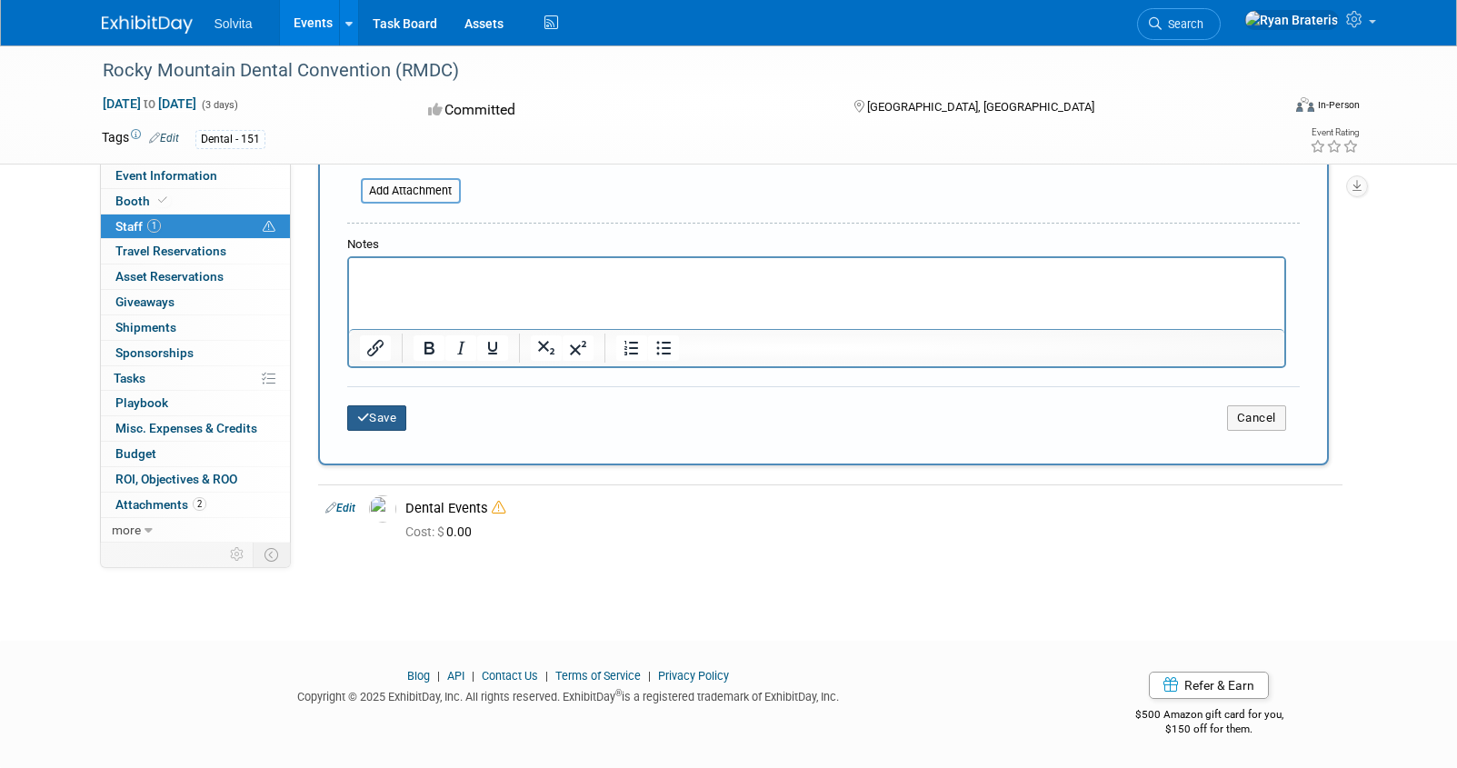
click at [403, 425] on button "Save" at bounding box center [377, 417] width 60 height 25
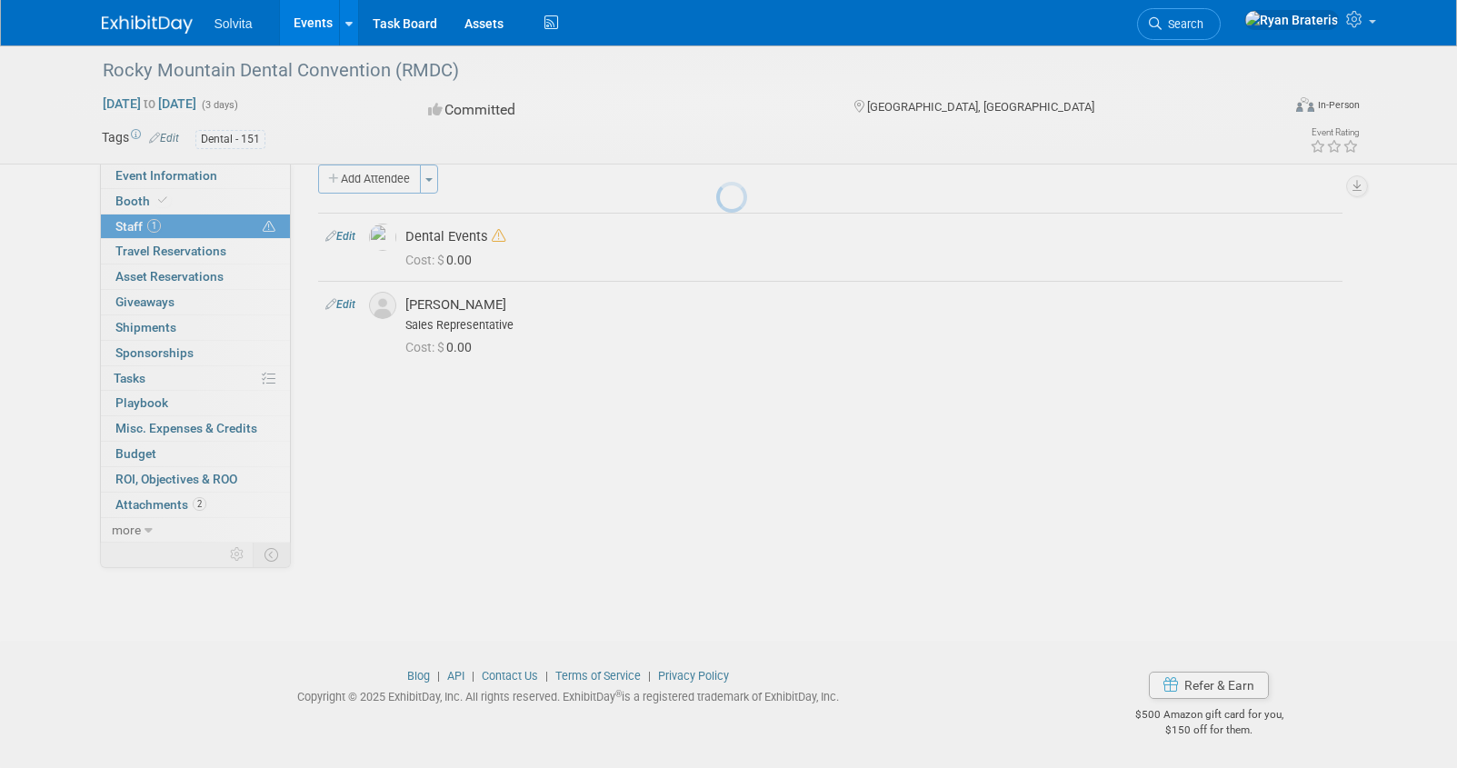
scroll to position [24, 0]
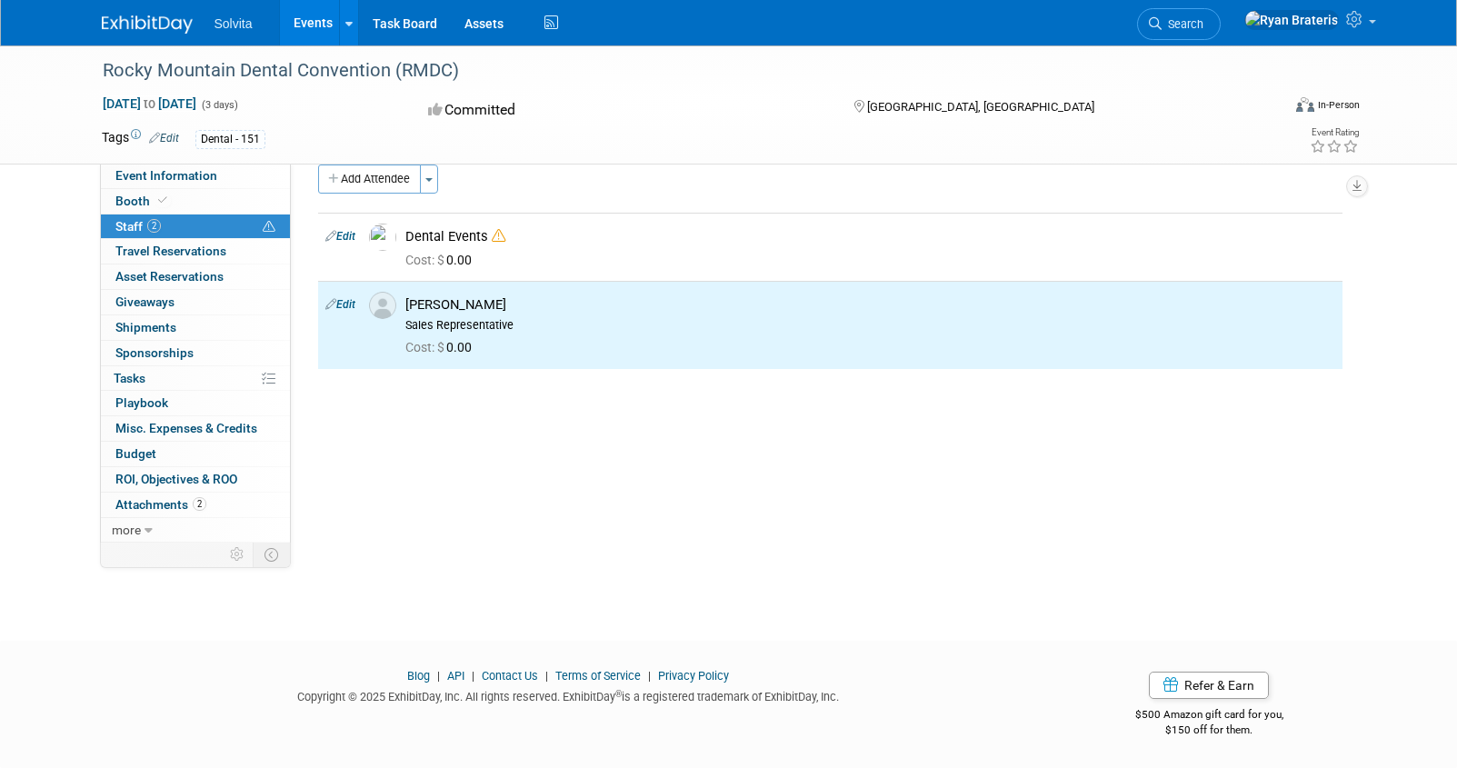
click at [303, 31] on link "Events" at bounding box center [313, 22] width 66 height 45
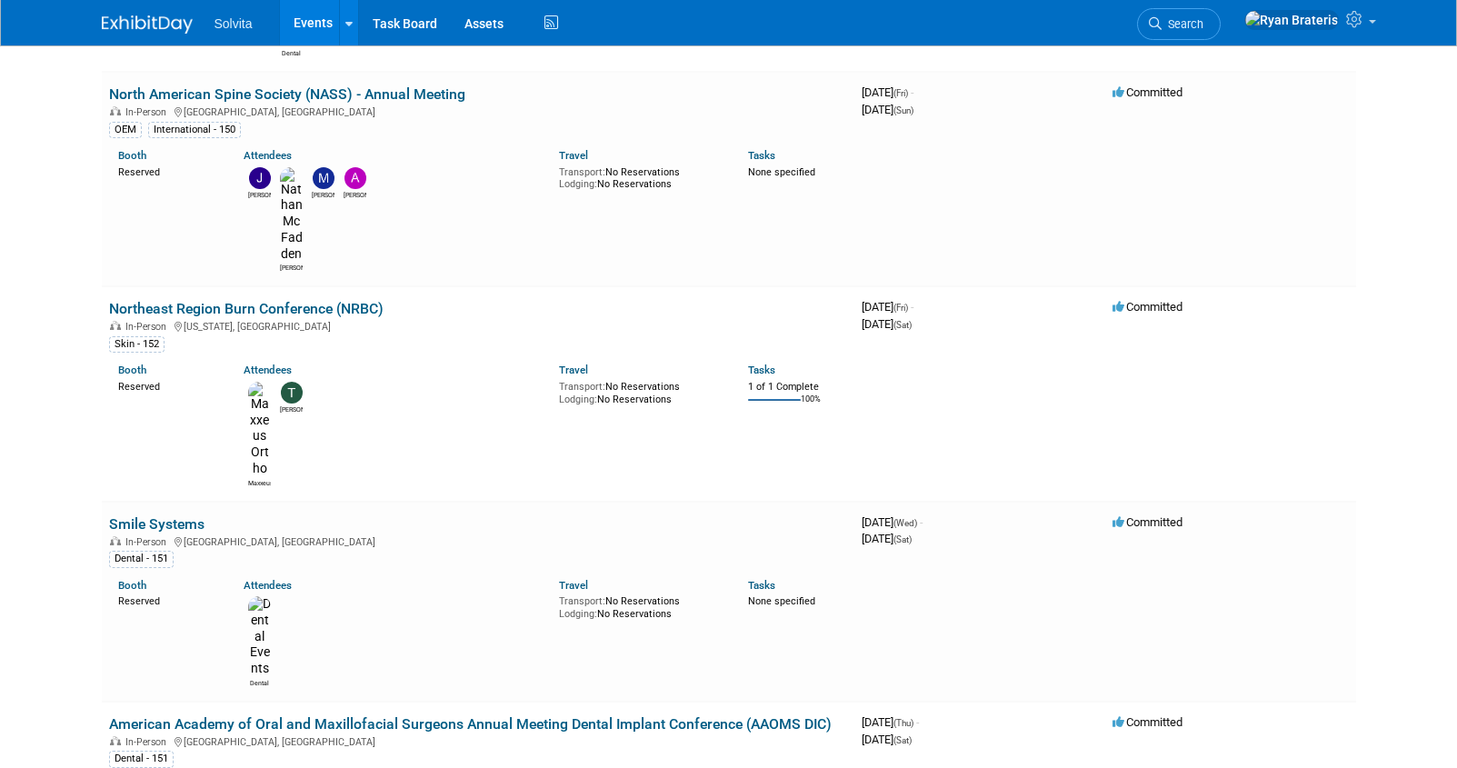
scroll to position [3309, 0]
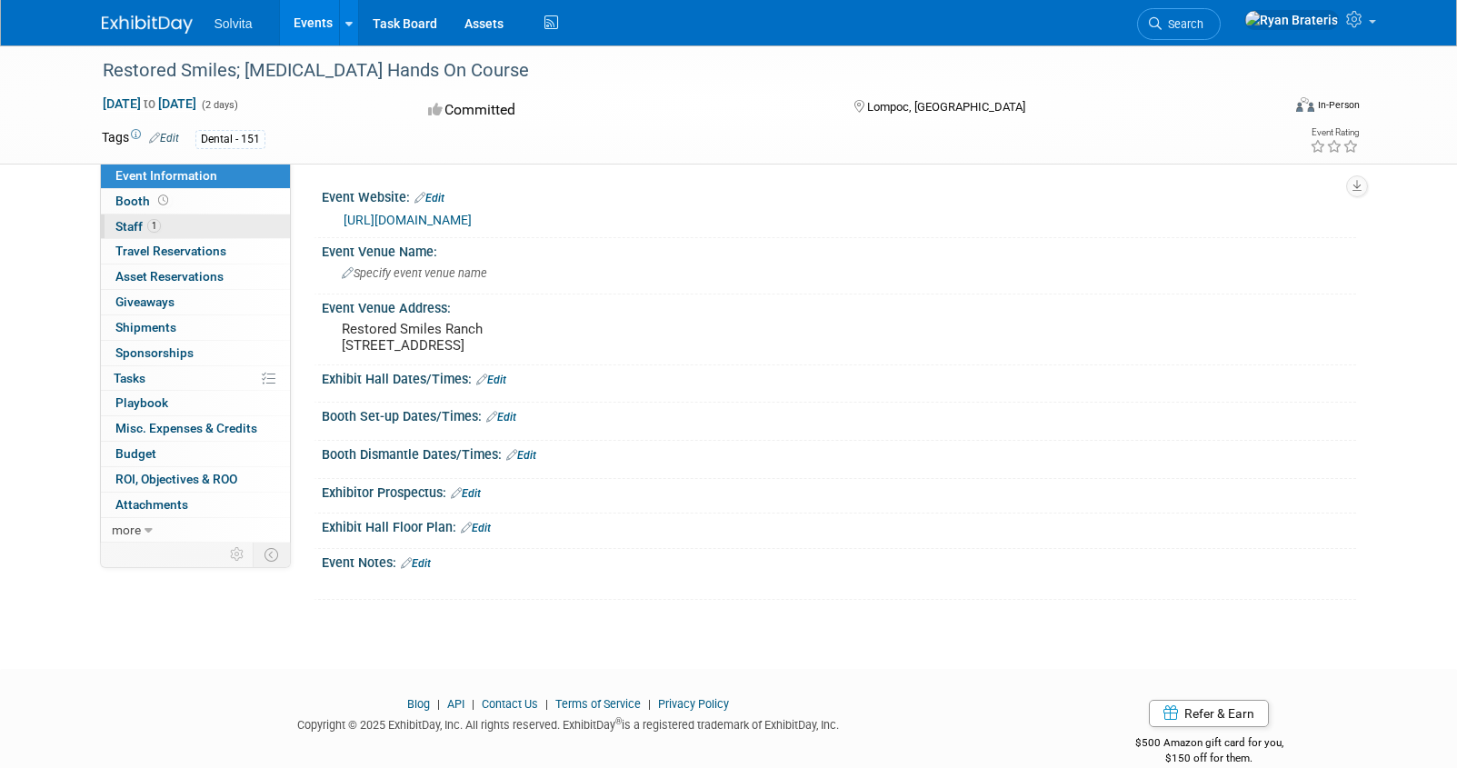
click at [135, 215] on link "1 Staff 1" at bounding box center [195, 226] width 189 height 25
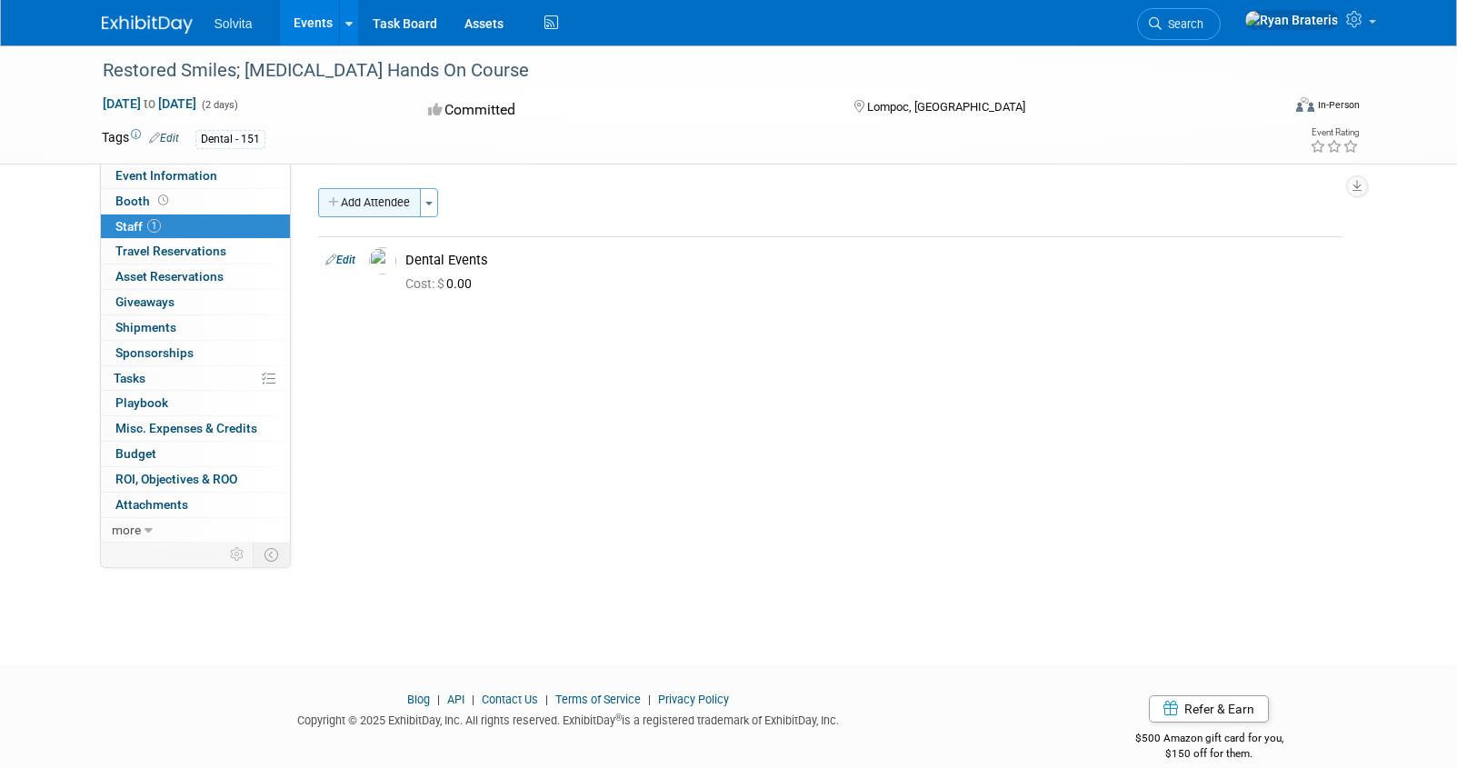
click at [381, 195] on button "Add Attendee" at bounding box center [369, 202] width 103 height 29
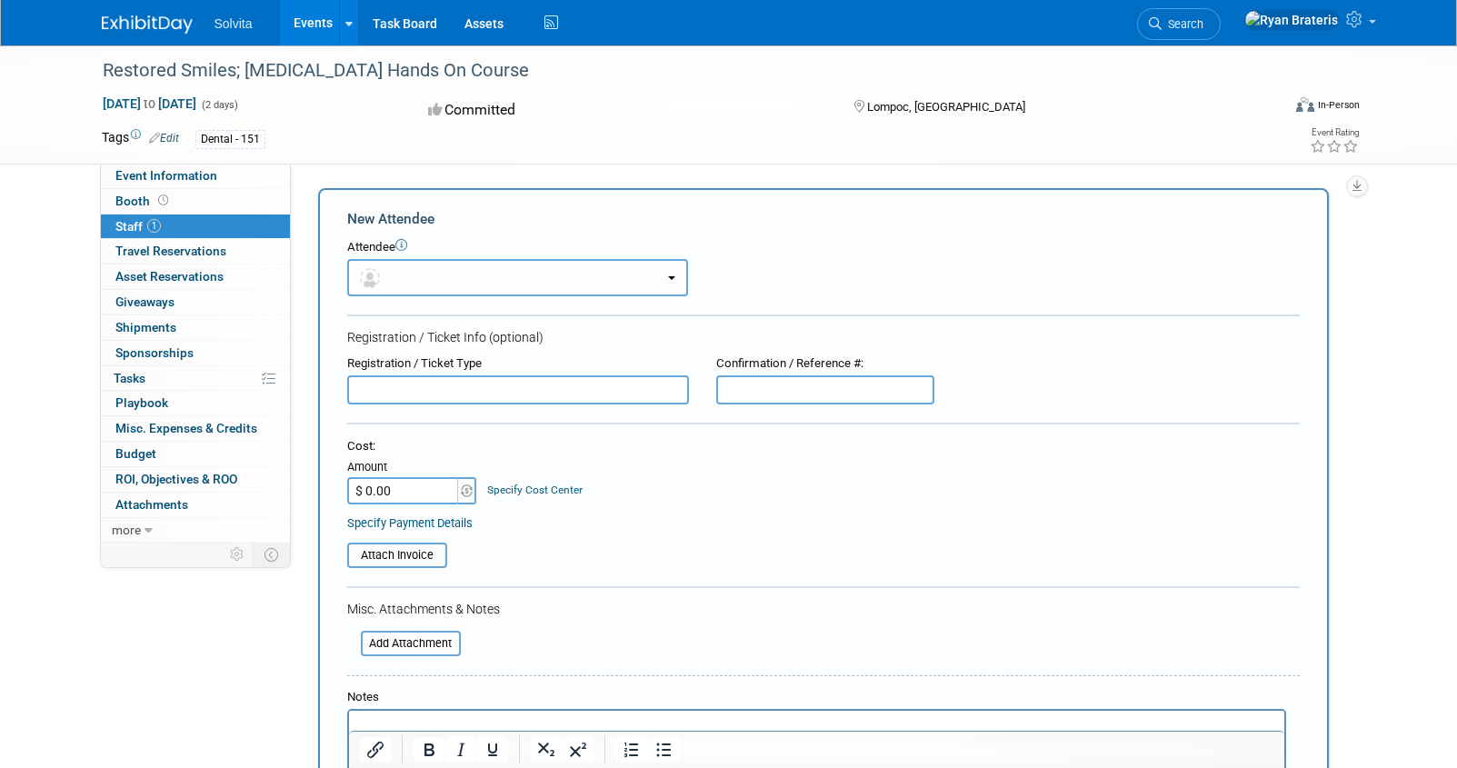
click at [418, 284] on button "button" at bounding box center [517, 277] width 341 height 37
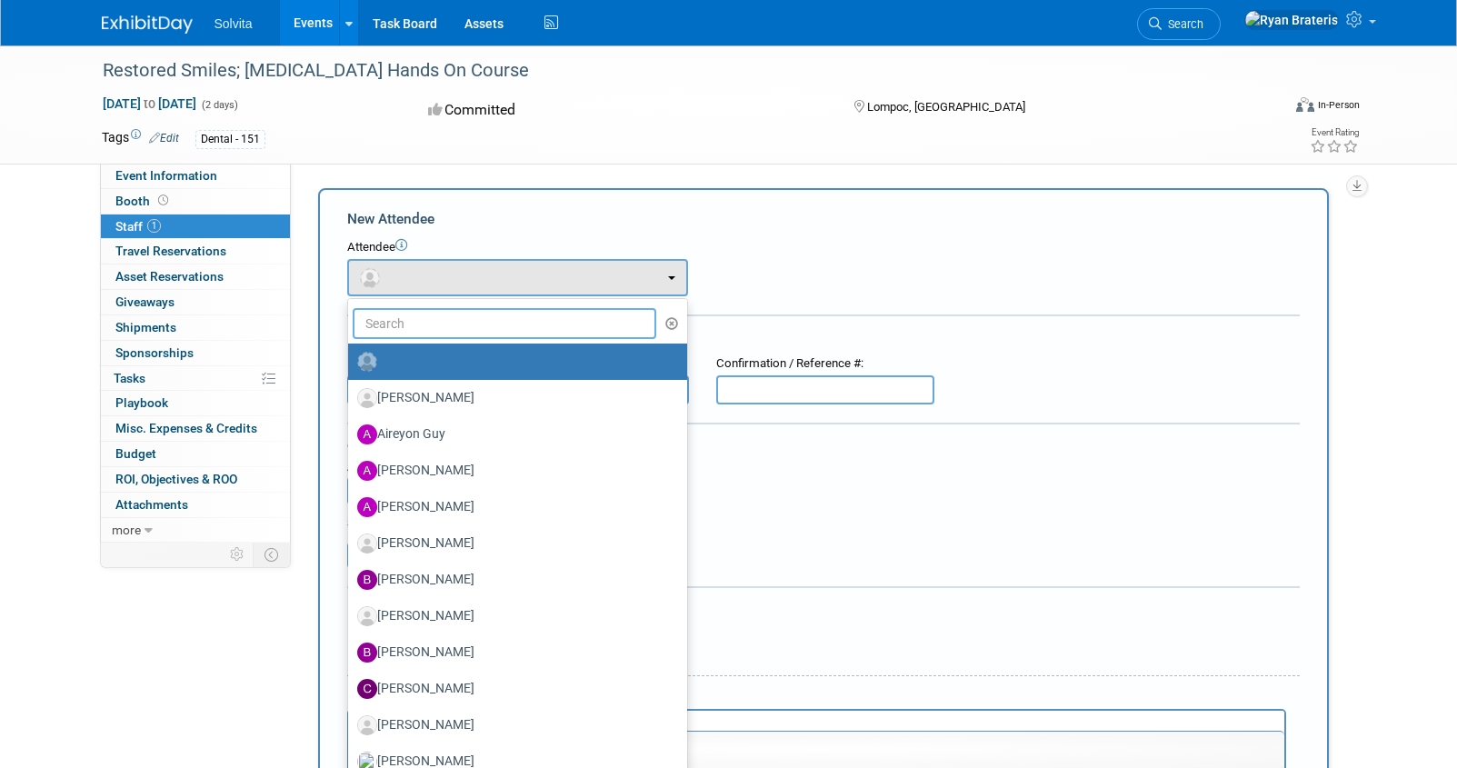
click at [416, 324] on input "text" at bounding box center [505, 323] width 304 height 31
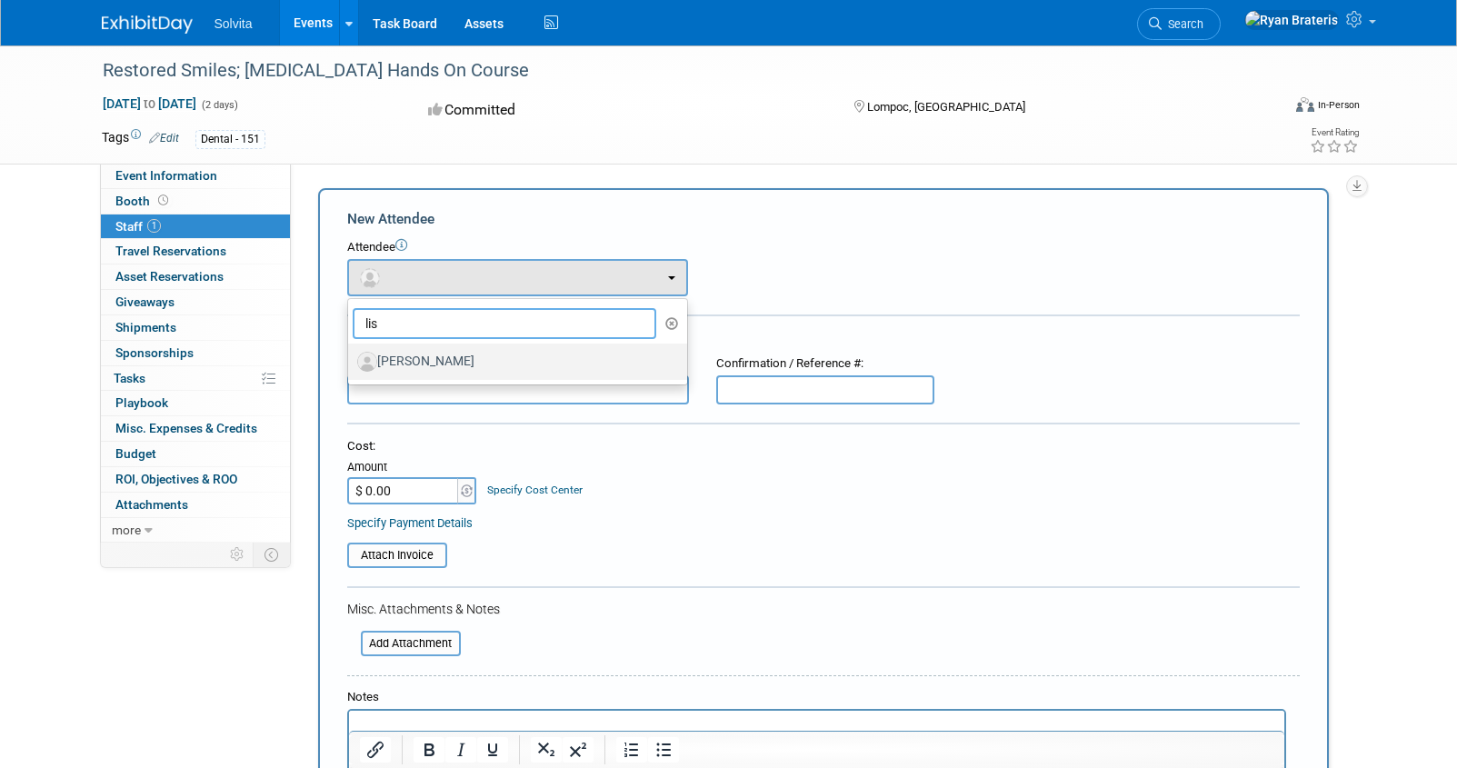
type input "lis"
click at [424, 364] on label "Lisa Stratton" at bounding box center [513, 361] width 312 height 29
click at [351, 364] on input "Lisa Stratton" at bounding box center [345, 360] width 12 height 12
select select "f902bef1-c918-43d8-a896-98860ea4188f"
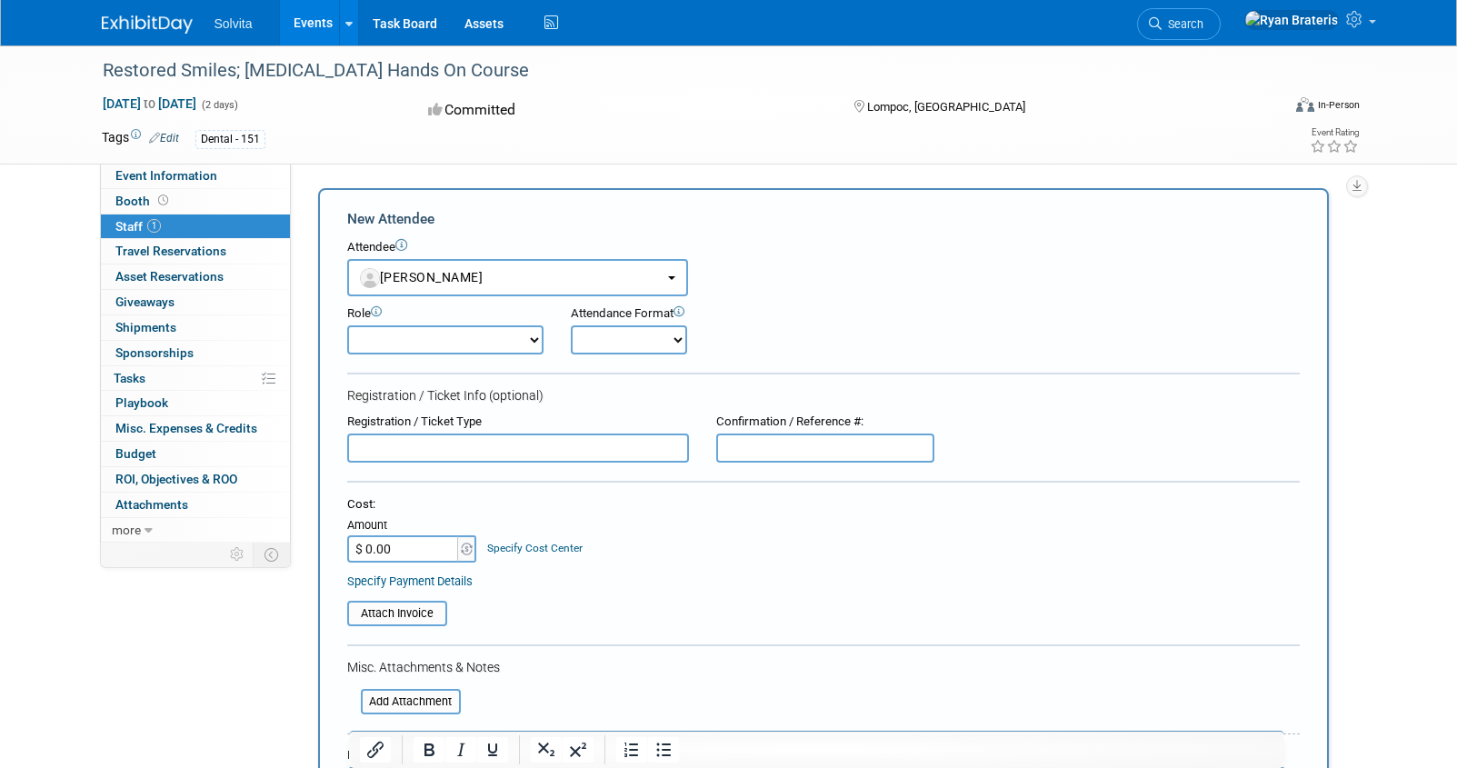
click at [437, 343] on select "Demonstrator Host Planner Presenter Sales Representative Set-up/Dismantle Crew …" at bounding box center [445, 339] width 196 height 29
select select "4"
click at [347, 325] on select "Demonstrator Host Planner Presenter Sales Representative Set-up/Dismantle Crew …" at bounding box center [445, 339] width 196 height 29
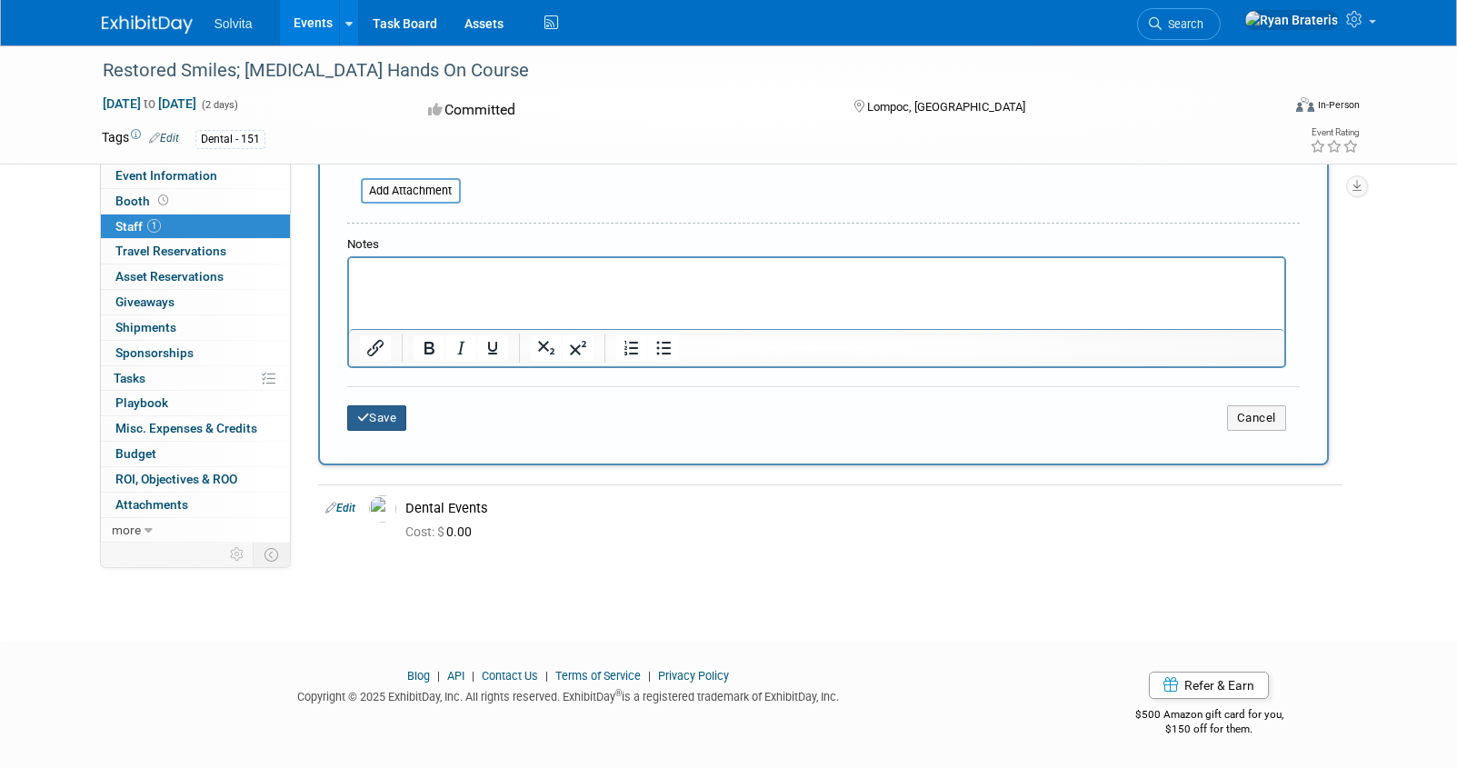
click at [391, 411] on button "Save" at bounding box center [377, 417] width 60 height 25
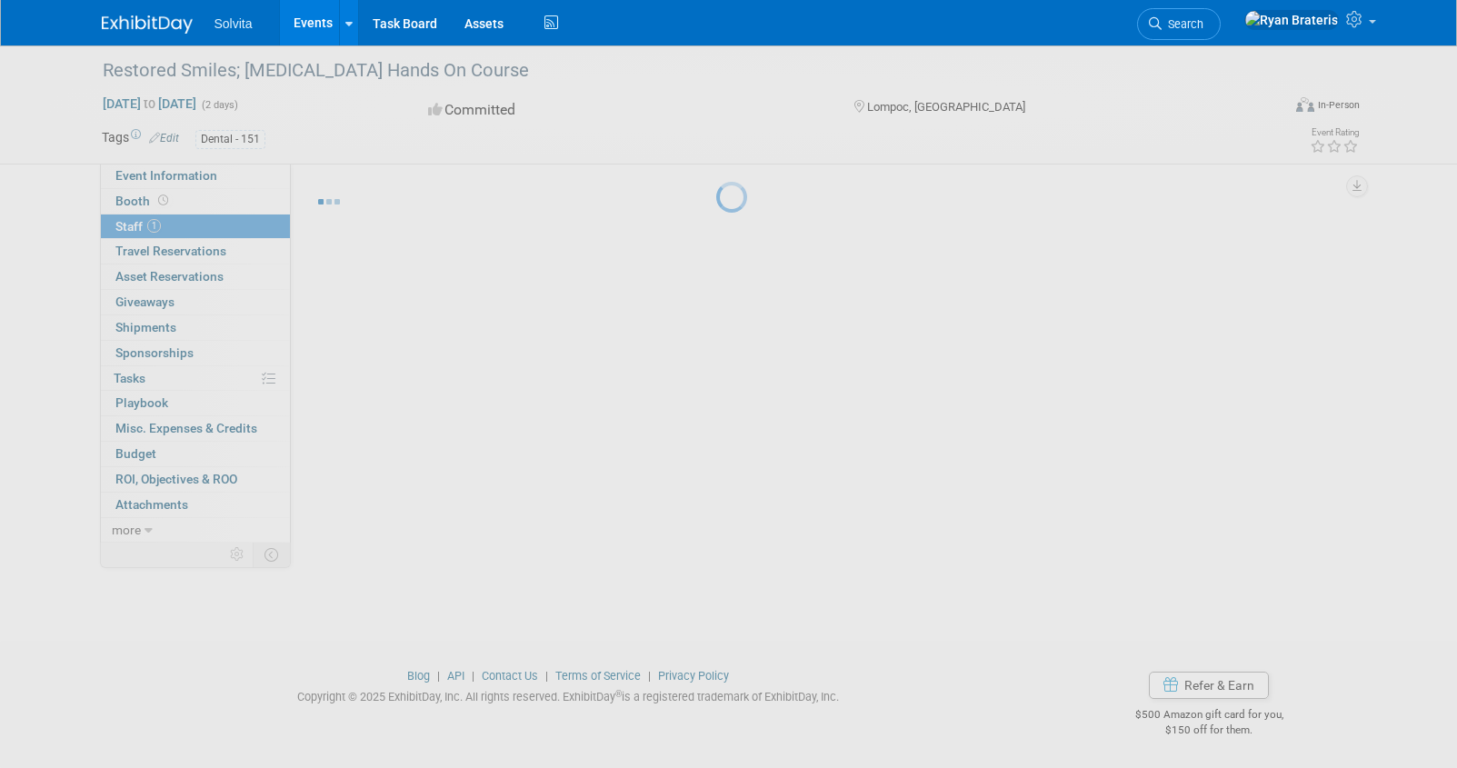
scroll to position [24, 0]
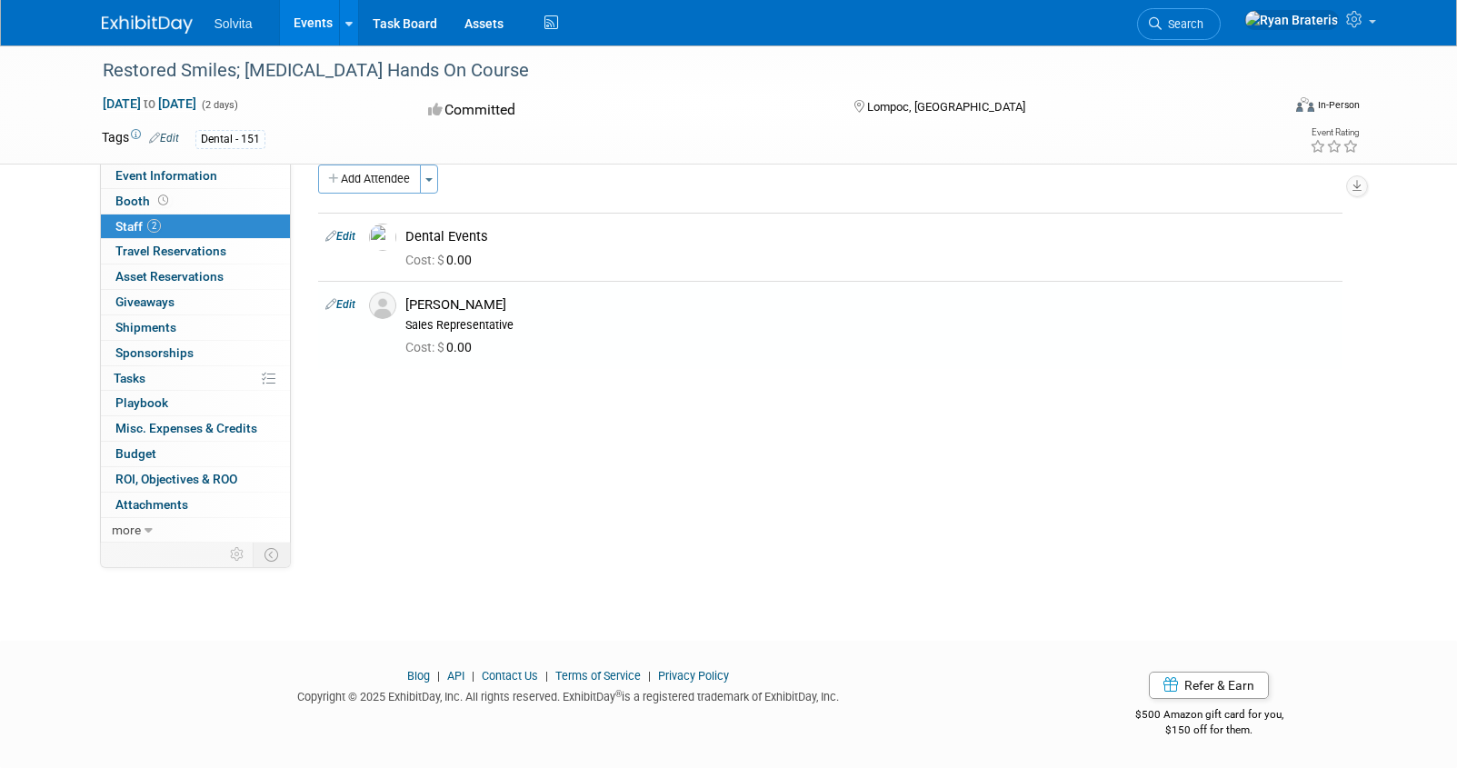
click at [311, 17] on link "Events" at bounding box center [313, 22] width 66 height 45
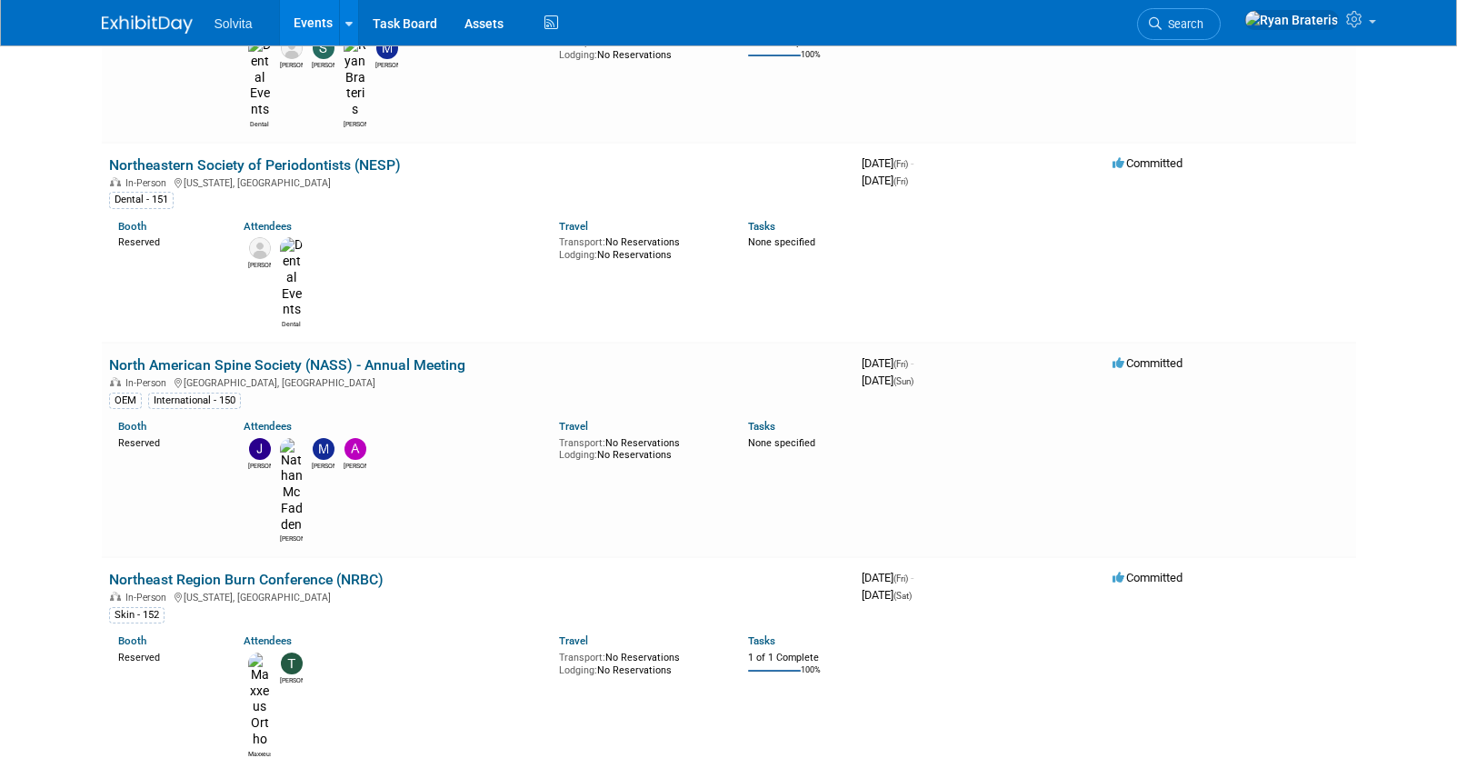
scroll to position [3050, 0]
